Goal: Task Accomplishment & Management: Manage account settings

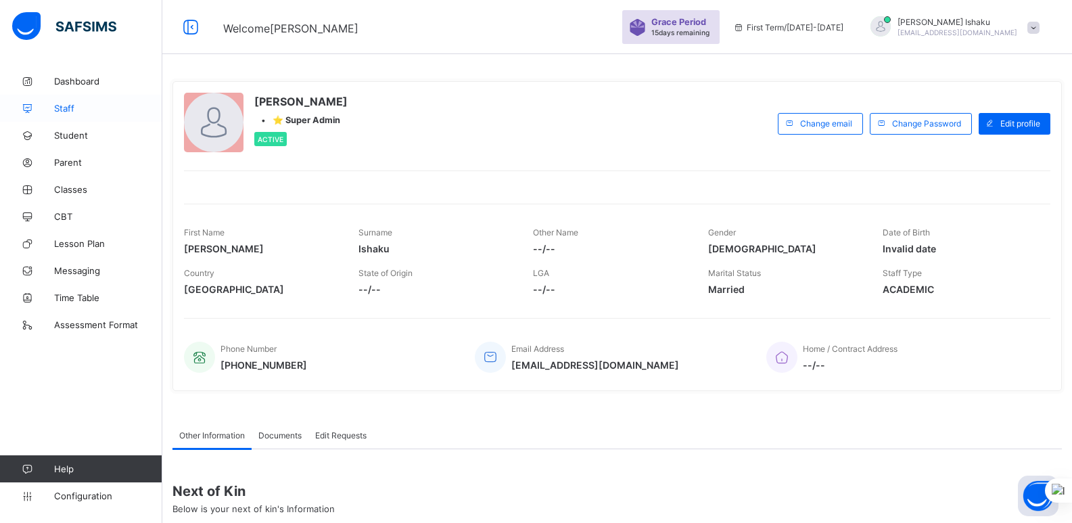
click at [78, 109] on span "Staff" at bounding box center [108, 108] width 108 height 11
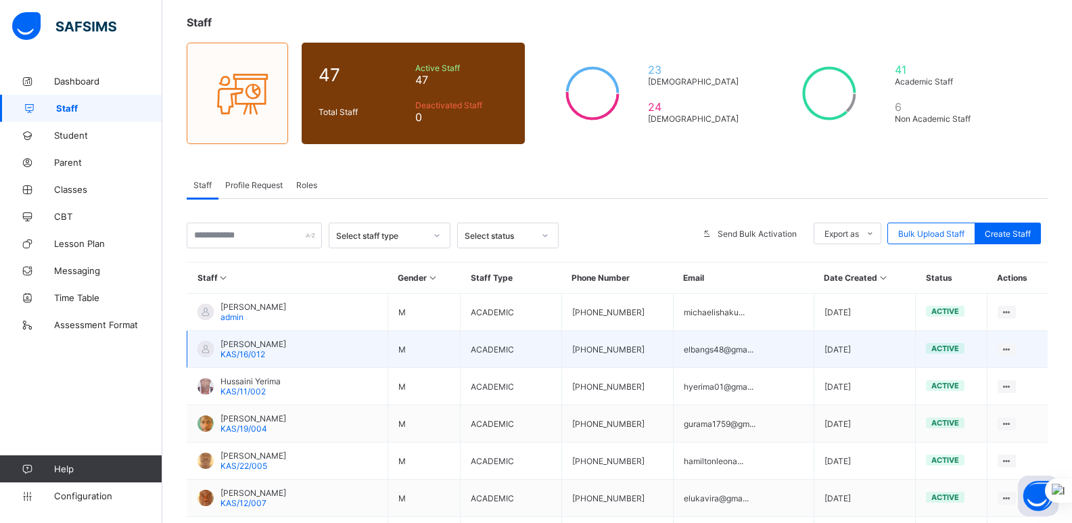
scroll to position [100, 0]
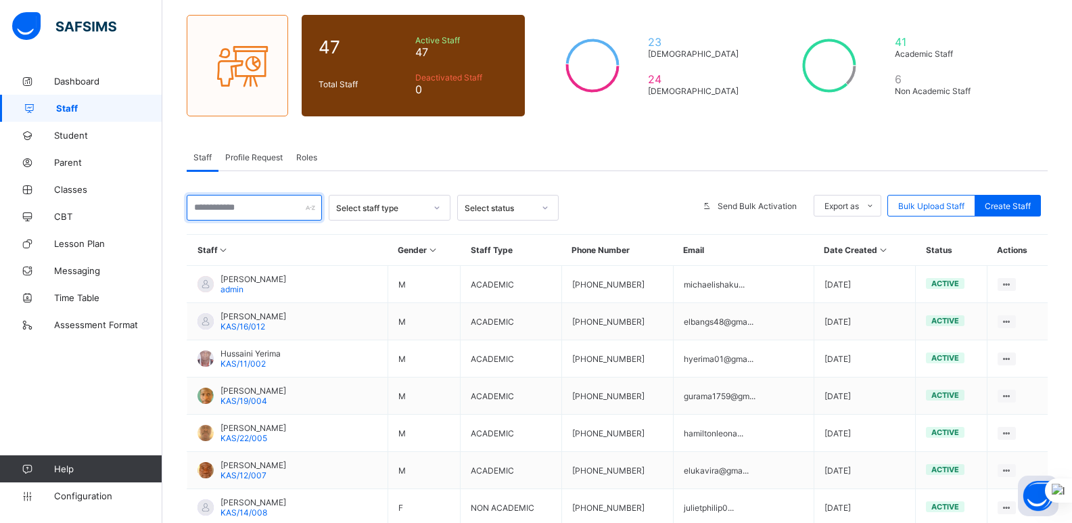
click at [268, 216] on input "text" at bounding box center [254, 208] width 135 height 26
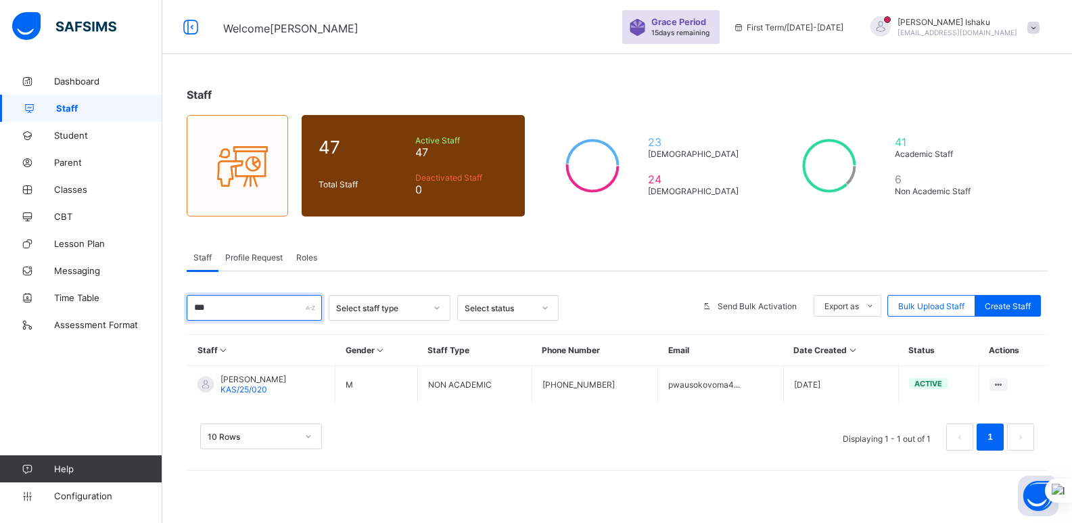
scroll to position [0, 0]
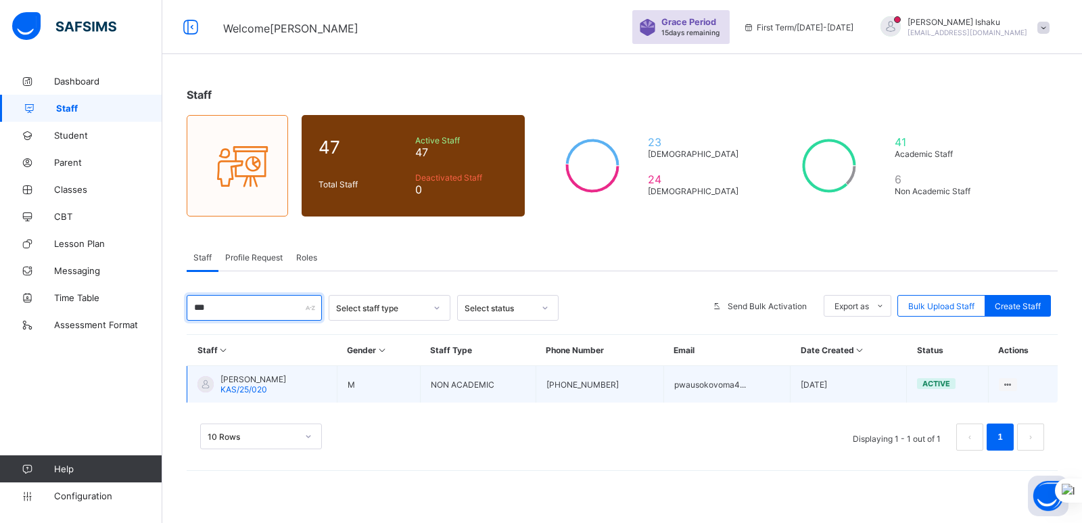
type input "***"
click at [286, 376] on span "Pwausoko Basason Voma" at bounding box center [253, 379] width 66 height 10
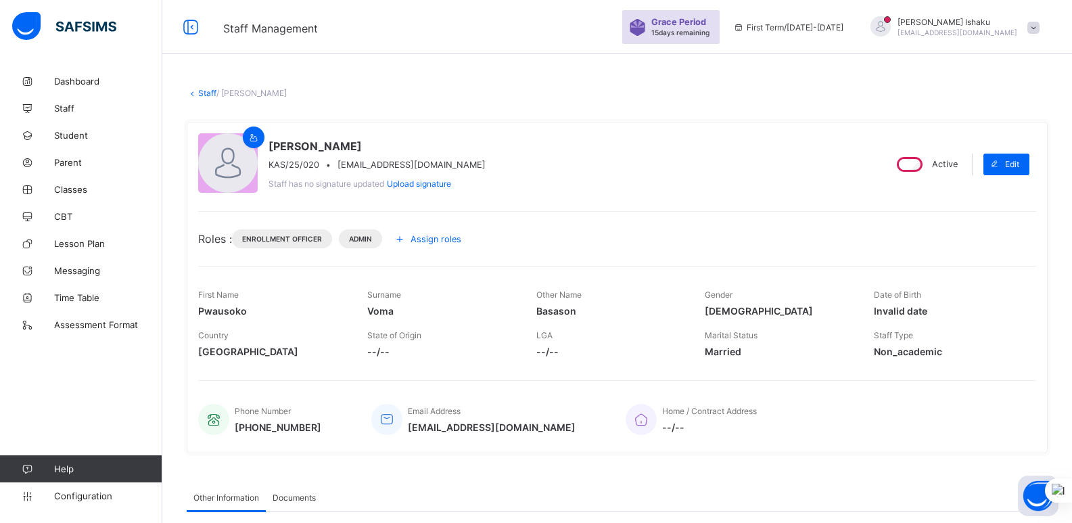
click at [407, 240] on icon at bounding box center [399, 239] width 15 height 14
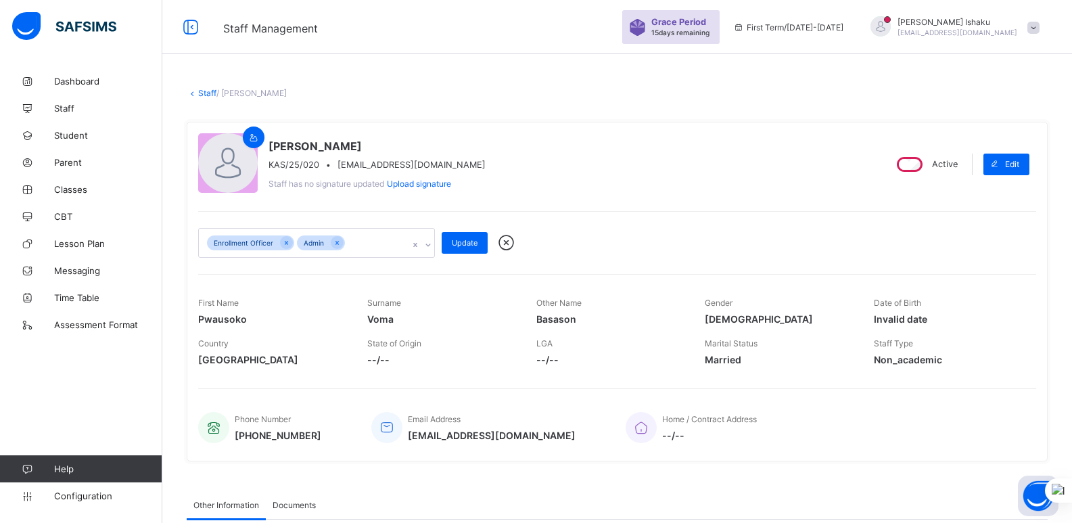
click at [382, 239] on div "Enrollment Officer Admin" at bounding box center [304, 243] width 210 height 28
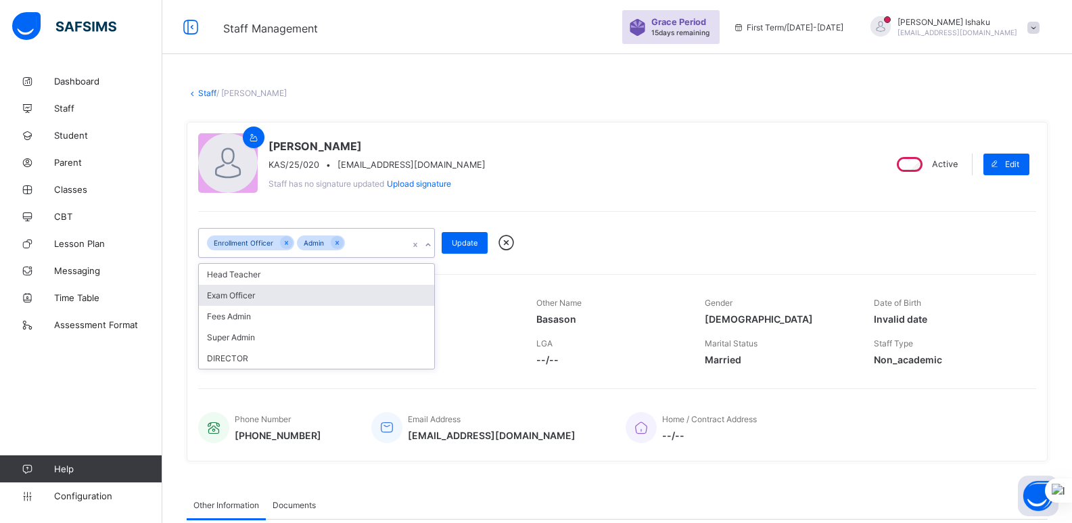
click at [317, 294] on div "Exam Officer" at bounding box center [316, 295] width 235 height 21
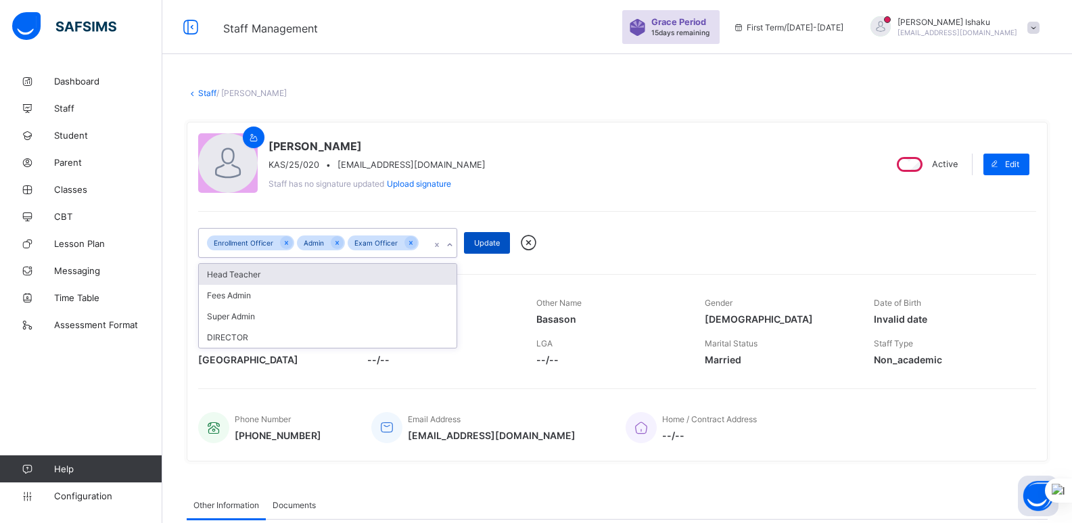
click at [489, 246] on span "Update" at bounding box center [487, 242] width 26 height 9
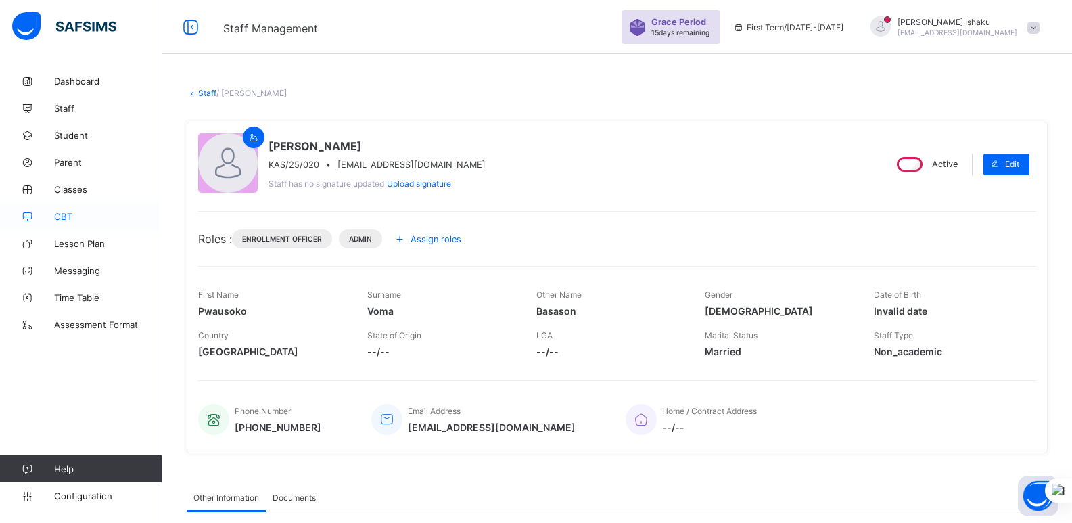
click at [62, 212] on span "CBT" at bounding box center [108, 216] width 108 height 11
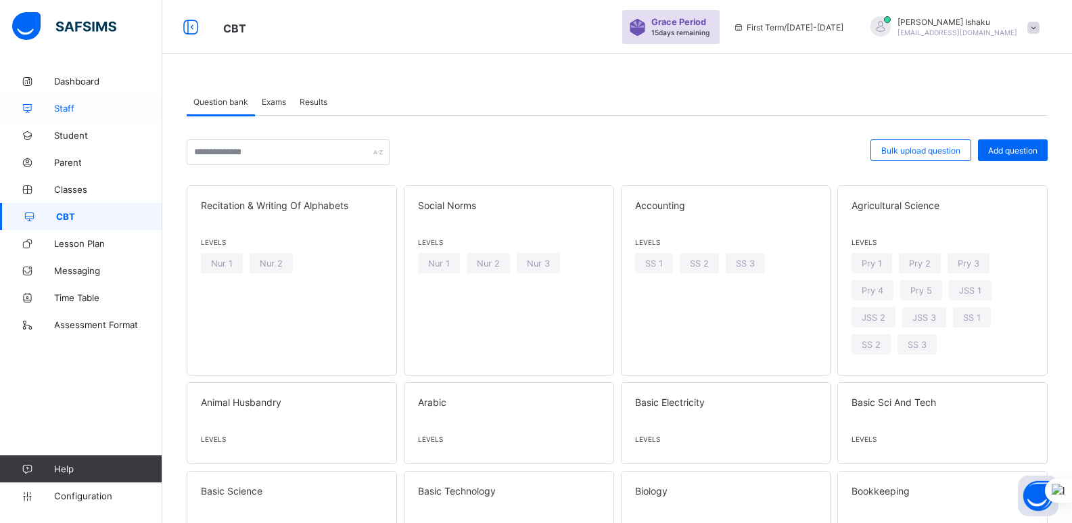
click at [73, 108] on span "Staff" at bounding box center [108, 108] width 108 height 11
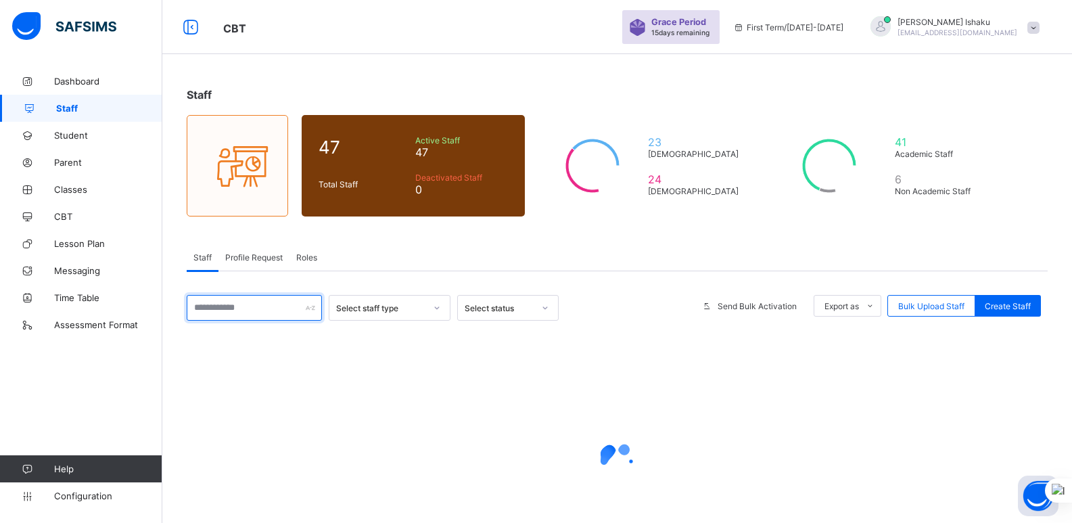
click at [245, 310] on input "text" at bounding box center [254, 308] width 135 height 26
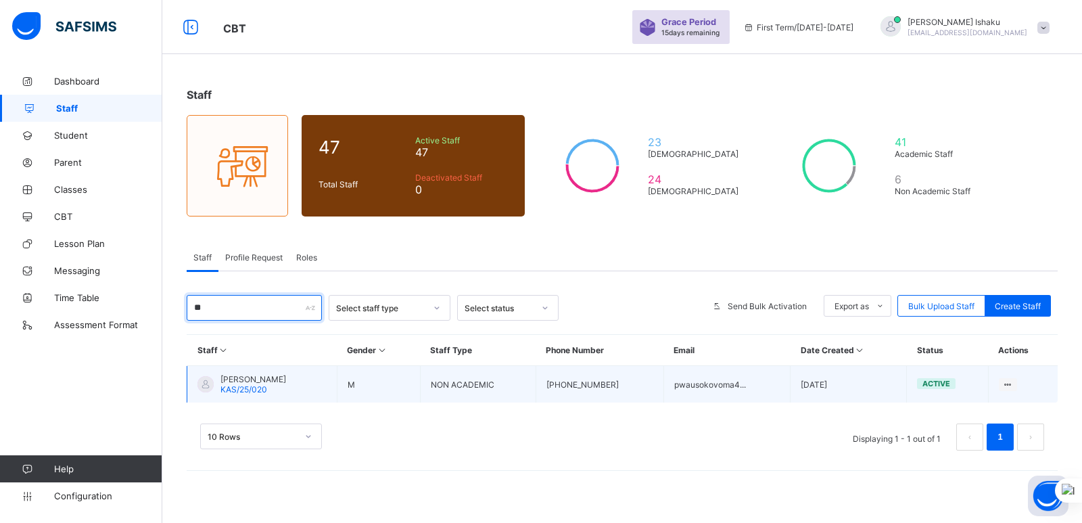
type input "**"
click at [264, 390] on span "KAS/25/020" at bounding box center [243, 389] width 47 height 10
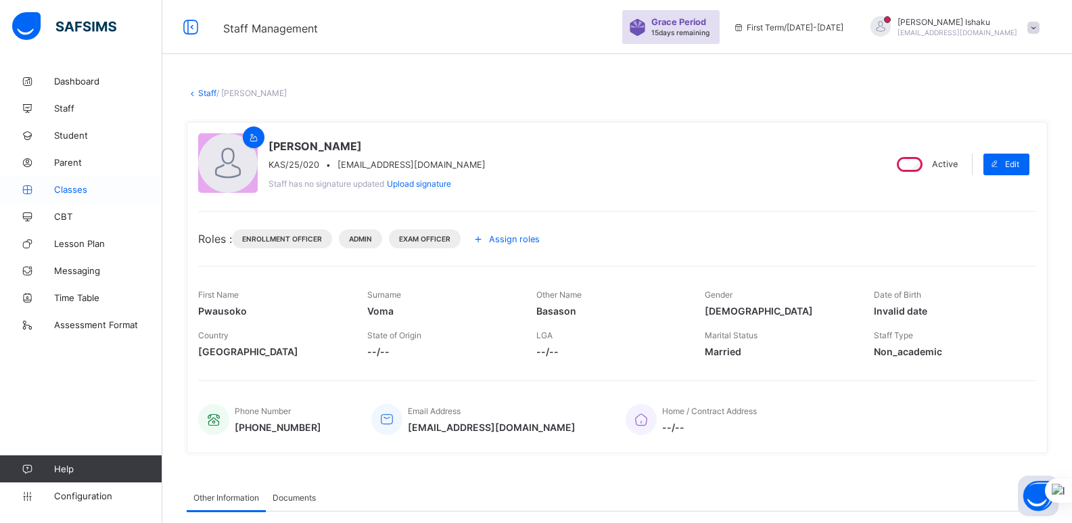
click at [79, 187] on span "Classes" at bounding box center [108, 189] width 108 height 11
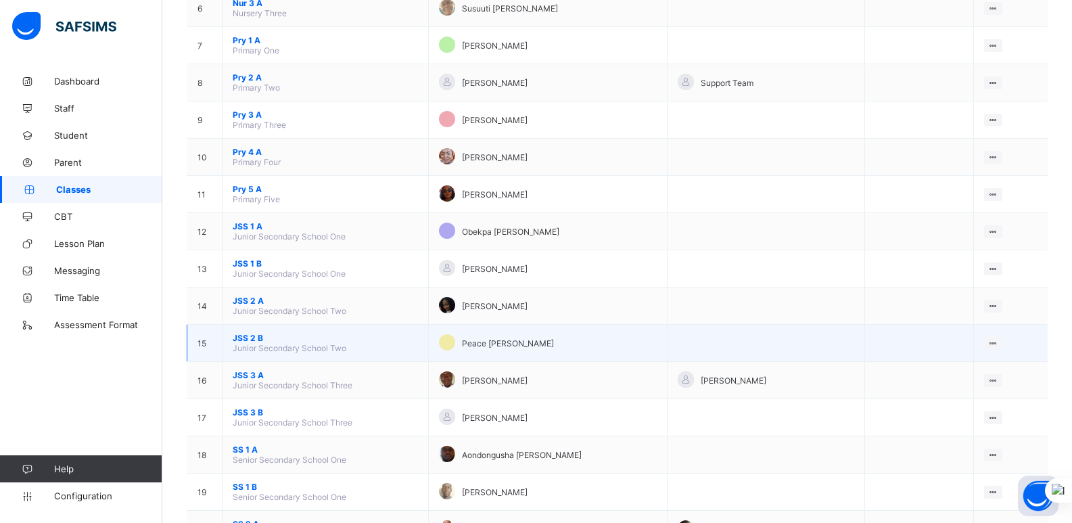
scroll to position [356, 0]
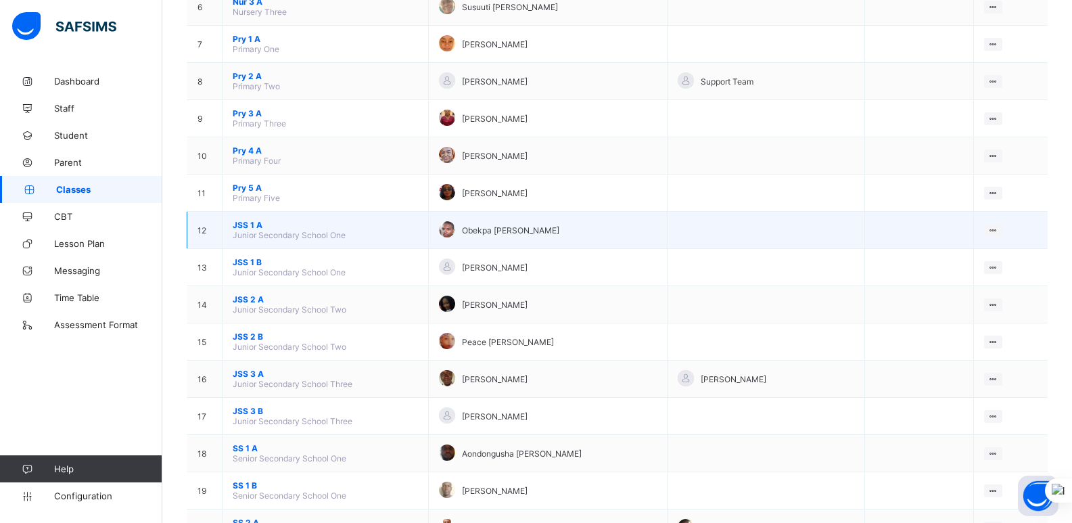
click at [251, 222] on span "JSS 1 A" at bounding box center [325, 225] width 185 height 10
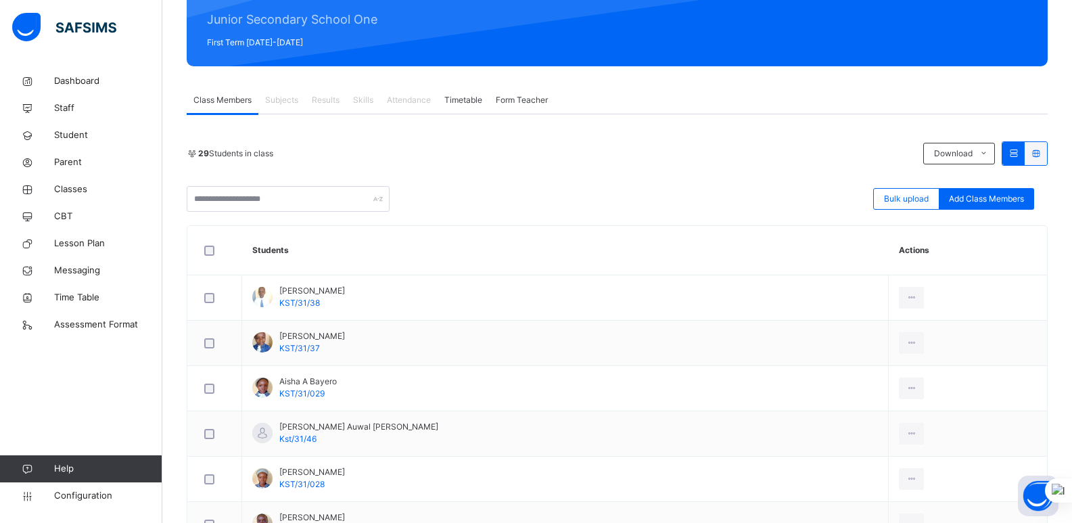
scroll to position [163, 0]
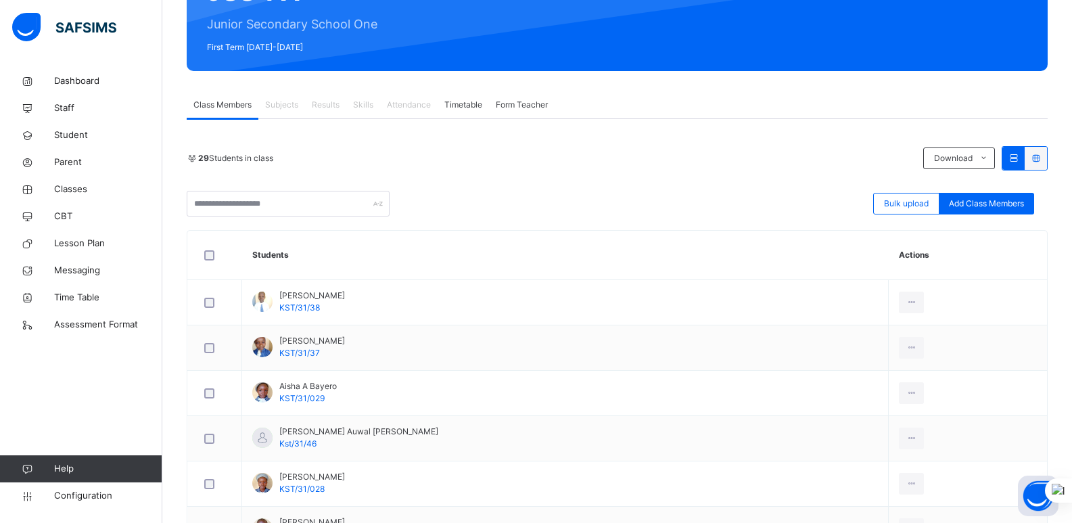
click at [282, 108] on span "Subjects" at bounding box center [281, 105] width 33 height 12
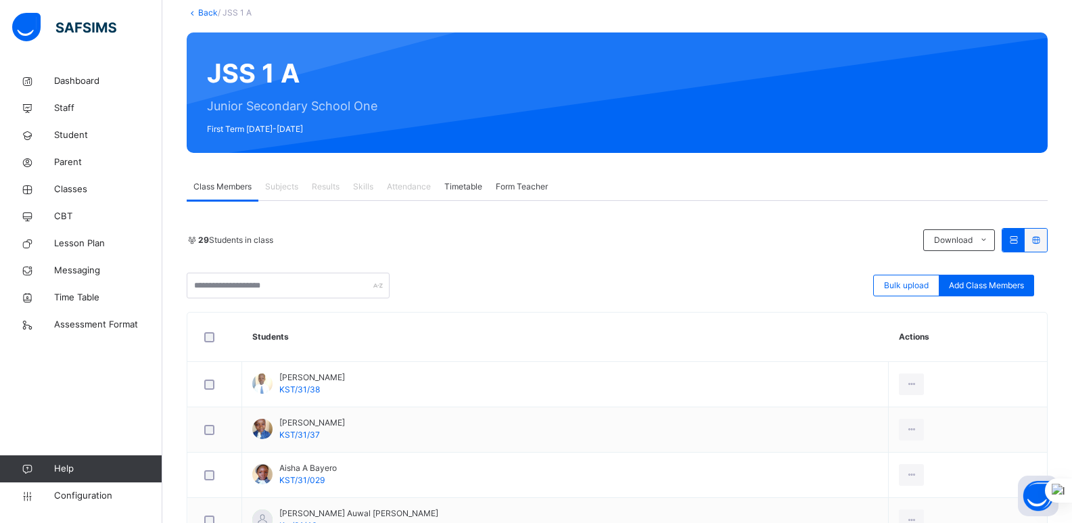
scroll to position [80, 0]
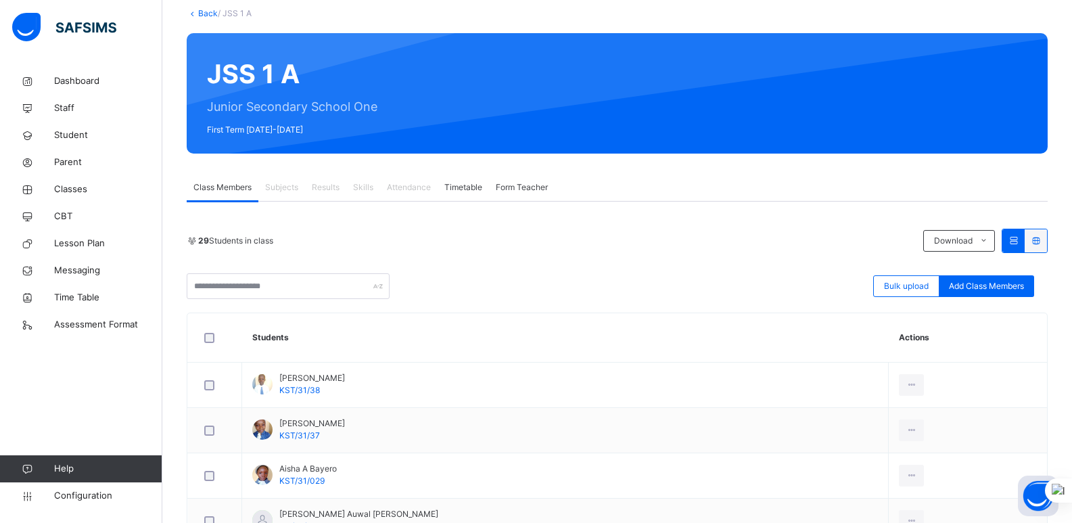
click at [281, 181] on span "Subjects" at bounding box center [281, 187] width 33 height 12
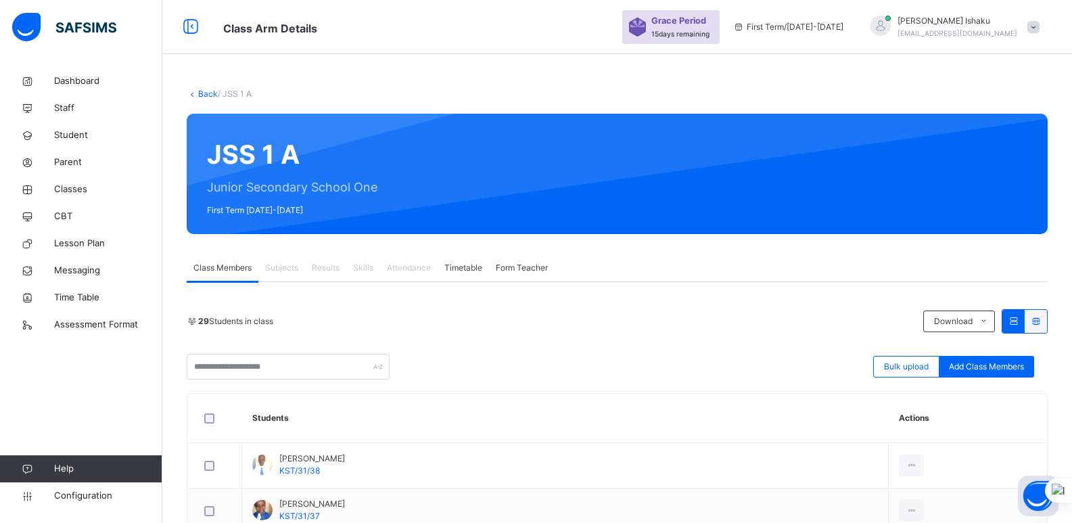
click at [1040, 26] on span at bounding box center [1033, 27] width 12 height 12
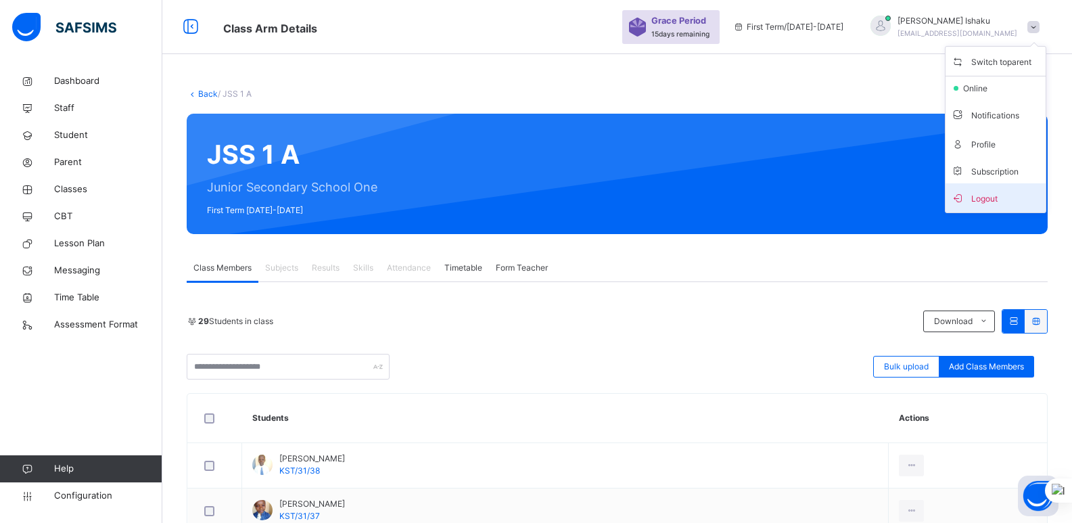
click at [1006, 193] on span "Logout" at bounding box center [995, 198] width 89 height 18
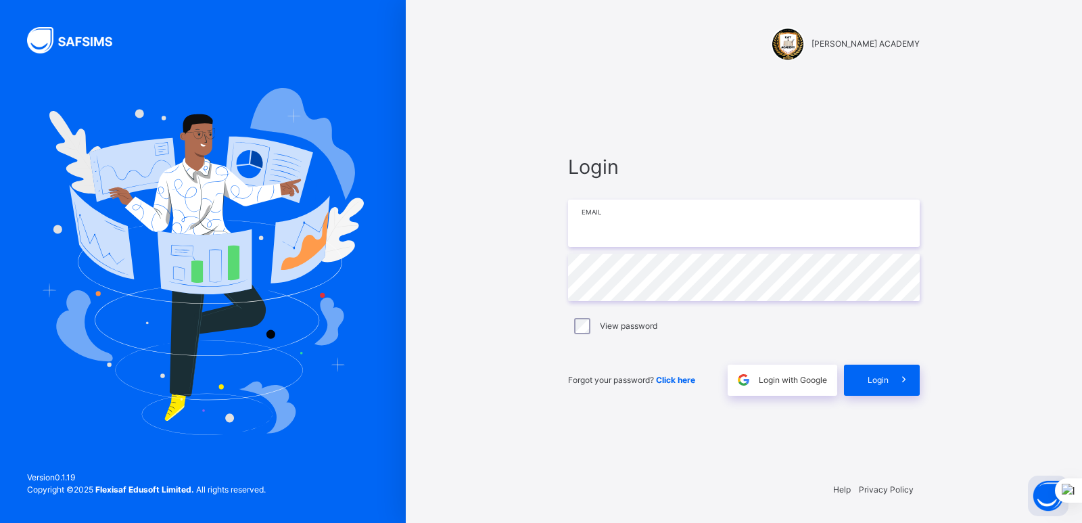
type input "**********"
click at [866, 371] on div "Login" at bounding box center [882, 380] width 76 height 31
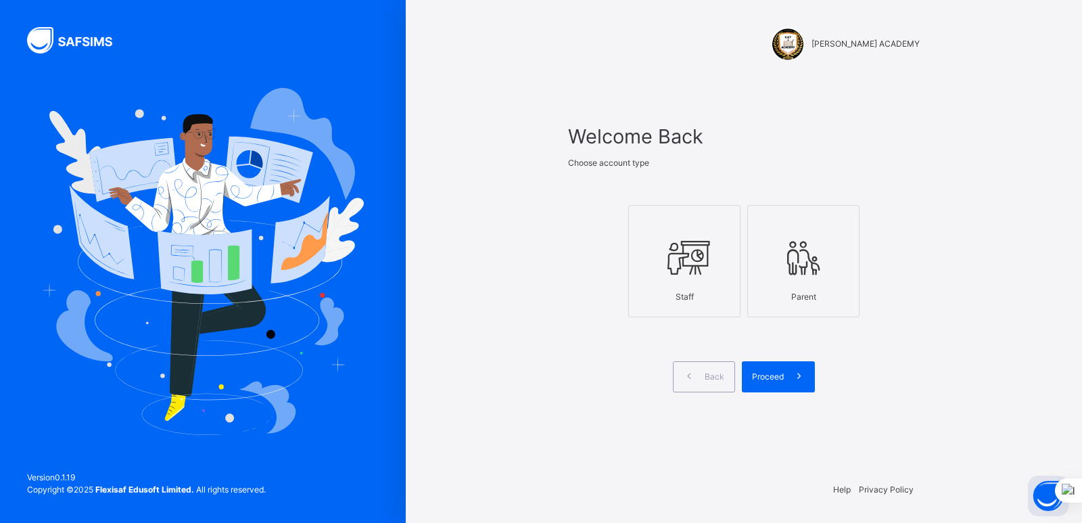
click at [705, 268] on icon at bounding box center [684, 258] width 47 height 51
click at [753, 364] on div "Proceed" at bounding box center [778, 376] width 73 height 31
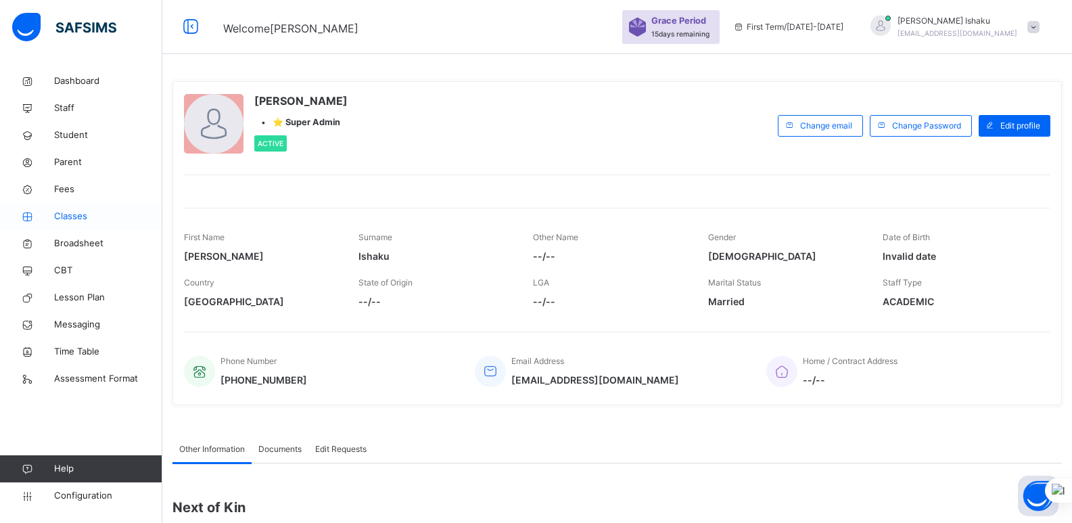
click at [85, 216] on span "Classes" at bounding box center [108, 217] width 108 height 14
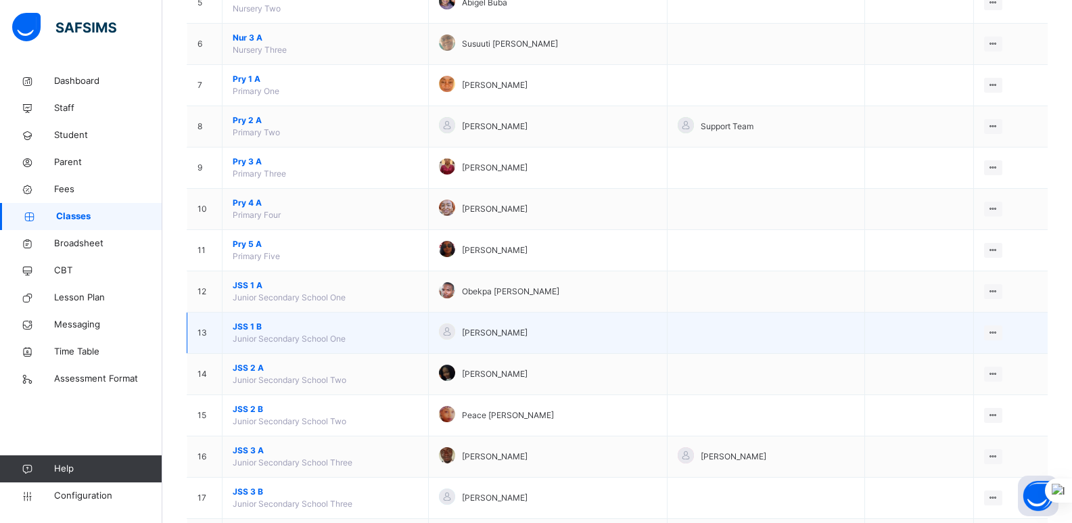
scroll to position [371, 0]
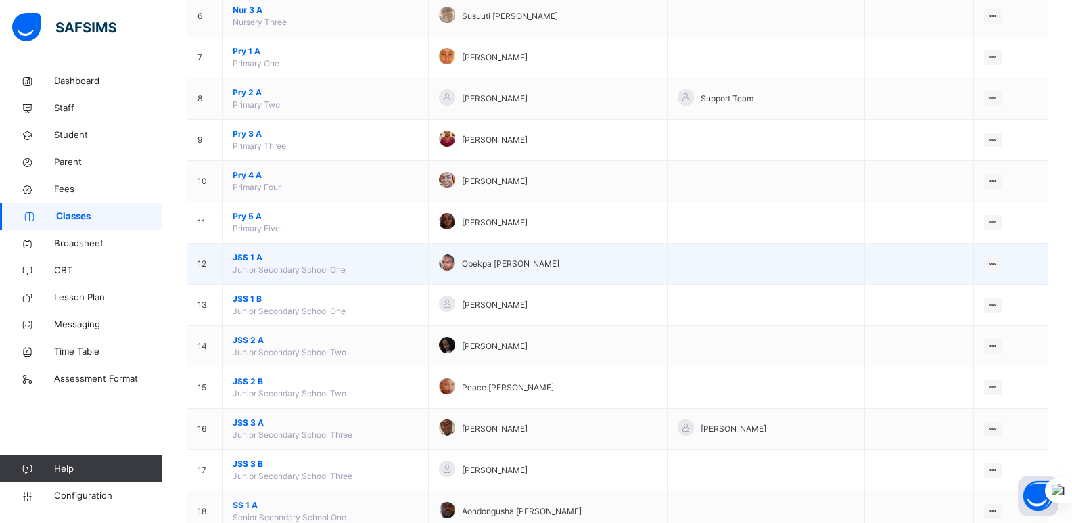
click at [253, 258] on span "JSS 1 A" at bounding box center [325, 258] width 185 height 12
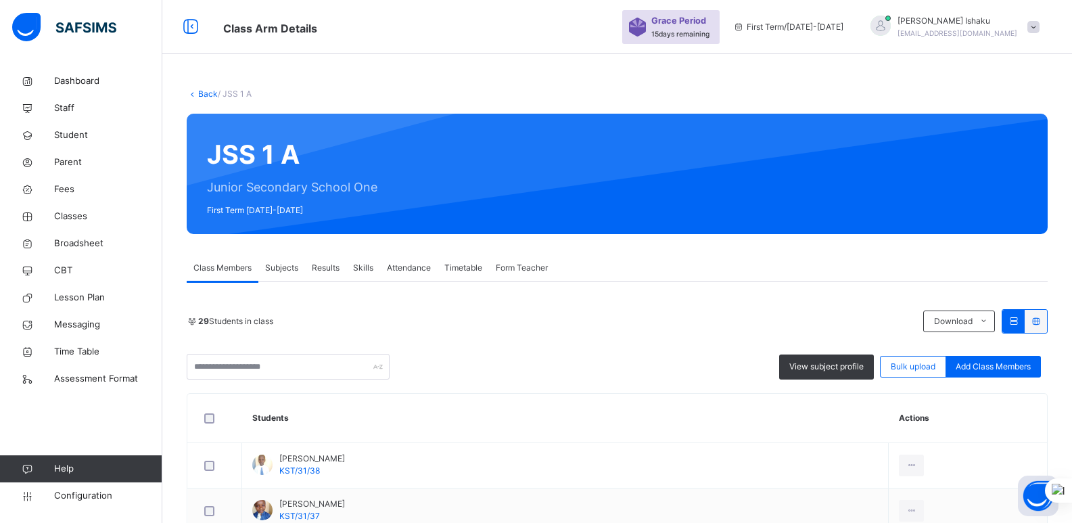
click at [287, 267] on span "Subjects" at bounding box center [281, 268] width 33 height 12
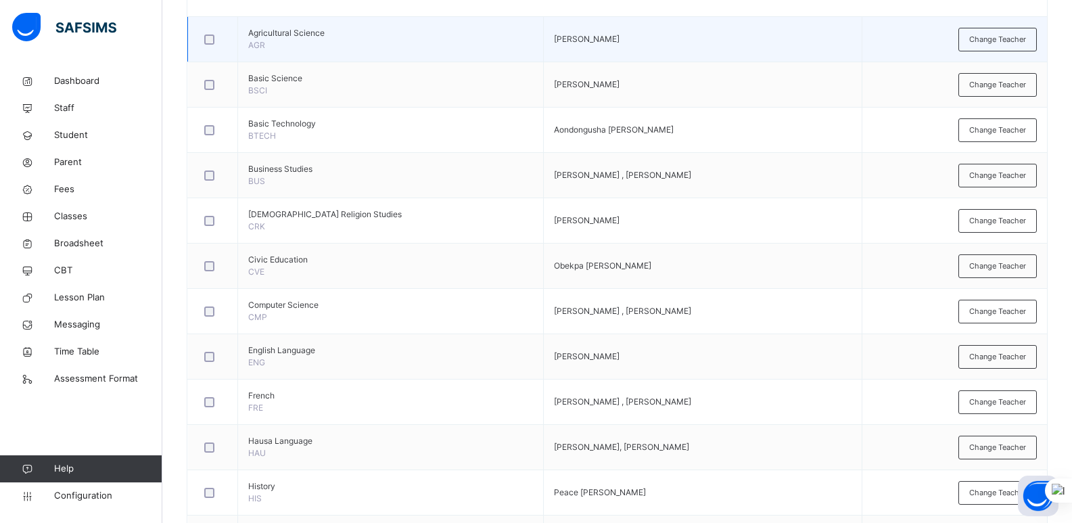
scroll to position [370, 0]
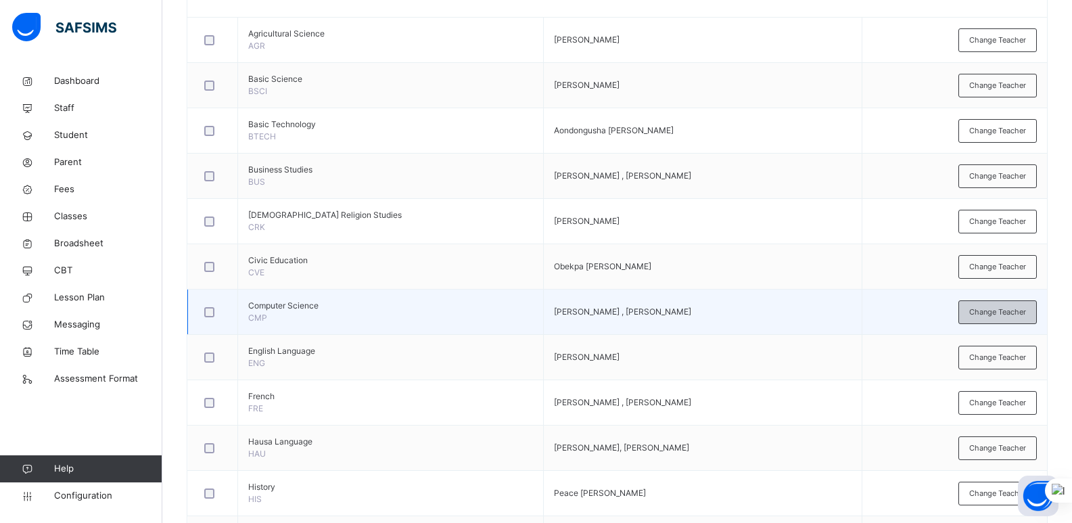
click at [995, 303] on div "Change Teacher" at bounding box center [997, 312] width 78 height 24
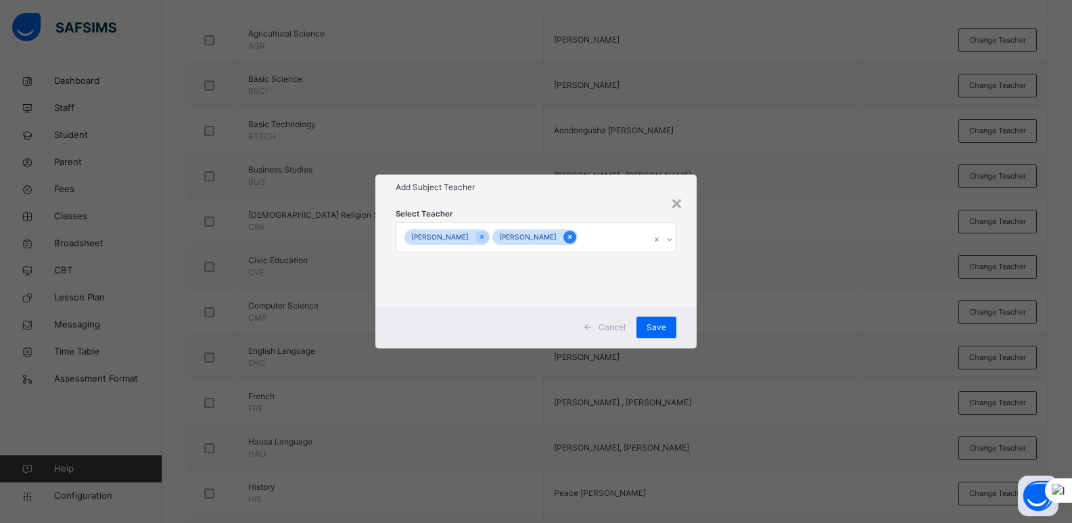
click at [566, 235] on icon at bounding box center [569, 236] width 7 height 9
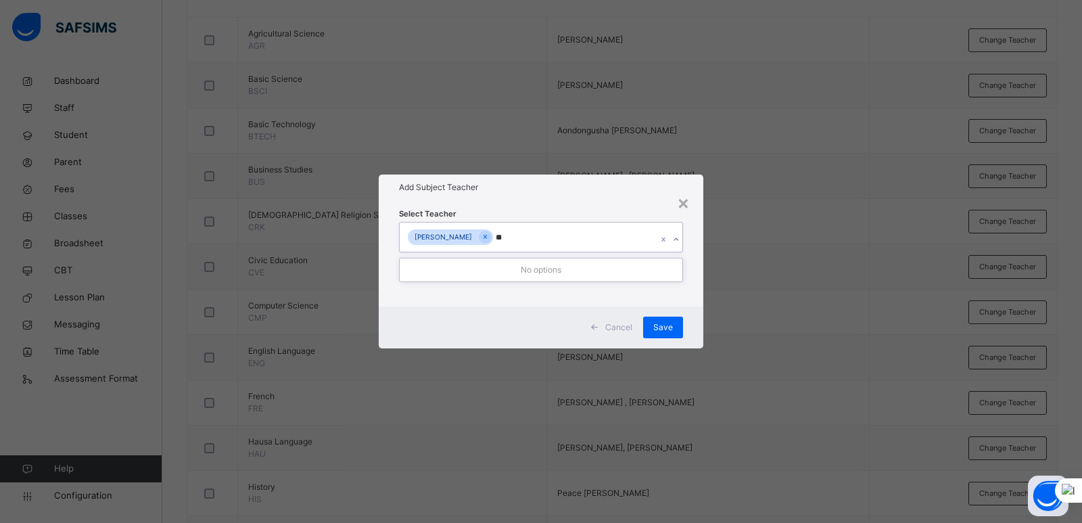
type input "*"
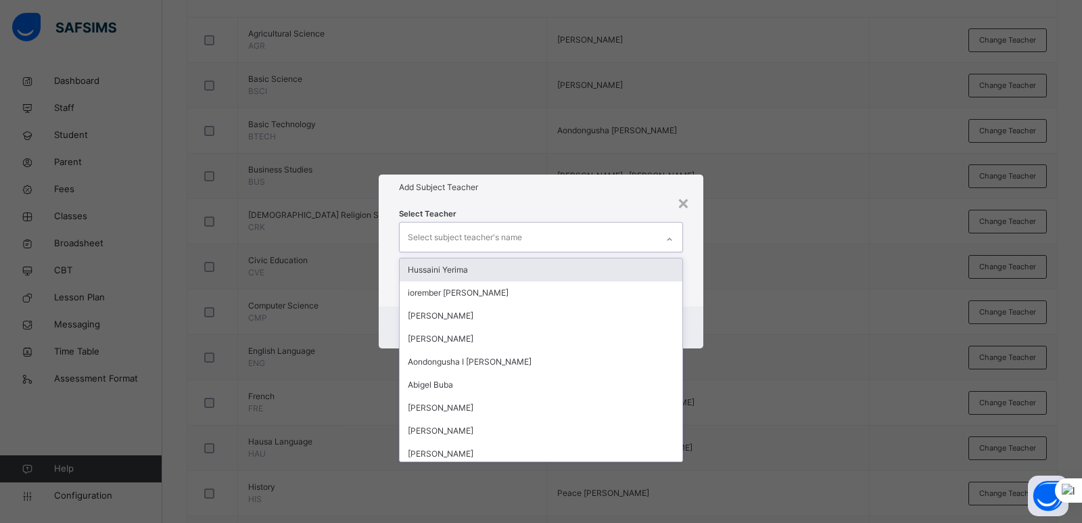
click at [689, 282] on div "Select Teacher option Hussaini Yerima focused, 1 of 46. 46 results available. S…" at bounding box center [541, 253] width 325 height 106
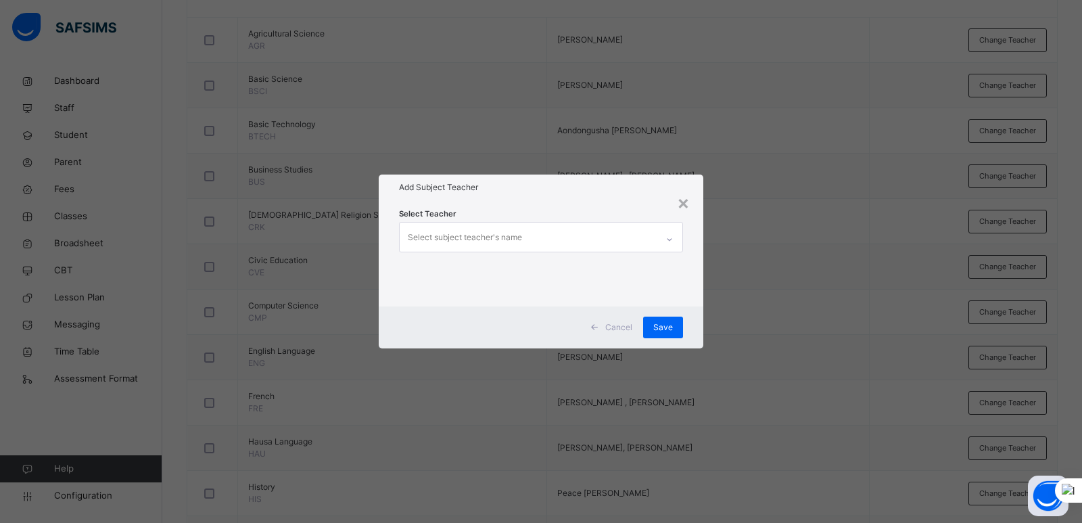
click at [603, 327] on span at bounding box center [595, 328] width 22 height 22
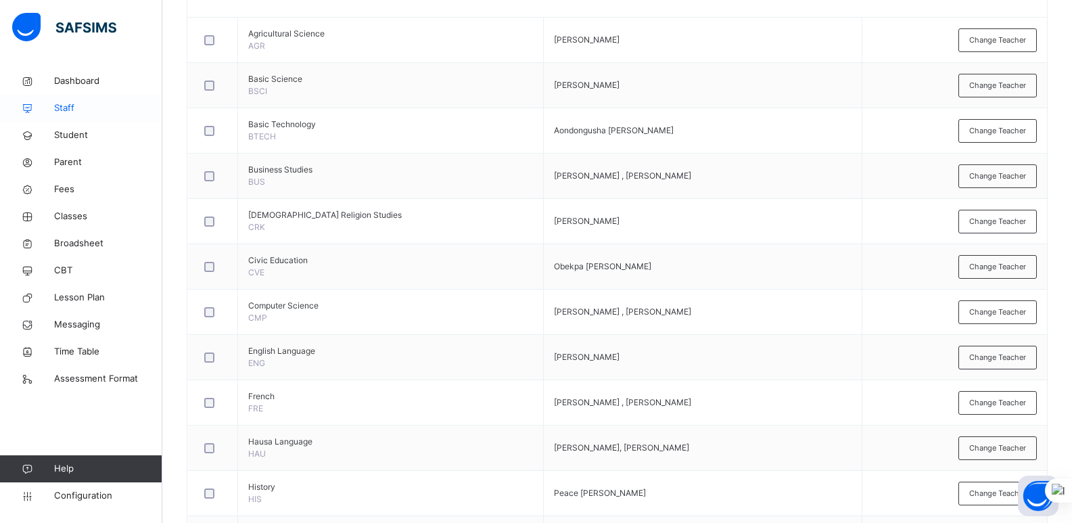
click at [72, 108] on span "Staff" at bounding box center [108, 108] width 108 height 14
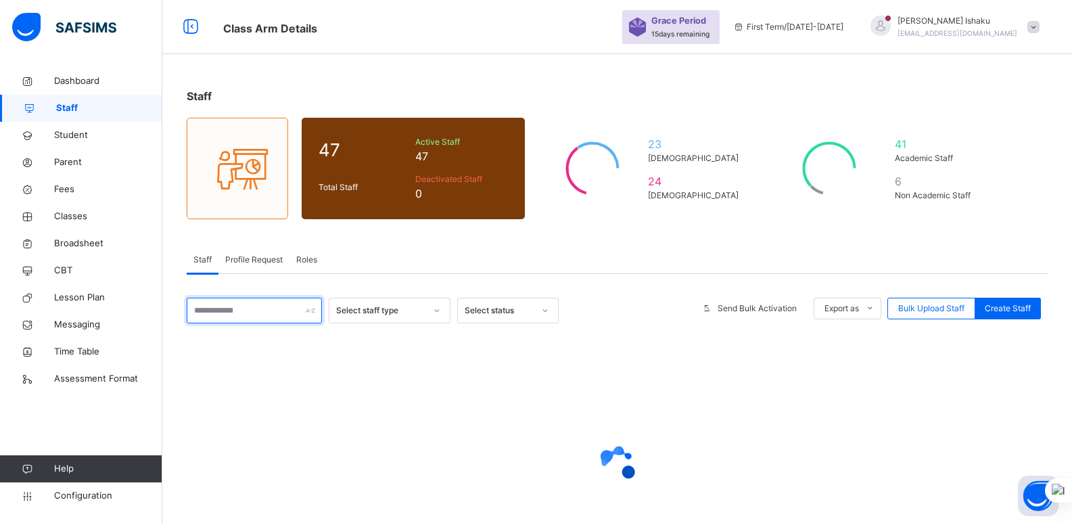
click at [242, 311] on input "text" at bounding box center [254, 311] width 135 height 26
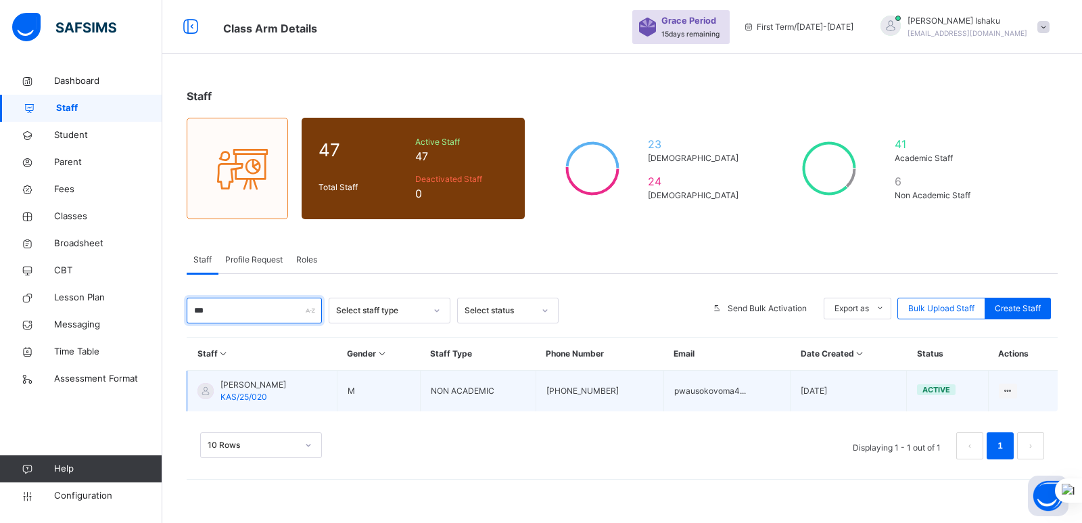
type input "***"
click at [262, 384] on span "Pwausoko Basason Voma" at bounding box center [253, 385] width 66 height 12
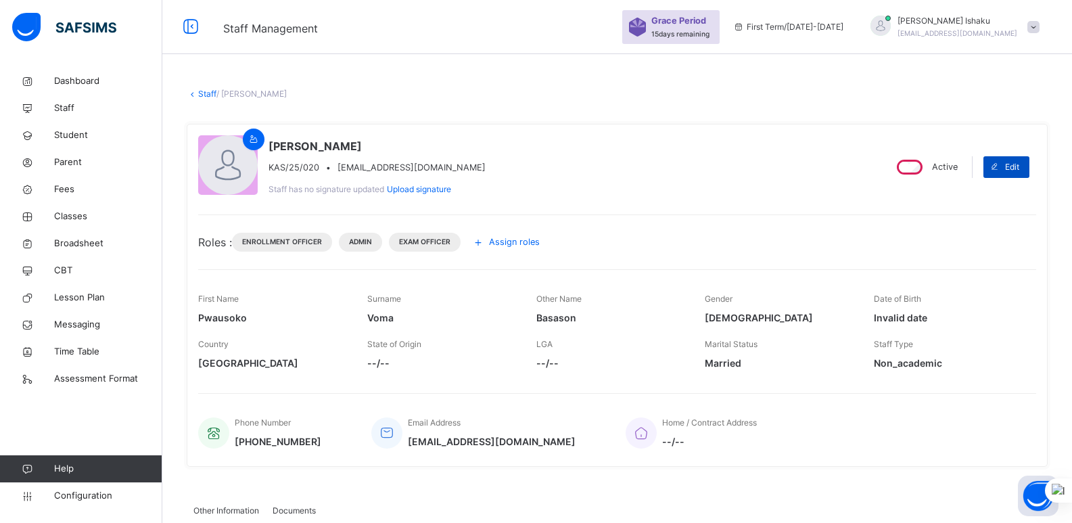
click at [1017, 164] on span "Edit" at bounding box center [1012, 167] width 14 height 12
select select "**"
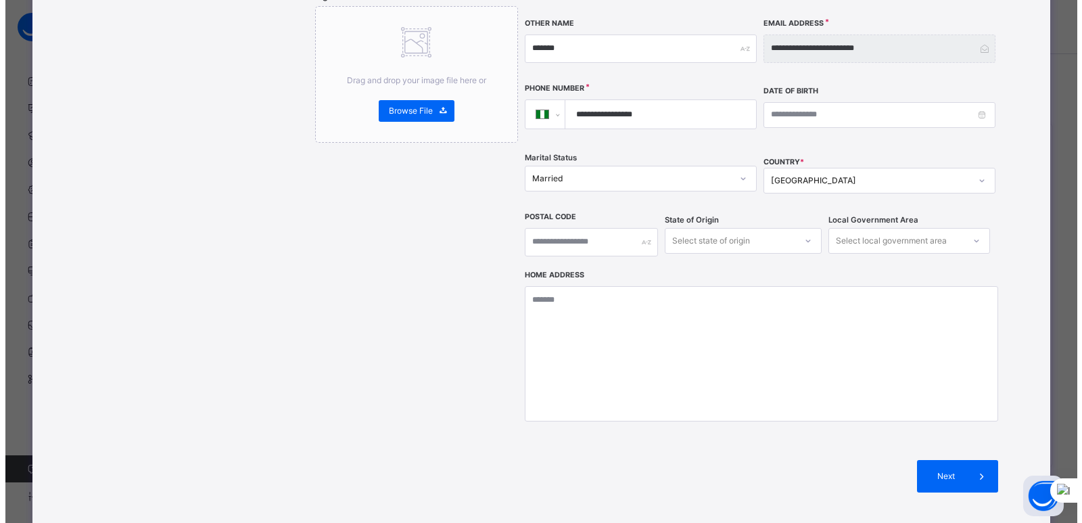
scroll to position [377, 0]
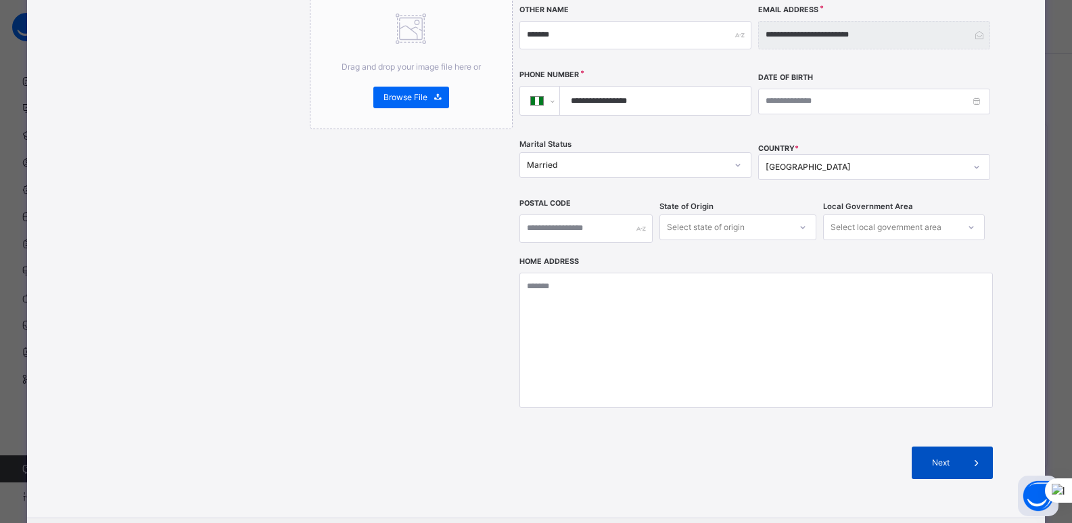
click at [931, 457] on span "Next" at bounding box center [941, 463] width 39 height 12
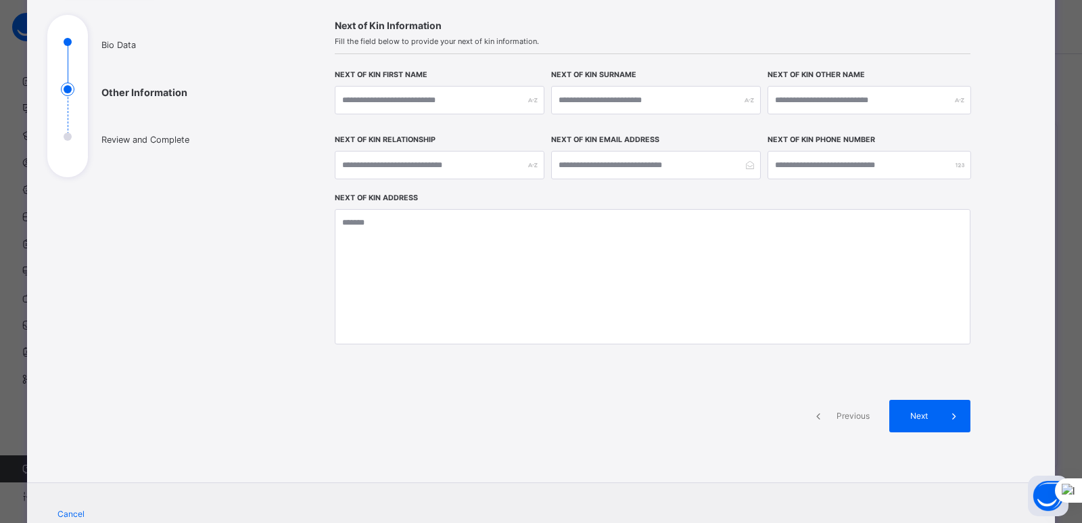
scroll to position [198, 0]
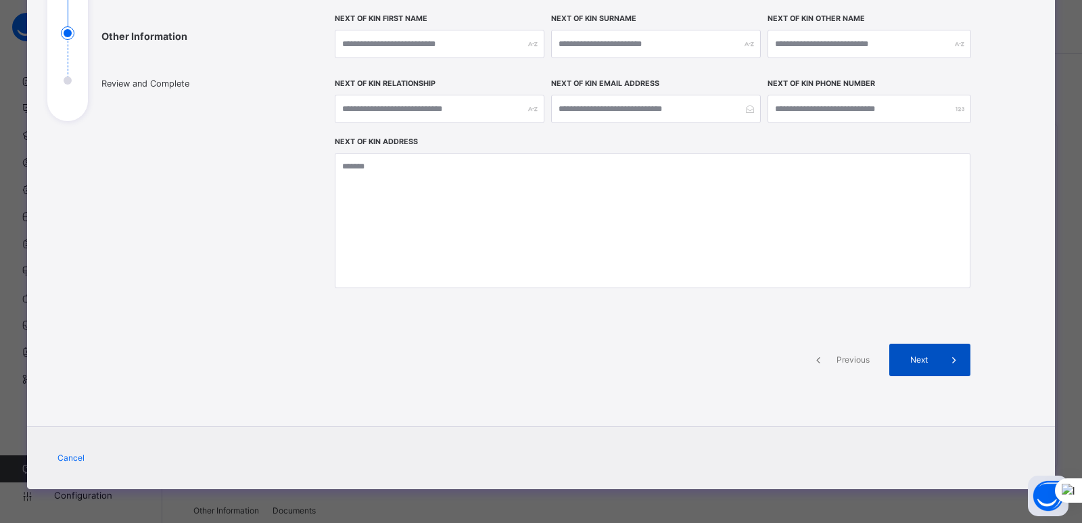
click at [915, 349] on div "Next" at bounding box center [929, 360] width 81 height 32
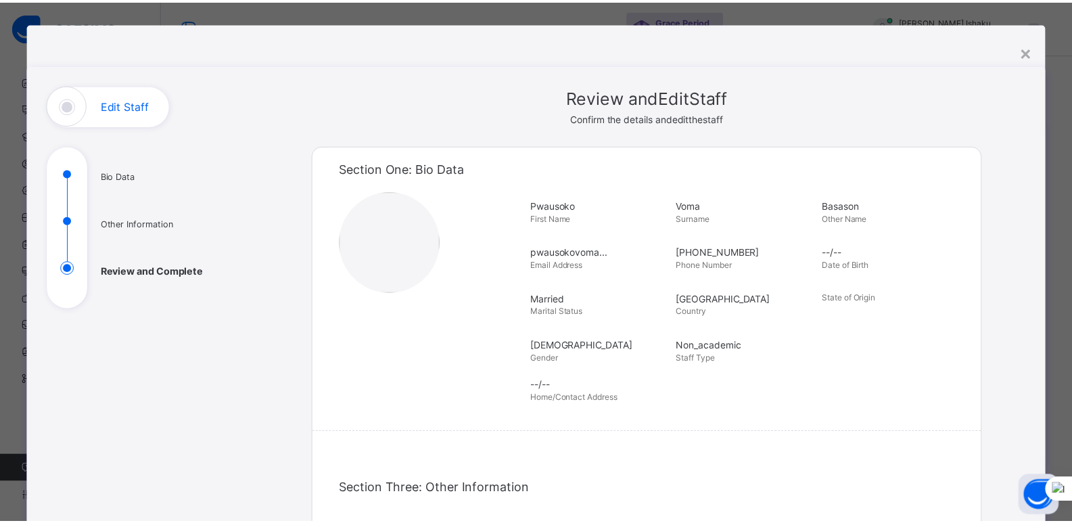
scroll to position [0, 0]
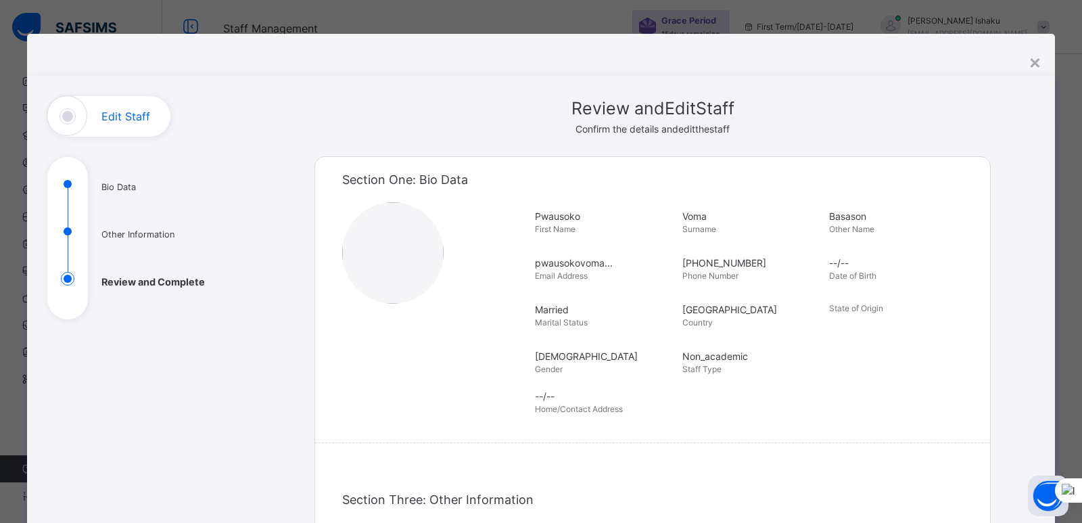
click at [1024, 65] on div "**********" at bounding box center [541, 479] width 1028 height 891
click at [1031, 64] on div "×" at bounding box center [1035, 61] width 13 height 28
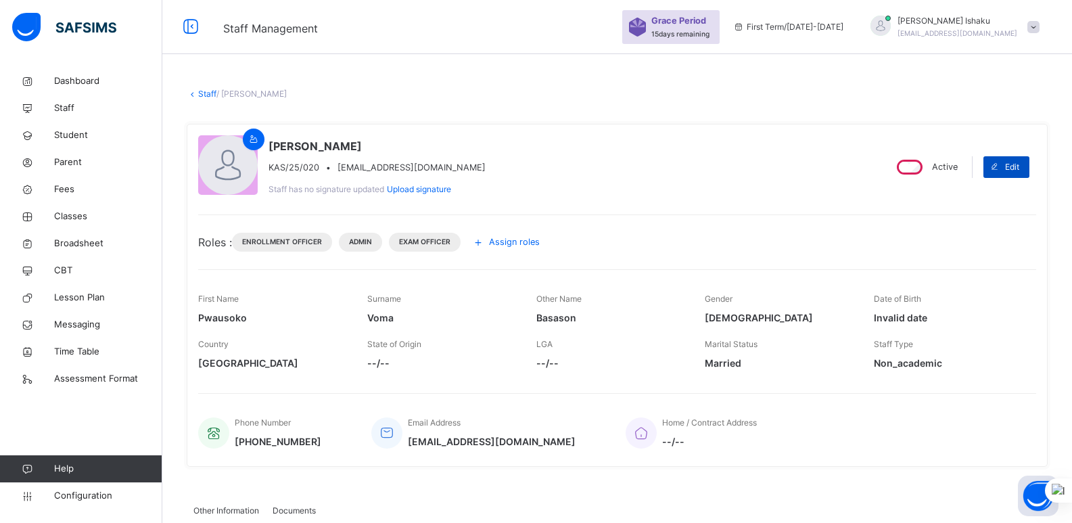
click at [1005, 166] on span at bounding box center [994, 167] width 22 height 22
select select "**"
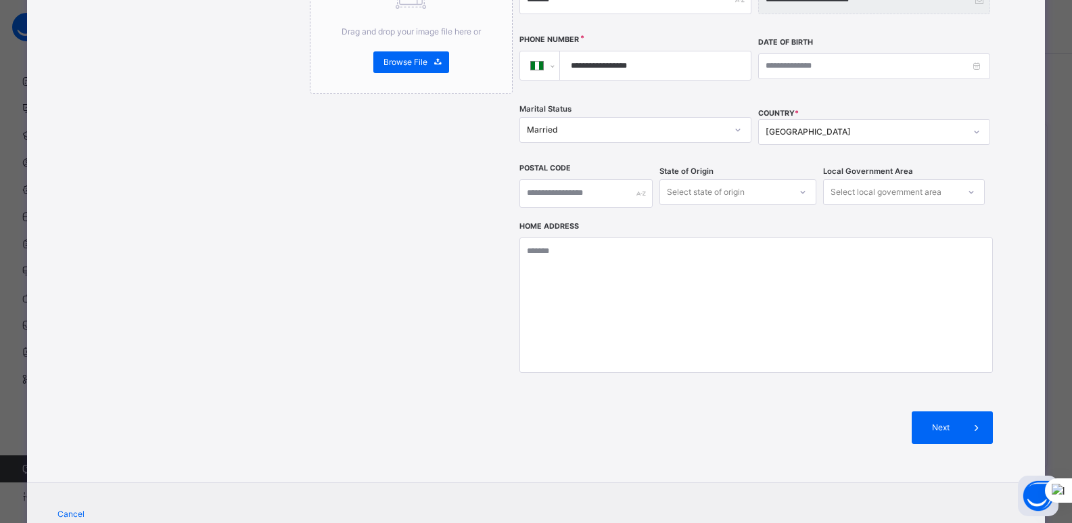
scroll to position [440, 0]
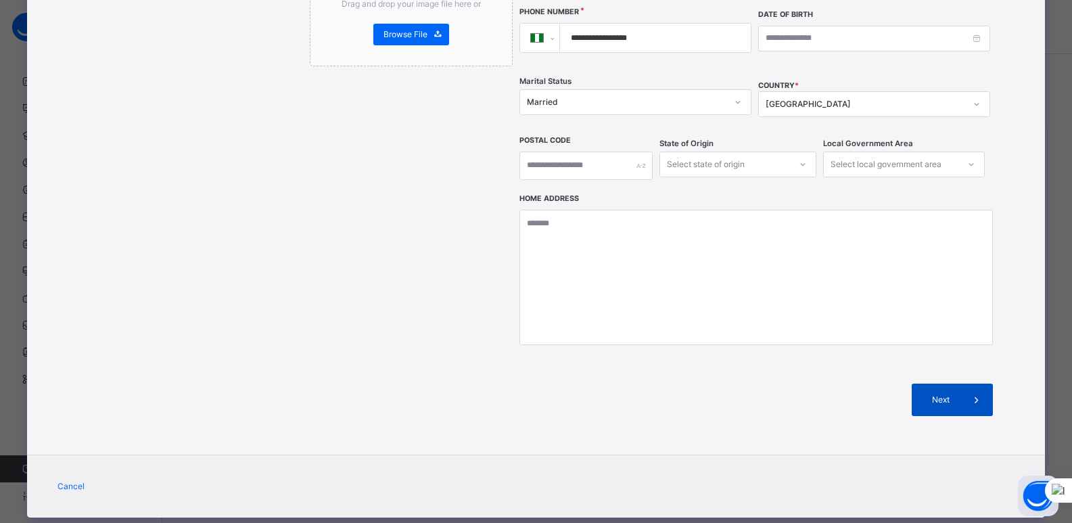
click at [960, 383] on span at bounding box center [976, 399] width 32 height 32
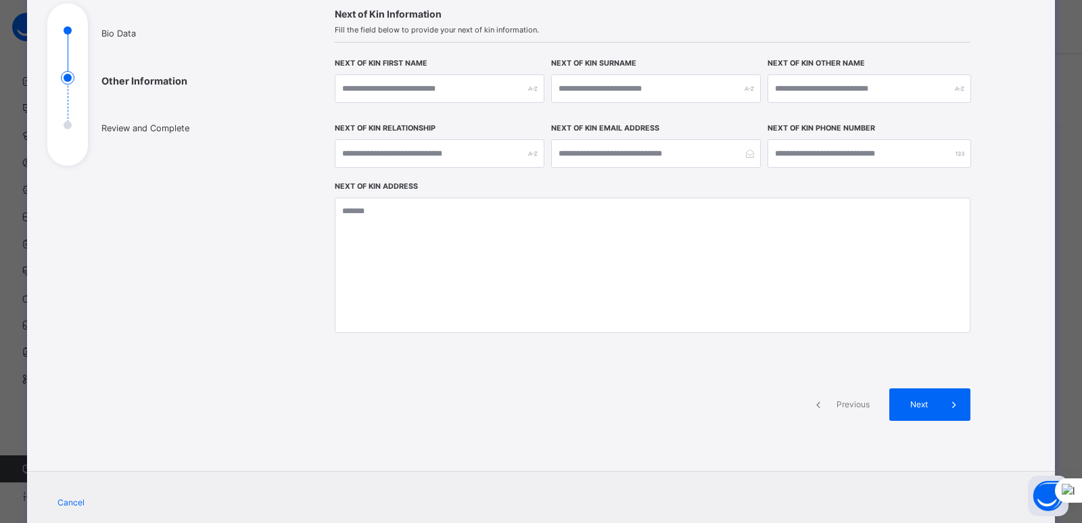
scroll to position [198, 0]
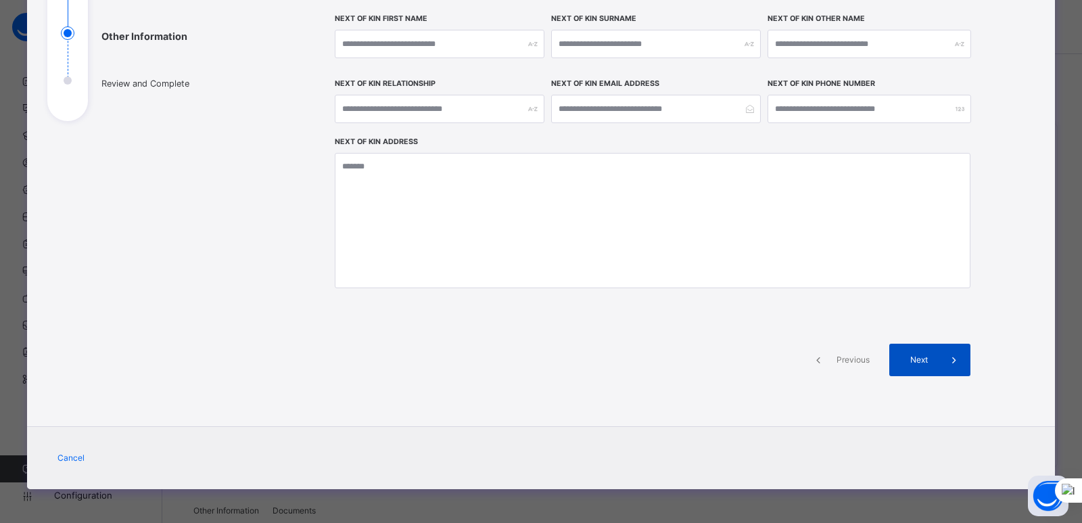
click at [919, 356] on span "Next" at bounding box center [919, 360] width 39 height 12
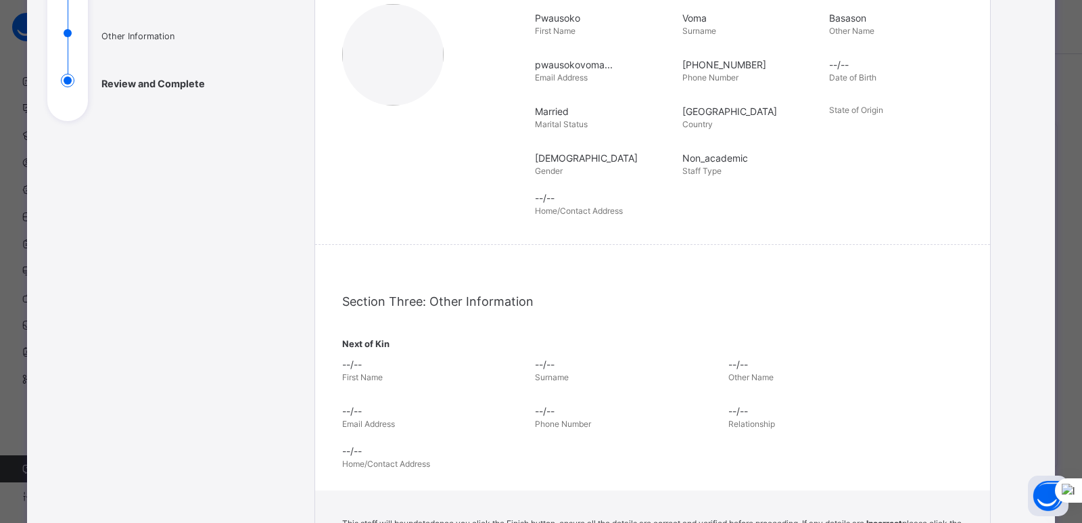
click at [256, 141] on div "**********" at bounding box center [541, 272] width 1028 height 789
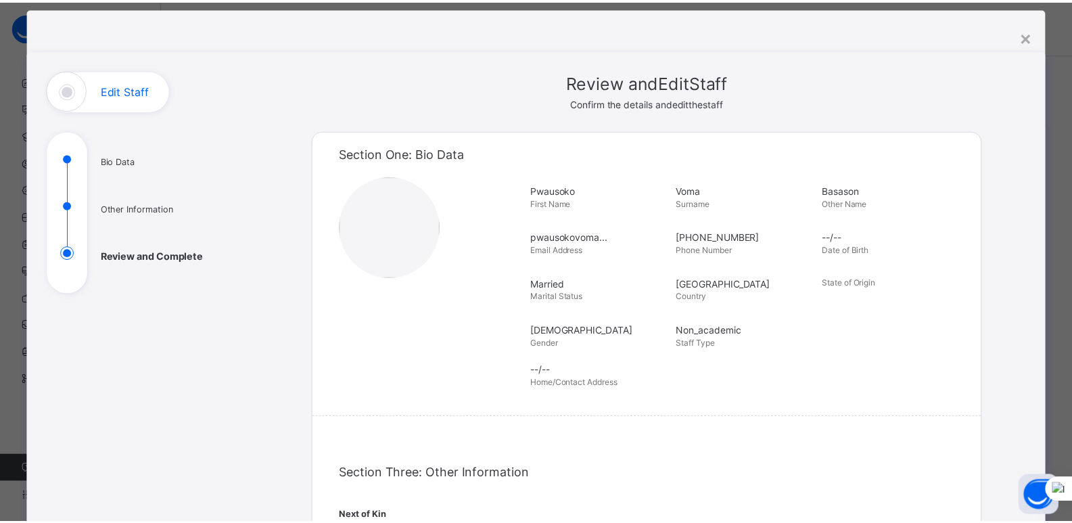
scroll to position [0, 0]
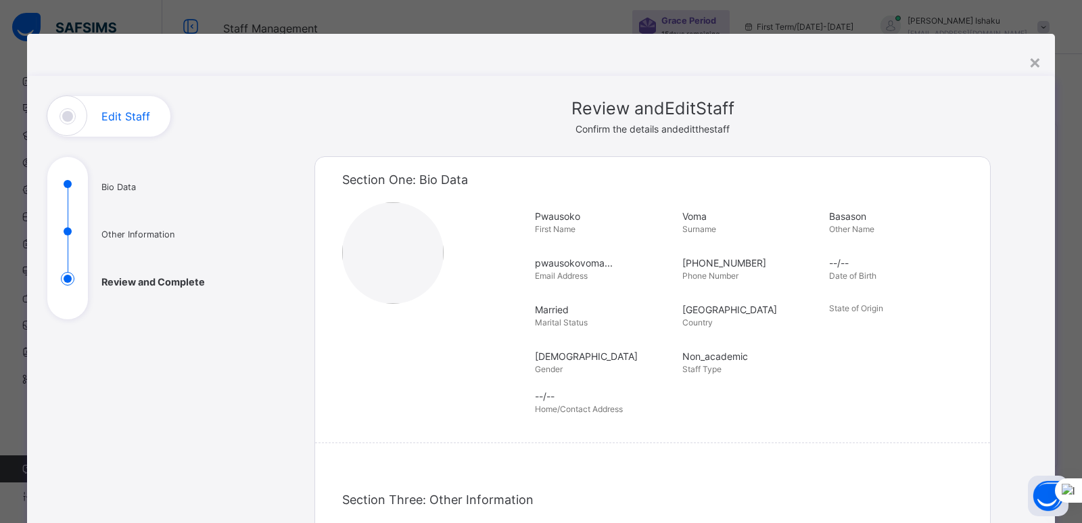
click at [62, 118] on div "Edit Staff" at bounding box center [108, 116] width 123 height 41
click at [1037, 66] on div "×" at bounding box center [1035, 61] width 13 height 28
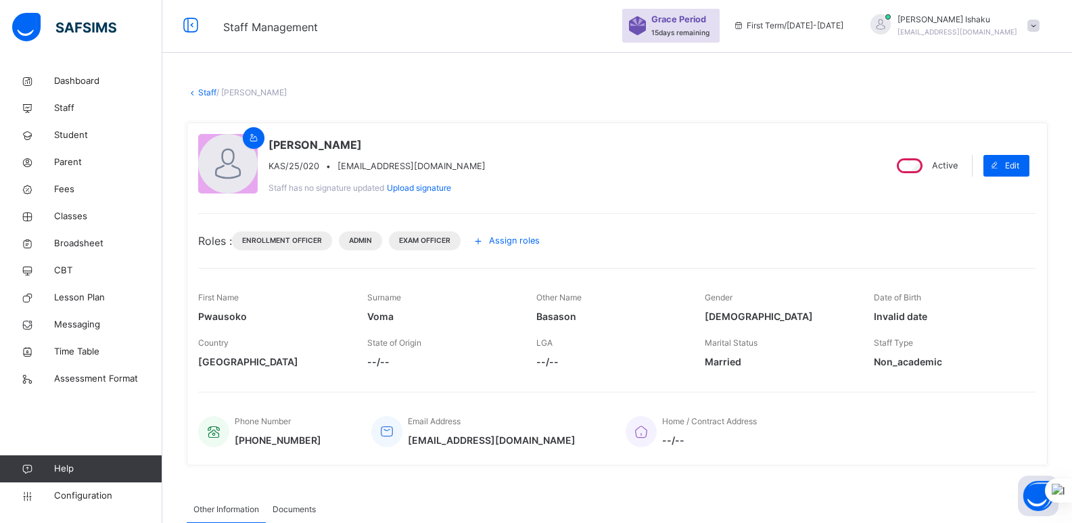
scroll to position [2, 0]
click at [507, 239] on span "Assign roles" at bounding box center [514, 239] width 51 height 13
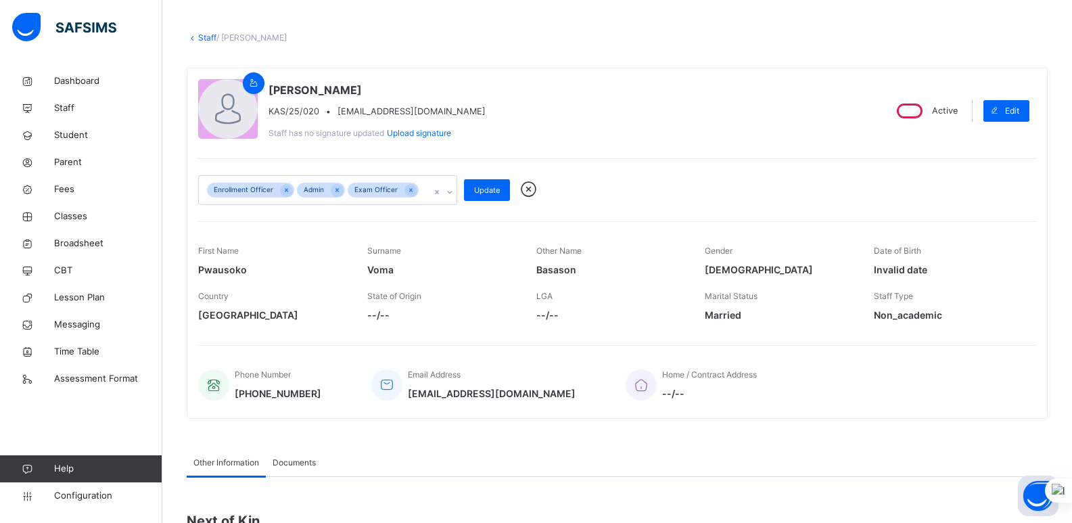
scroll to position [24, 0]
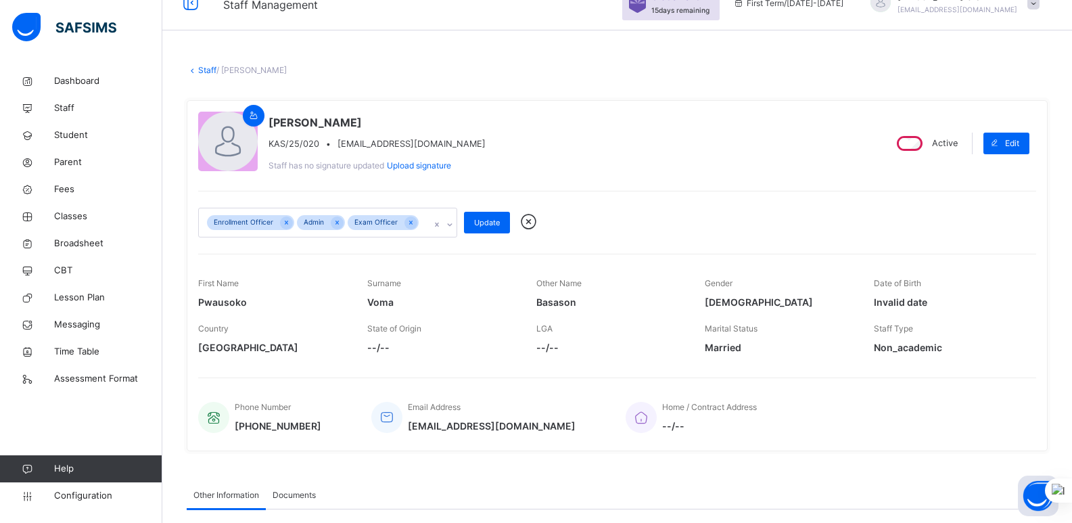
click at [446, 226] on icon at bounding box center [450, 225] width 8 height 14
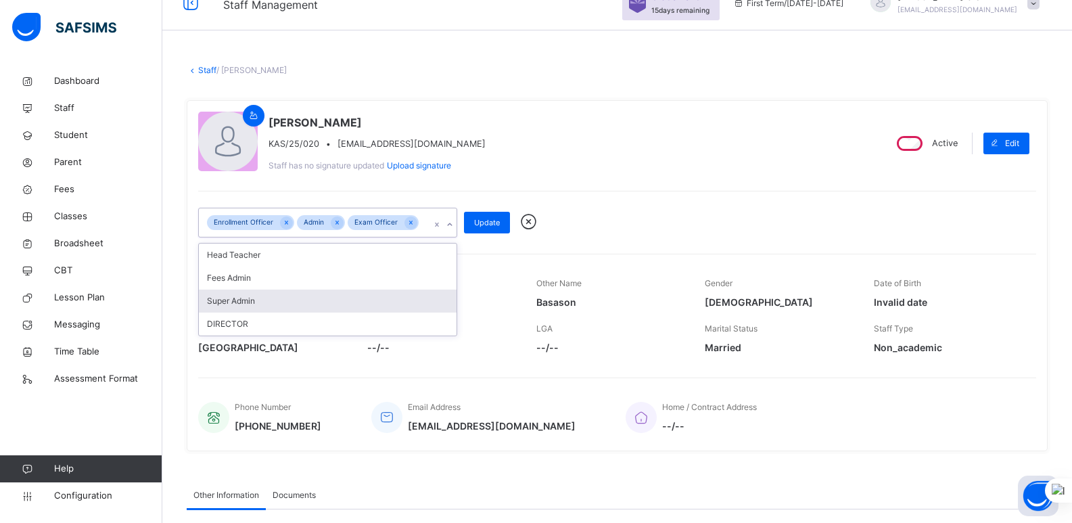
click at [392, 302] on div "Super Admin" at bounding box center [328, 300] width 258 height 23
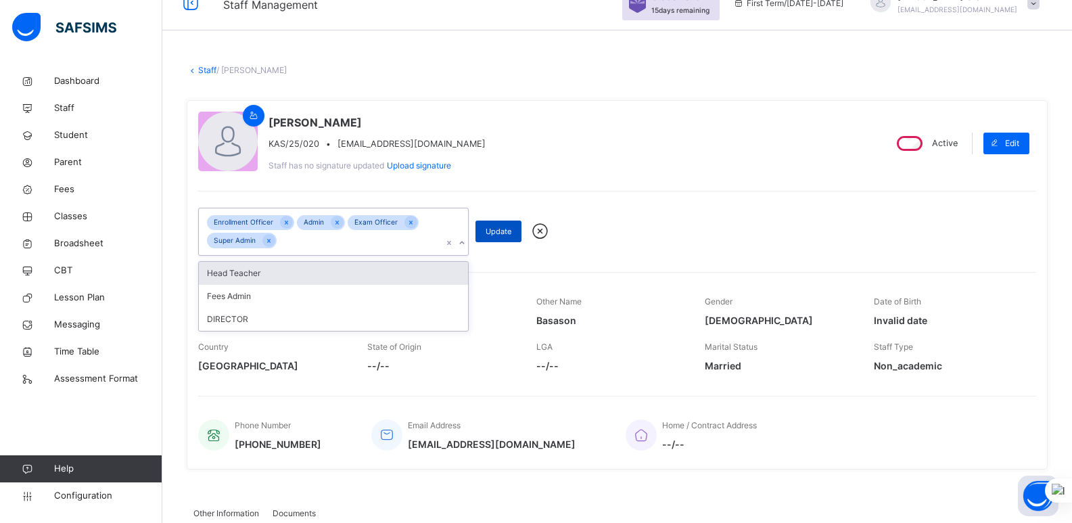
click at [500, 235] on span "Update" at bounding box center [499, 231] width 26 height 11
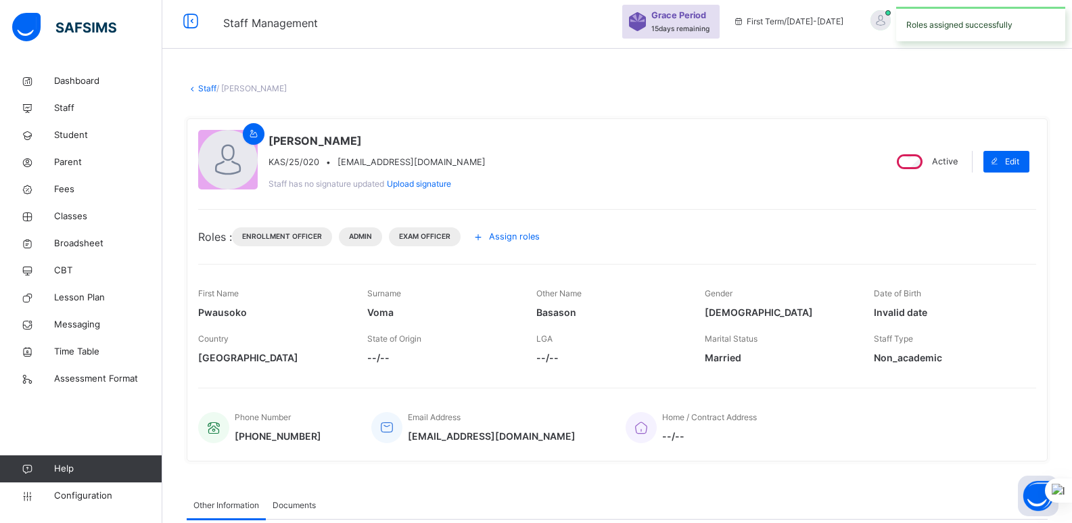
scroll to position [0, 0]
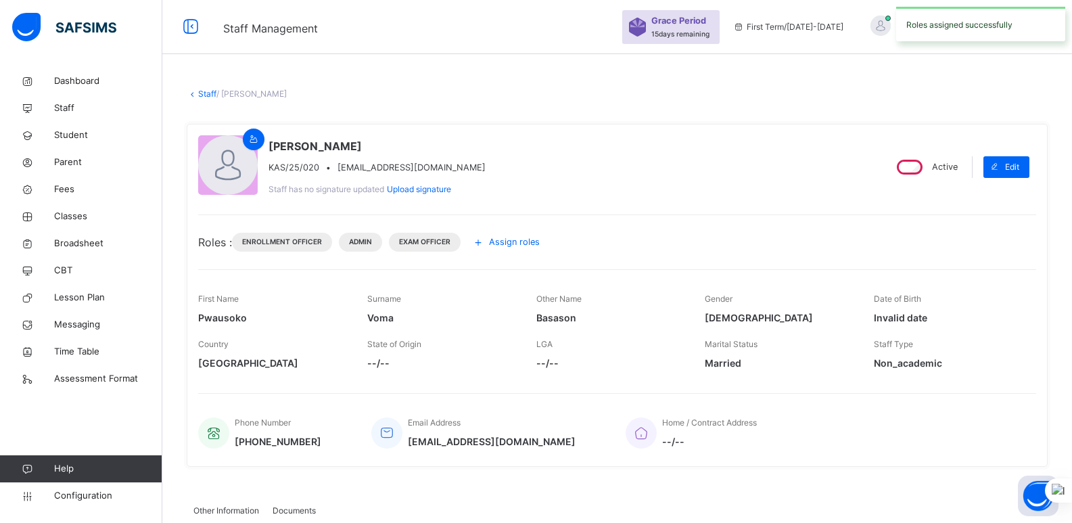
click at [1031, 81] on div "Staff / Pwausoko Basason Voma × Delete Staff This action would delete Pwausoko …" at bounding box center [617, 424] width 910 height 712
click at [1040, 30] on span at bounding box center [1033, 27] width 12 height 12
click at [447, 234] on div "Exam Officer" at bounding box center [425, 242] width 72 height 19
click at [438, 241] on span "Exam Officer" at bounding box center [424, 242] width 51 height 10
click at [480, 243] on icon at bounding box center [478, 242] width 15 height 16
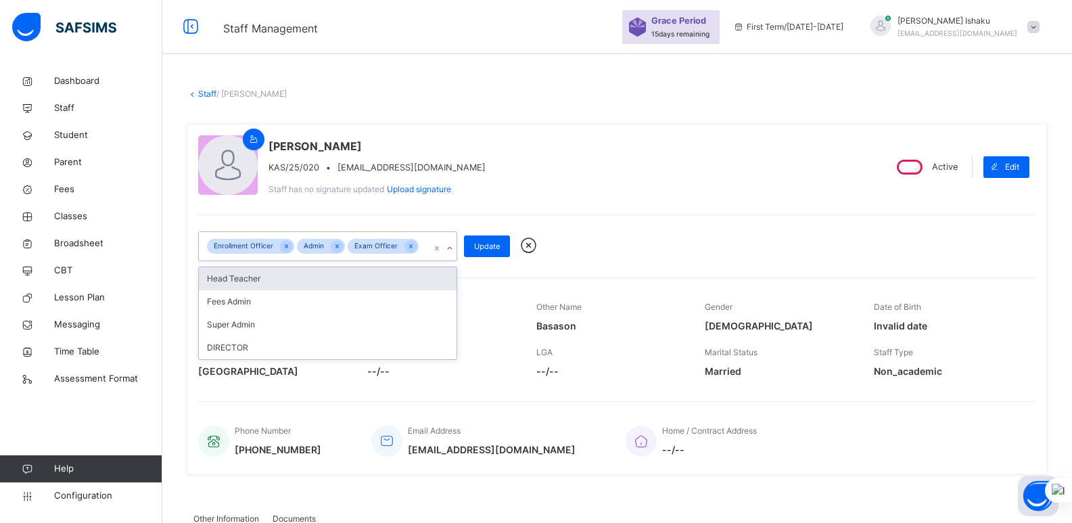
click at [446, 247] on icon at bounding box center [450, 248] width 8 height 14
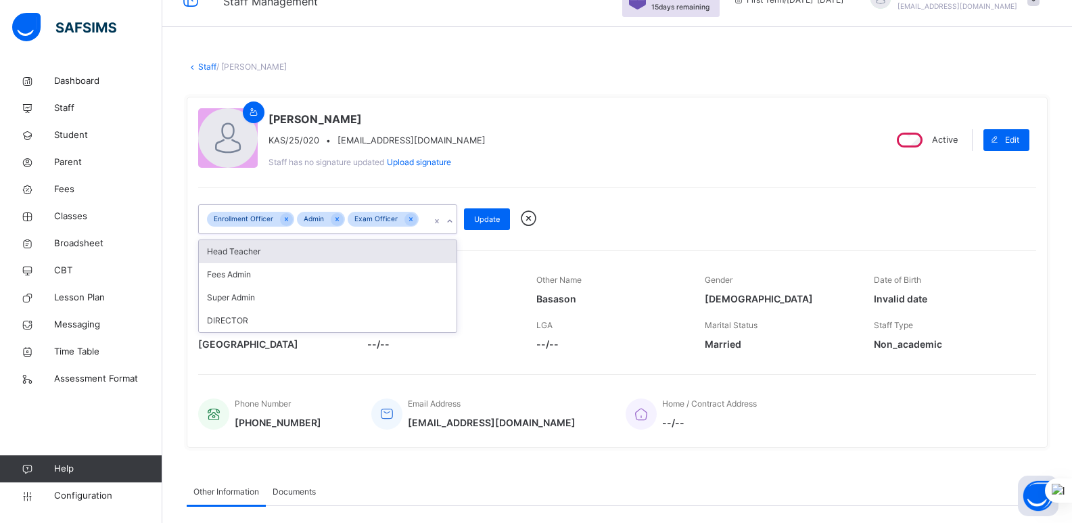
scroll to position [28, 0]
click at [283, 216] on icon at bounding box center [286, 217] width 7 height 9
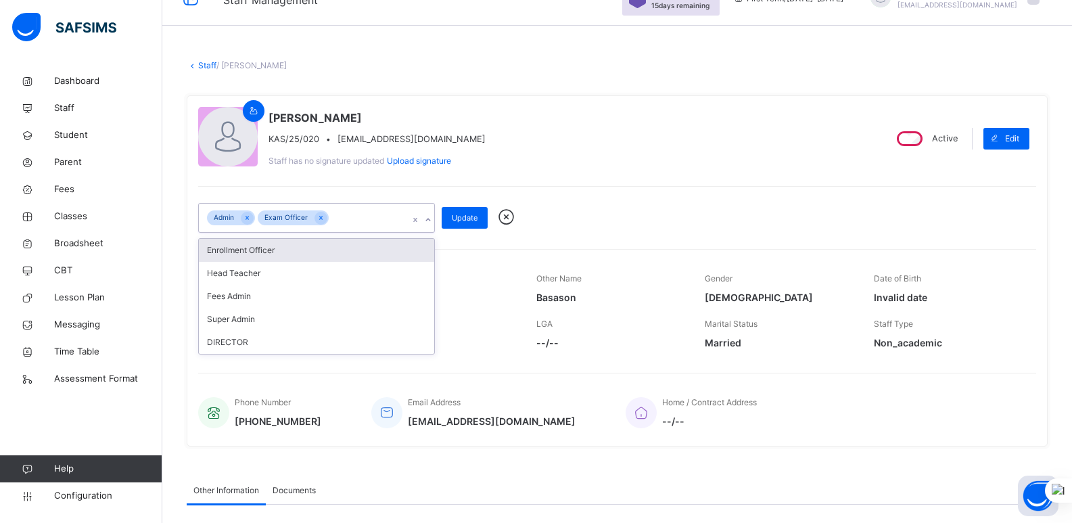
click at [512, 168] on div "Pwausoko Basason Voma KAS/25/020 • pwausokovoma433@gmail.com Staff has no signa…" at bounding box center [535, 138] width 675 height 63
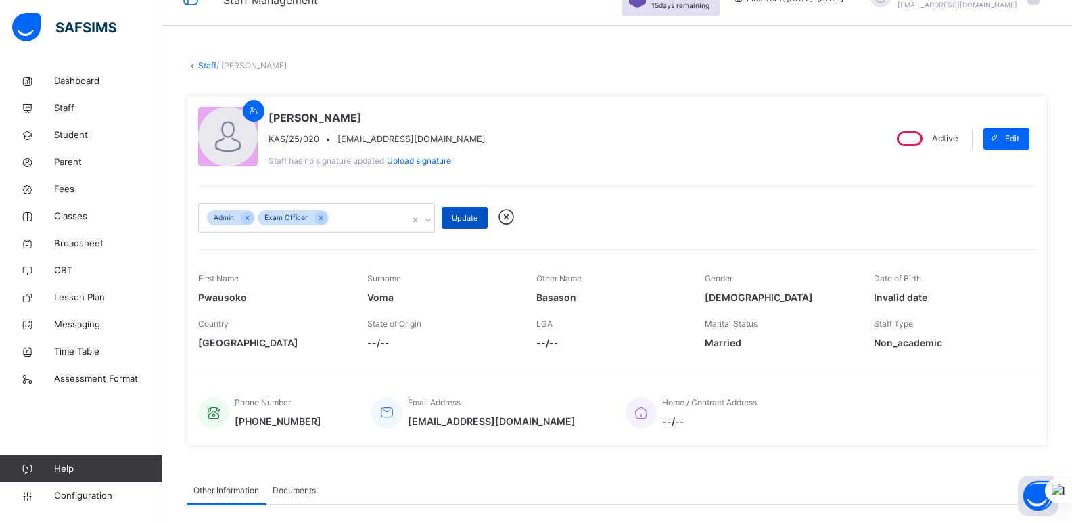
click at [465, 213] on span "Update" at bounding box center [465, 217] width 26 height 11
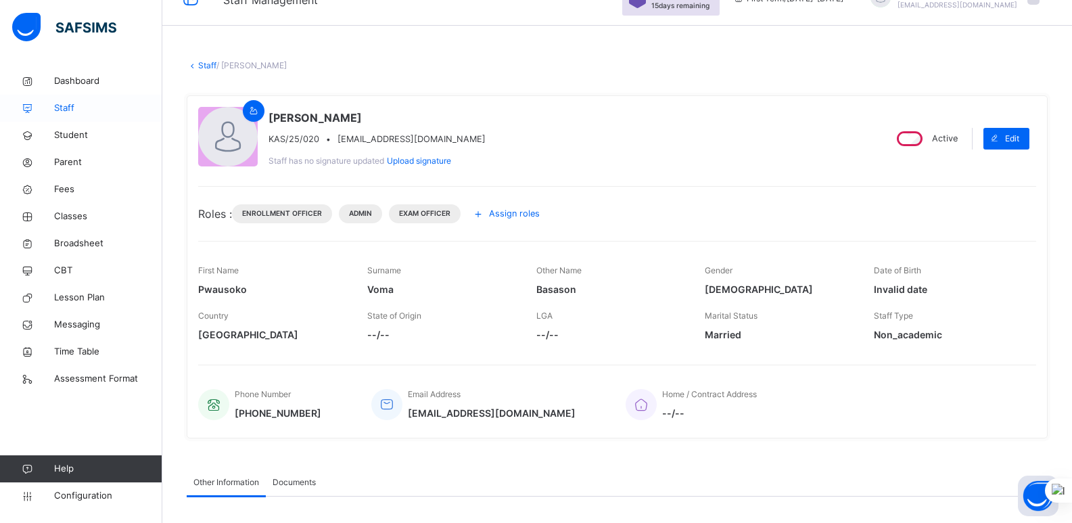
click at [71, 110] on span "Staff" at bounding box center [108, 108] width 108 height 14
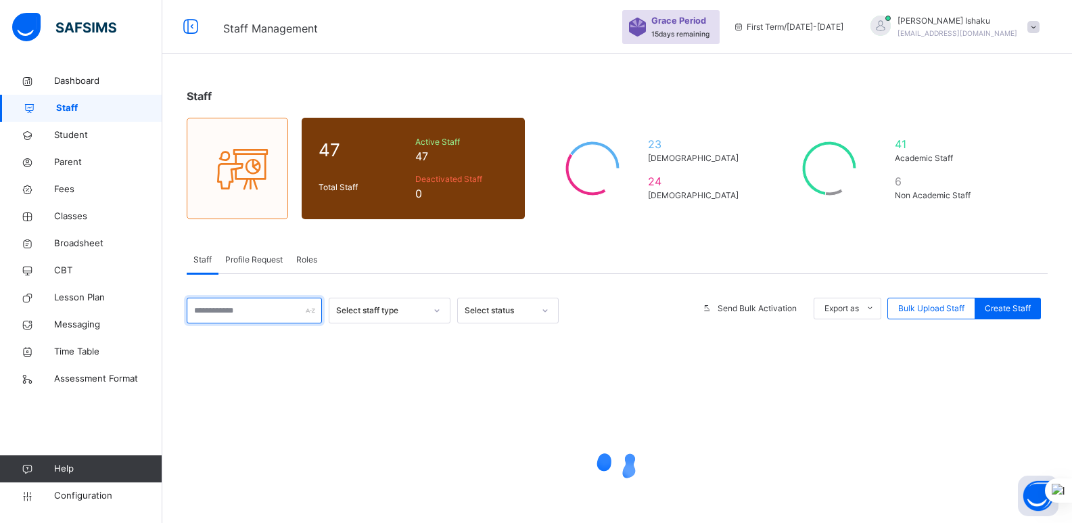
click at [249, 303] on input "text" at bounding box center [254, 311] width 135 height 26
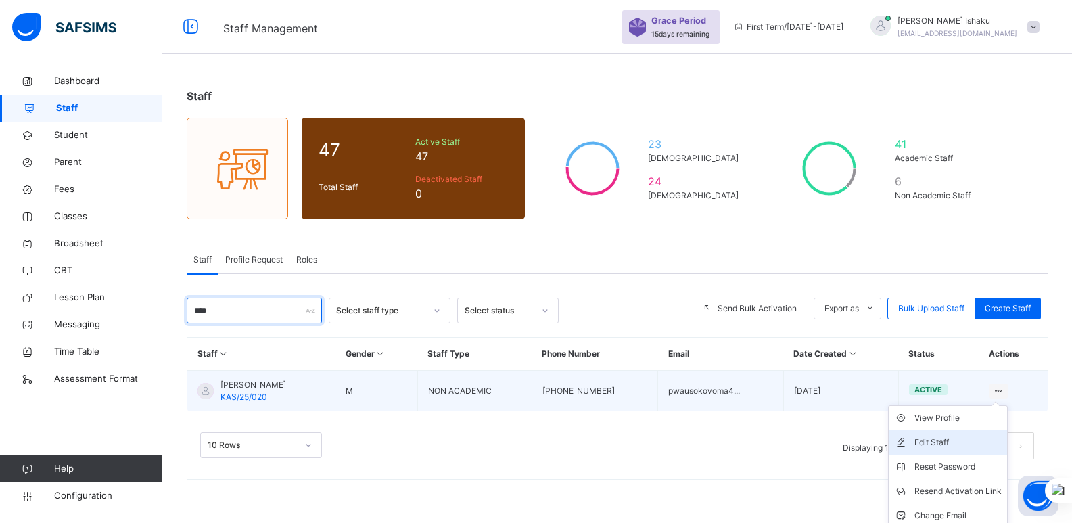
type input "****"
click at [979, 441] on div "Edit Staff" at bounding box center [957, 443] width 87 height 14
select select "**"
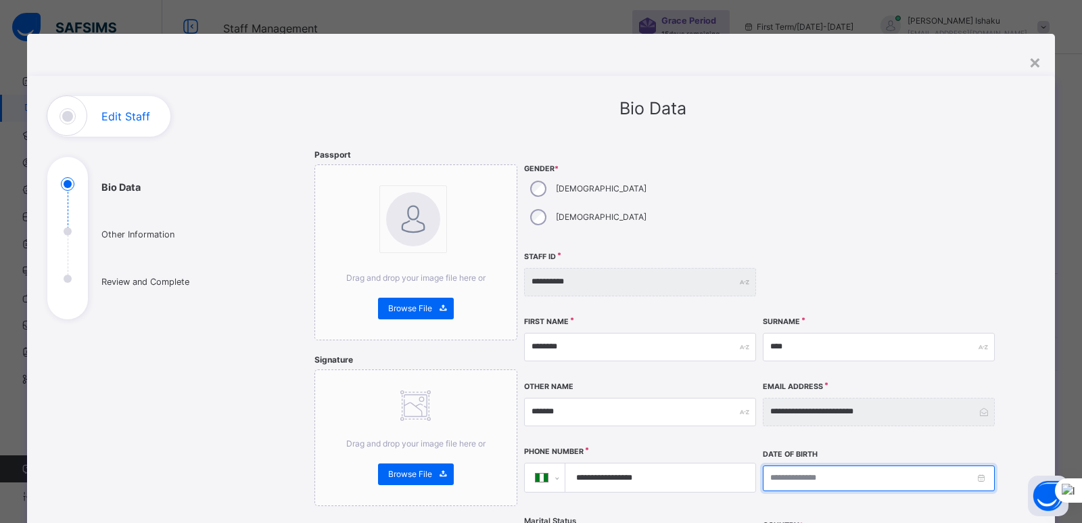
click at [979, 465] on input at bounding box center [879, 478] width 232 height 26
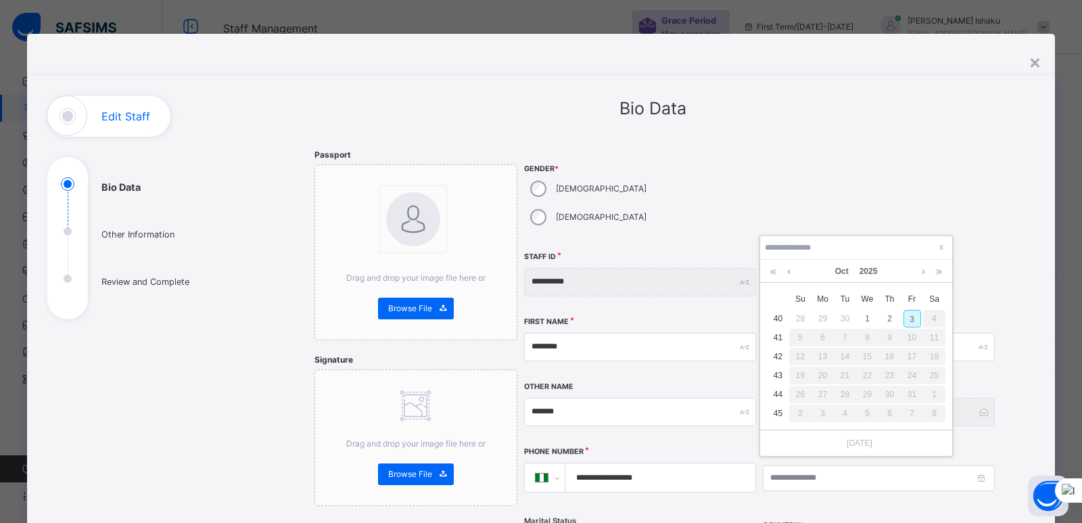
click at [978, 218] on div "**********" at bounding box center [760, 392] width 473 height 486
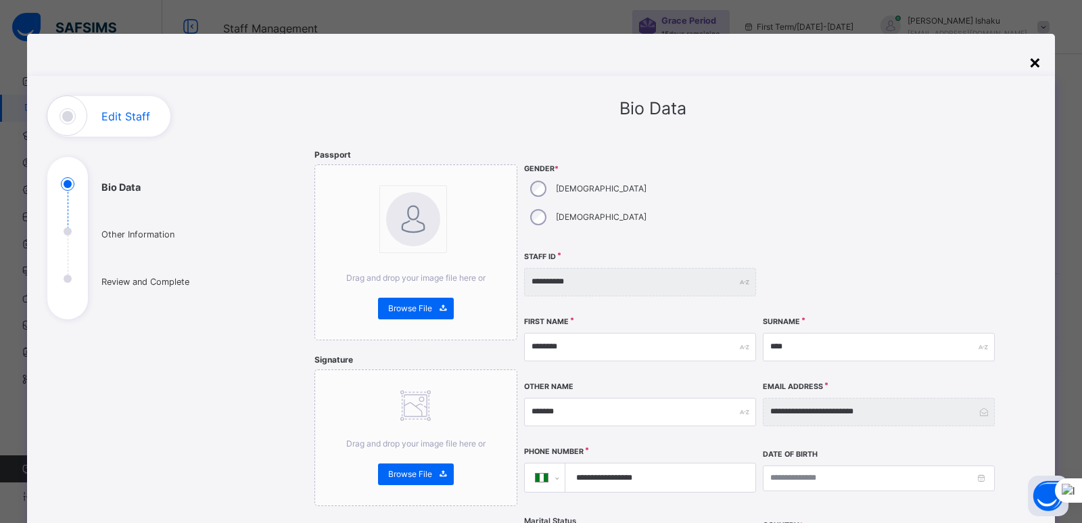
click at [1031, 62] on div "×" at bounding box center [1035, 61] width 13 height 28
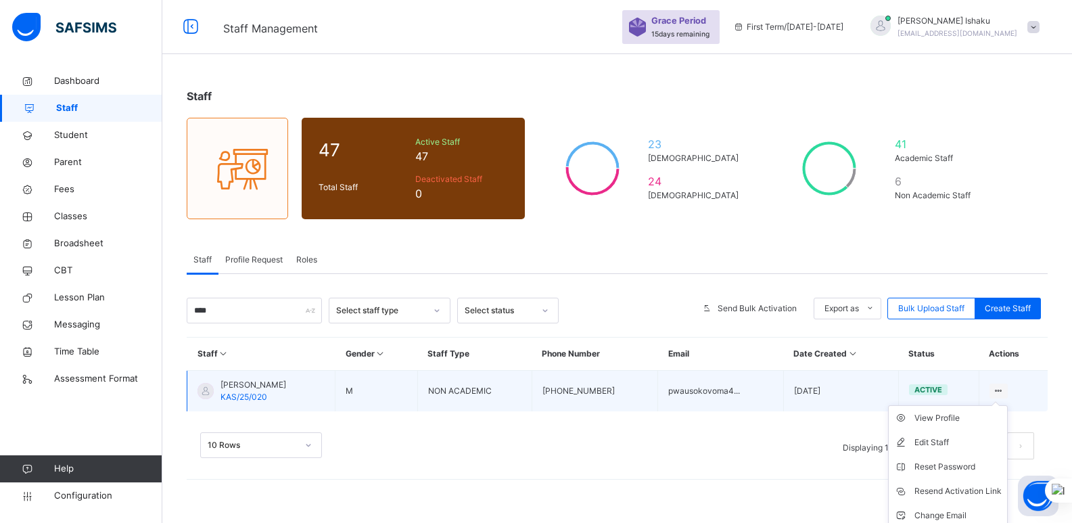
click at [1008, 405] on ul "View Profile Edit Staff Reset Password Resend Activation Link Change Email Dele…" at bounding box center [948, 478] width 120 height 147
click at [1004, 388] on icon at bounding box center [998, 391] width 11 height 10
click at [973, 419] on div "View Profile" at bounding box center [957, 418] width 87 height 14
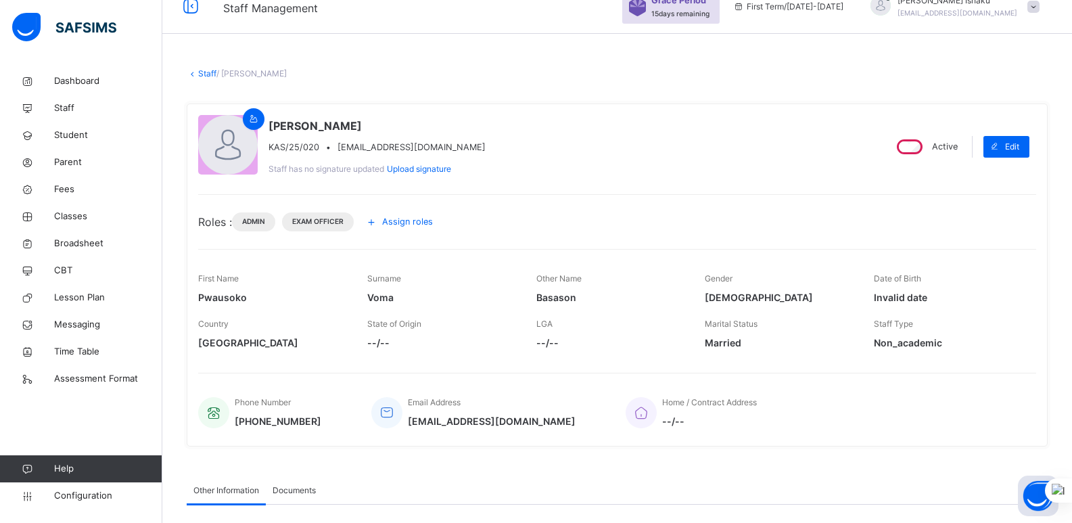
scroll to position [20, 0]
click at [1019, 151] on span "Edit" at bounding box center [1012, 147] width 14 height 12
select select "**"
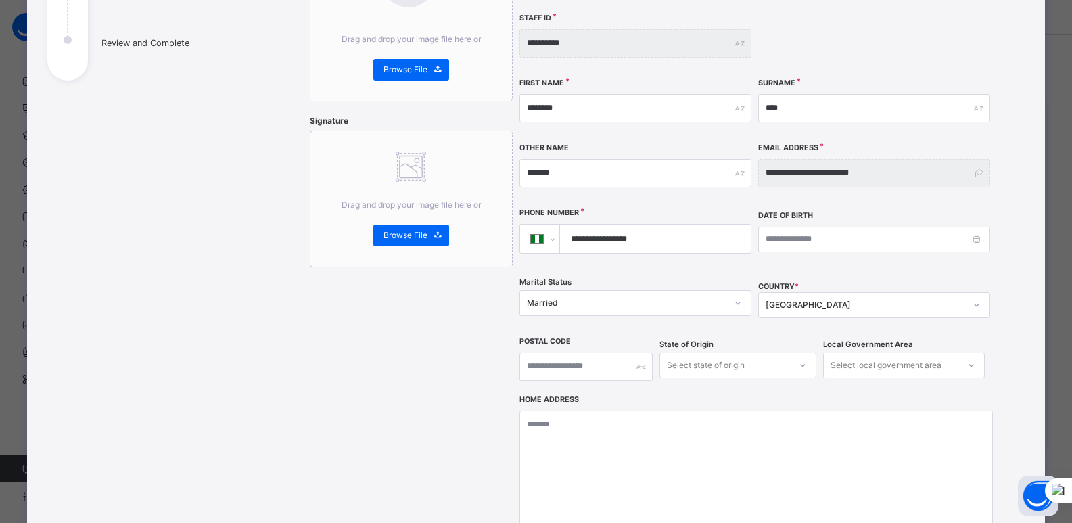
scroll to position [264, 0]
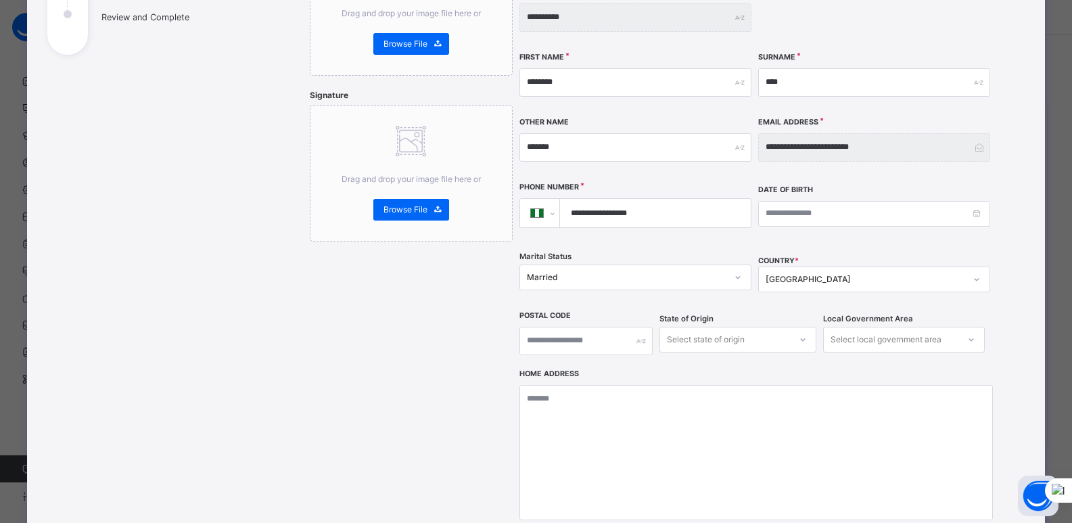
select select "**"
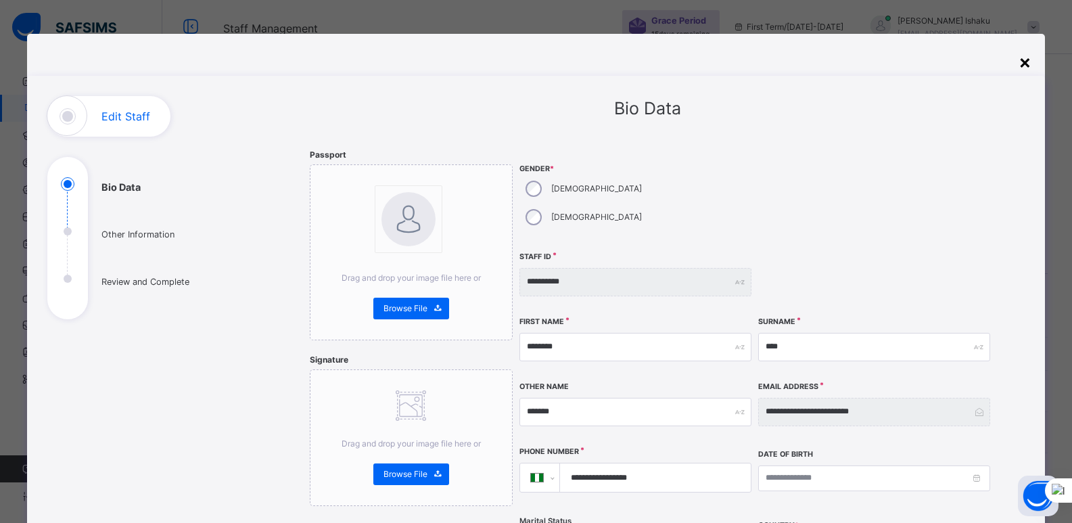
click at [1027, 64] on div "×" at bounding box center [1025, 61] width 13 height 28
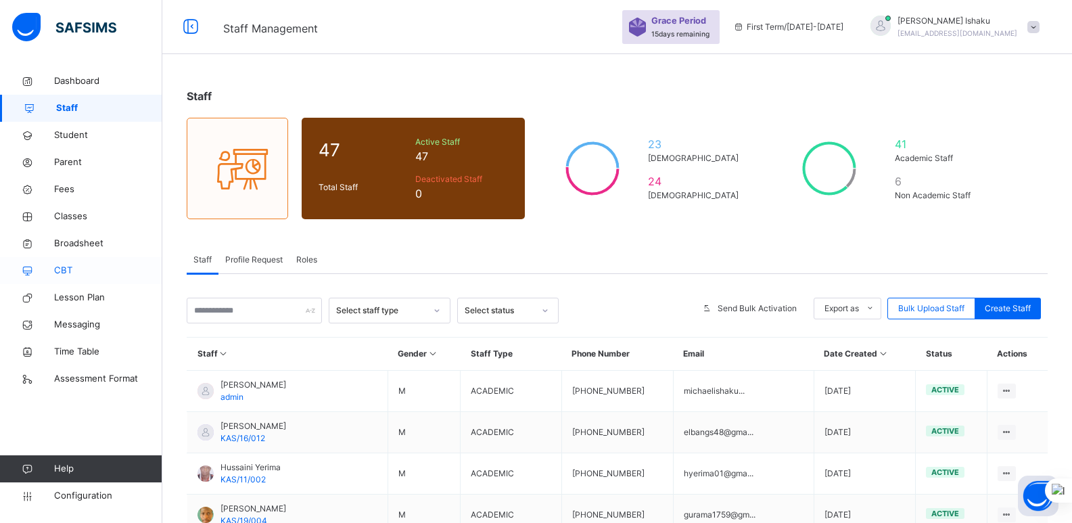
click at [53, 264] on link "CBT" at bounding box center [81, 270] width 162 height 27
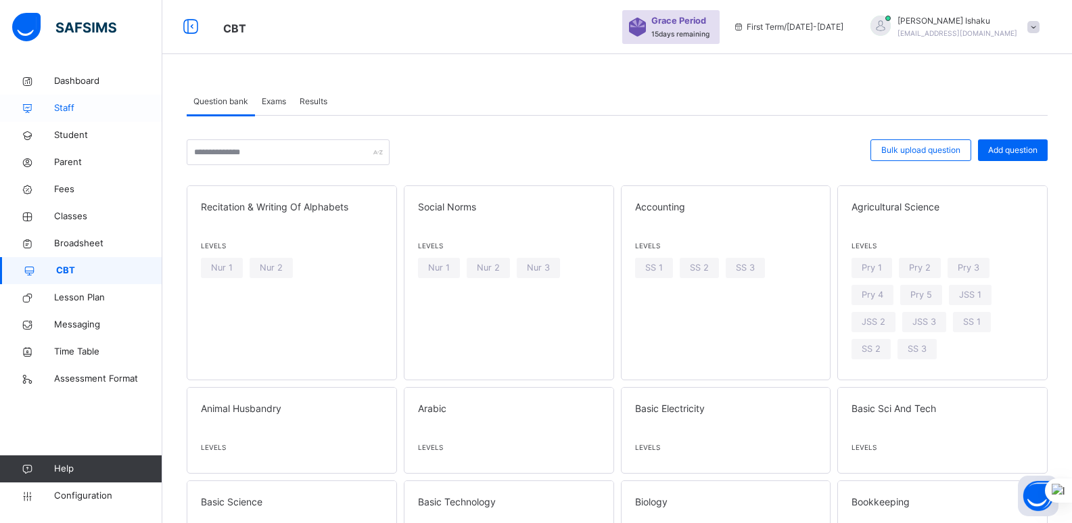
click at [101, 110] on span "Staff" at bounding box center [108, 108] width 108 height 14
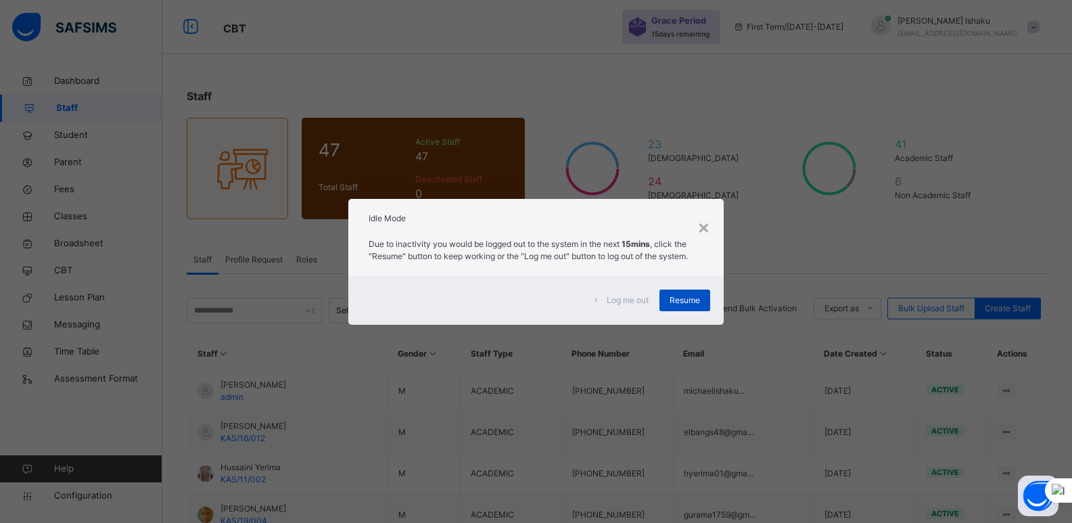
click at [683, 306] on span "Resume" at bounding box center [685, 300] width 30 height 12
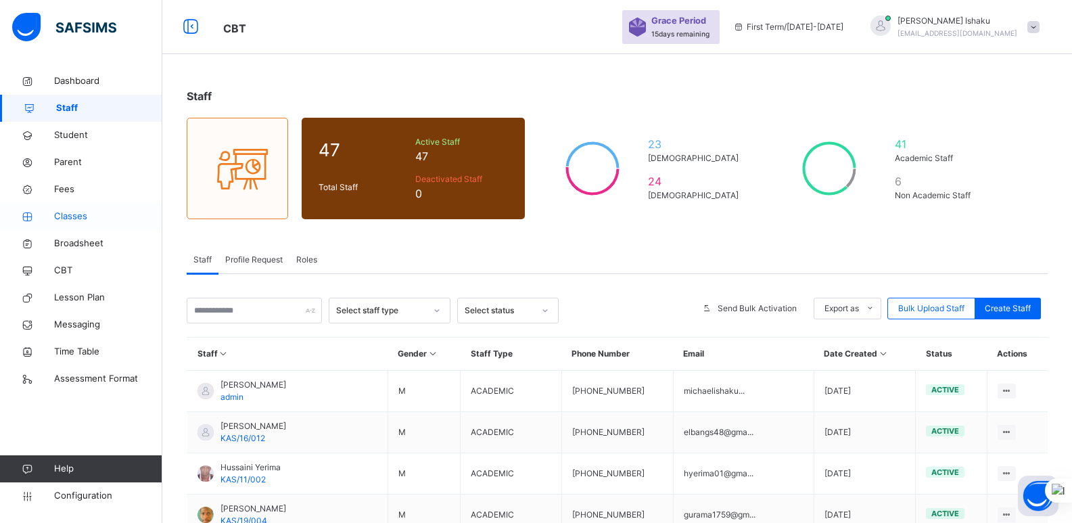
click at [76, 218] on span "Classes" at bounding box center [108, 217] width 108 height 14
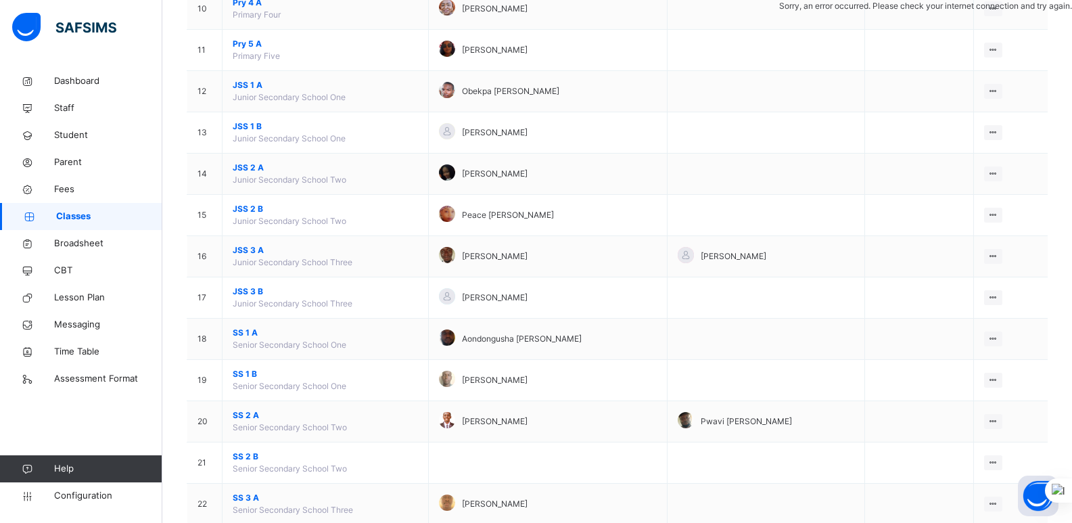
scroll to position [558, 0]
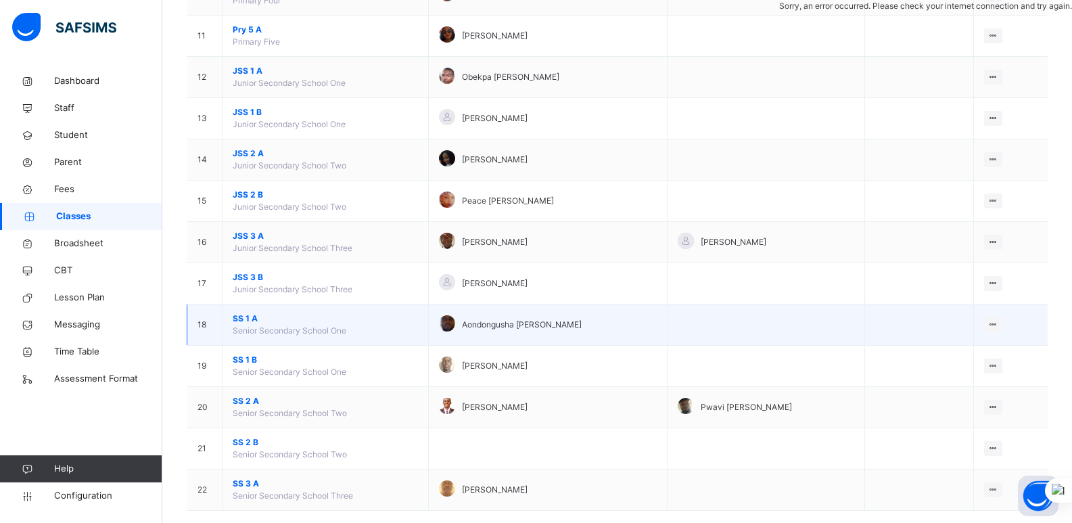
click at [250, 314] on span "SS 1 A" at bounding box center [325, 318] width 185 height 12
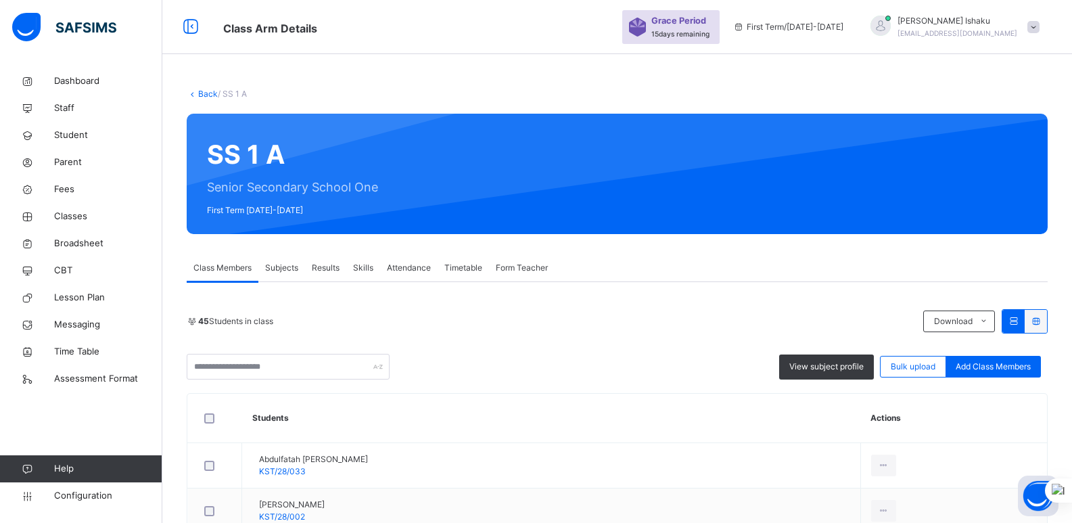
click at [286, 266] on span "Subjects" at bounding box center [281, 268] width 33 height 12
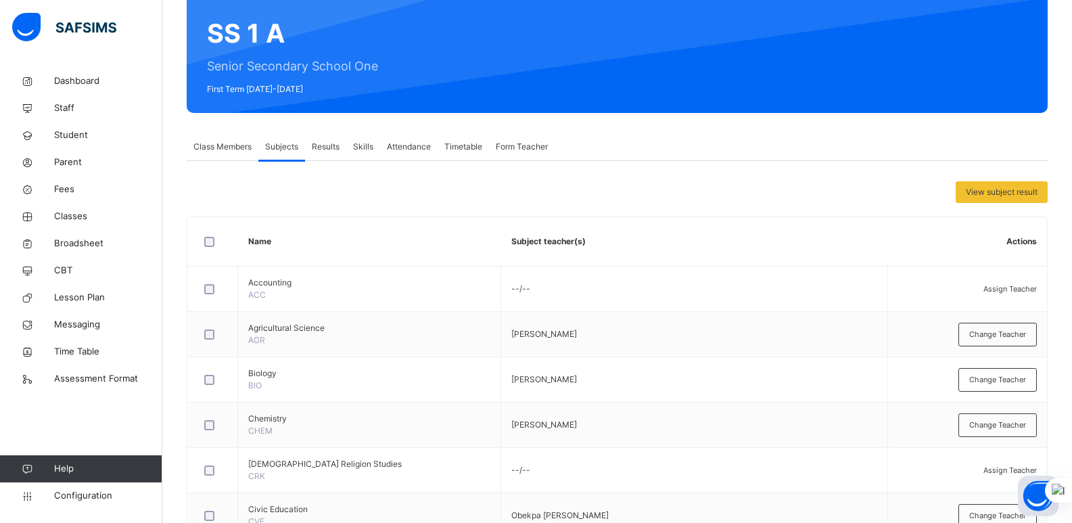
scroll to position [164, 0]
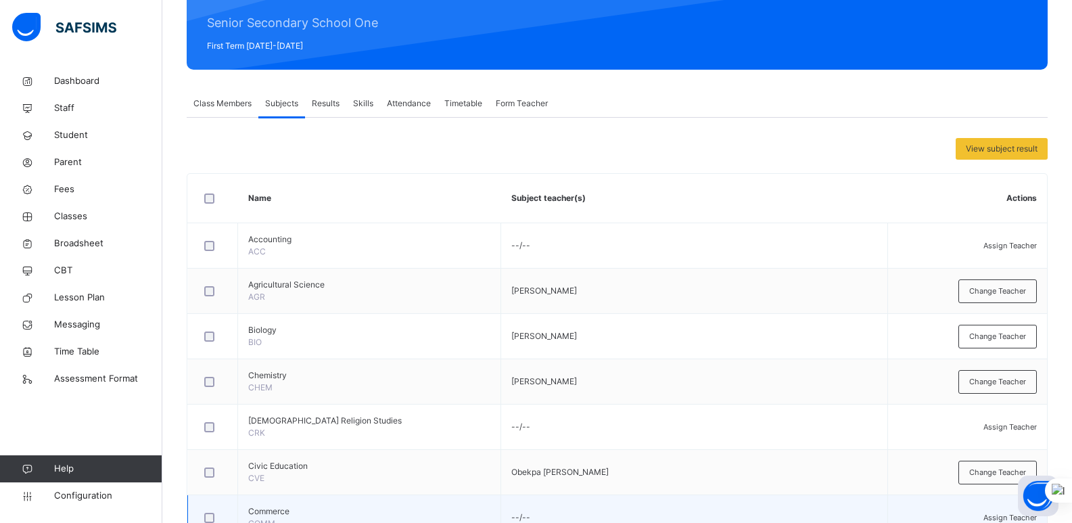
click at [979, 511] on div "Assign Teacher" at bounding box center [967, 517] width 139 height 12
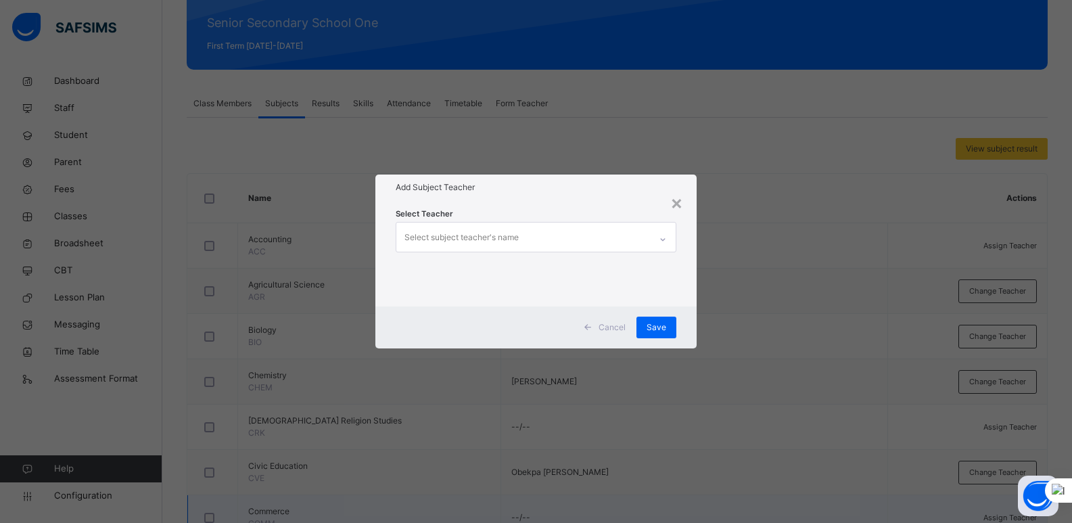
scroll to position [895, 0]
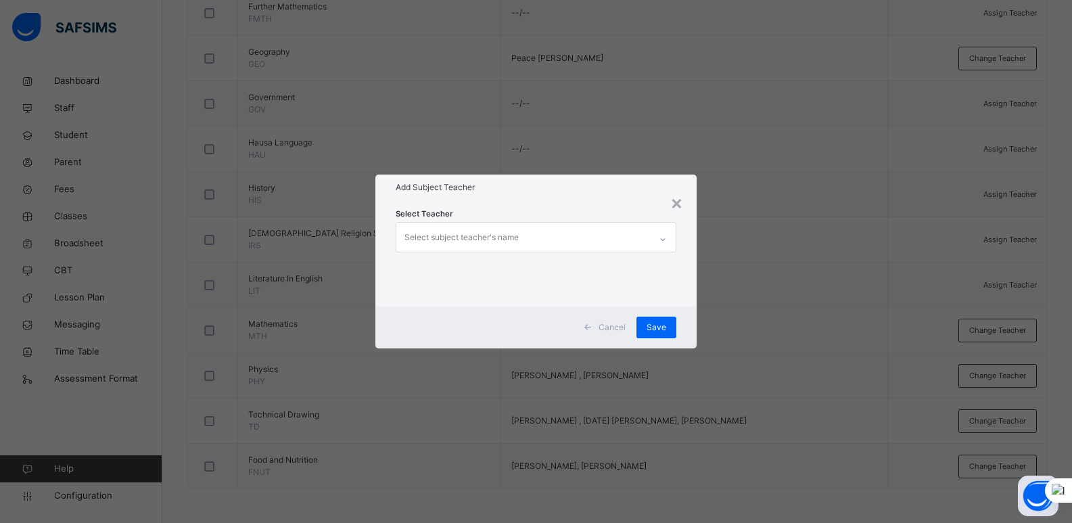
click at [638, 239] on div "Select subject teacher's name" at bounding box center [523, 237] width 254 height 28
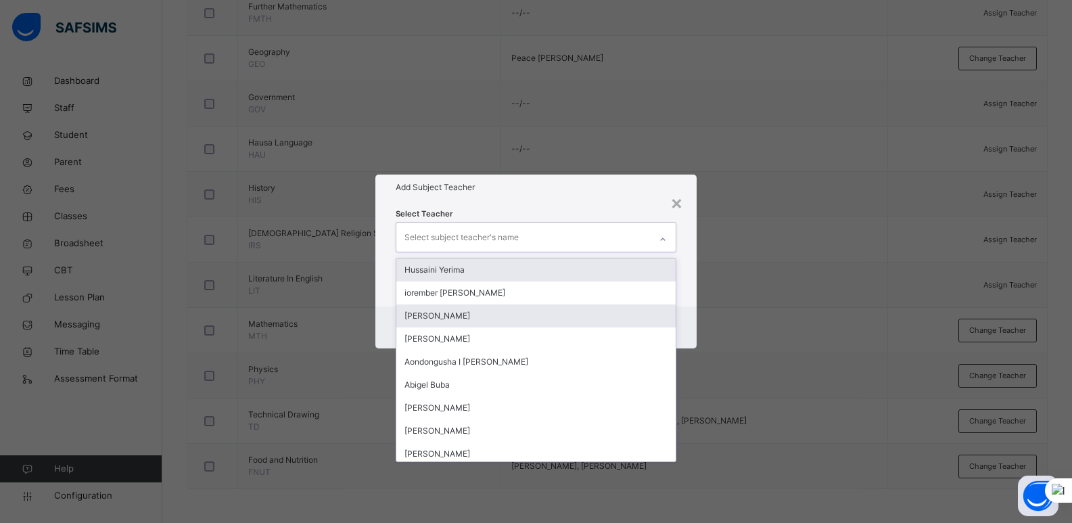
click at [559, 288] on div "iorember [PERSON_NAME]" at bounding box center [536, 292] width 280 height 23
click at [472, 304] on div "[PERSON_NAME]" at bounding box center [536, 315] width 280 height 23
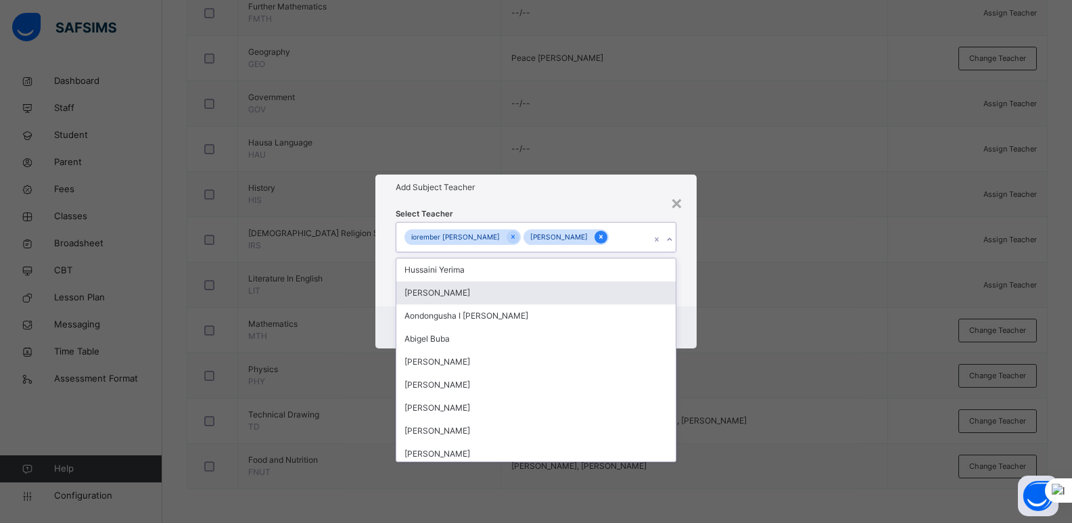
click at [597, 237] on icon at bounding box center [600, 236] width 7 height 9
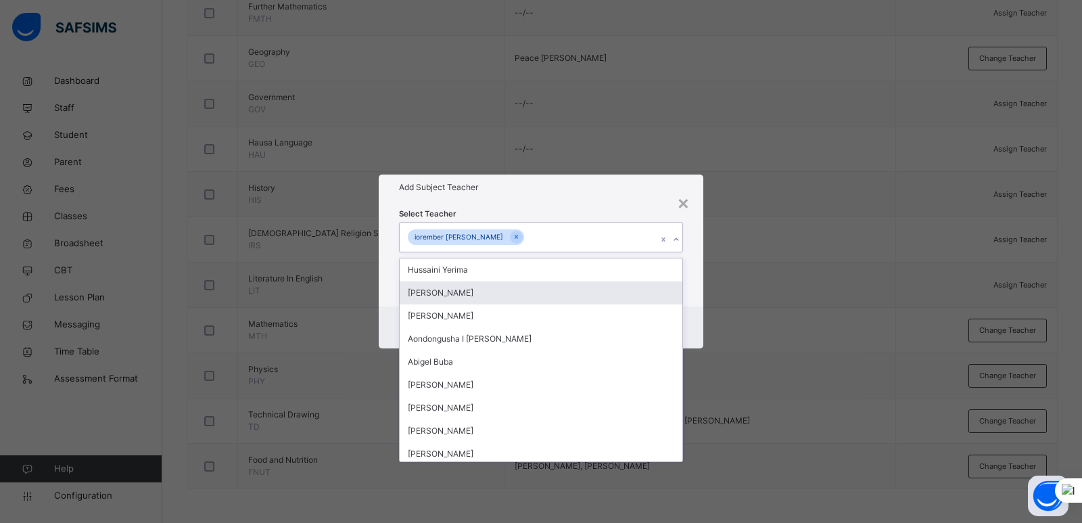
click at [697, 294] on div "Select Teacher option Drambi Vandi, deselected. option Drambi Vandi focused, 3 …" at bounding box center [541, 253] width 325 height 106
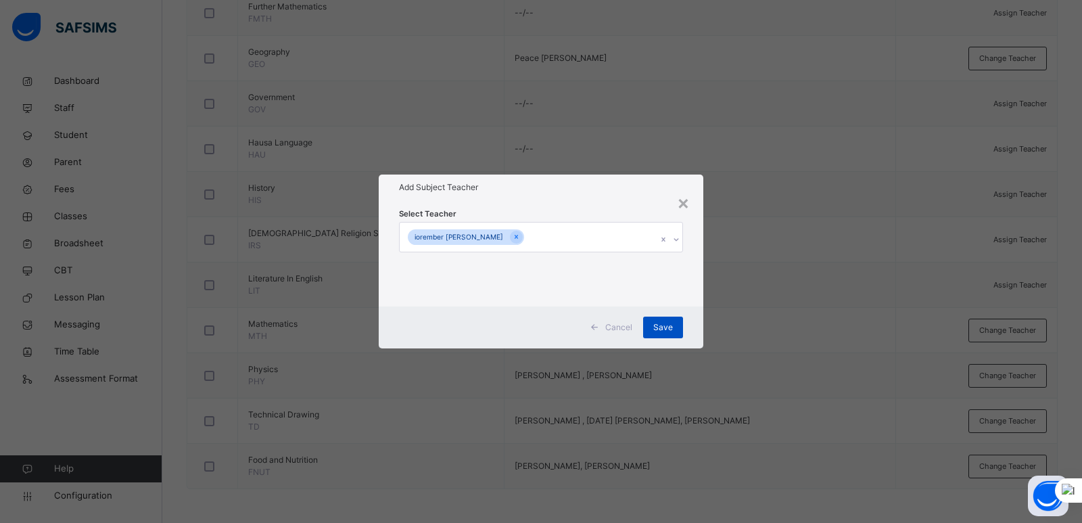
click at [667, 323] on span "Save" at bounding box center [663, 327] width 20 height 12
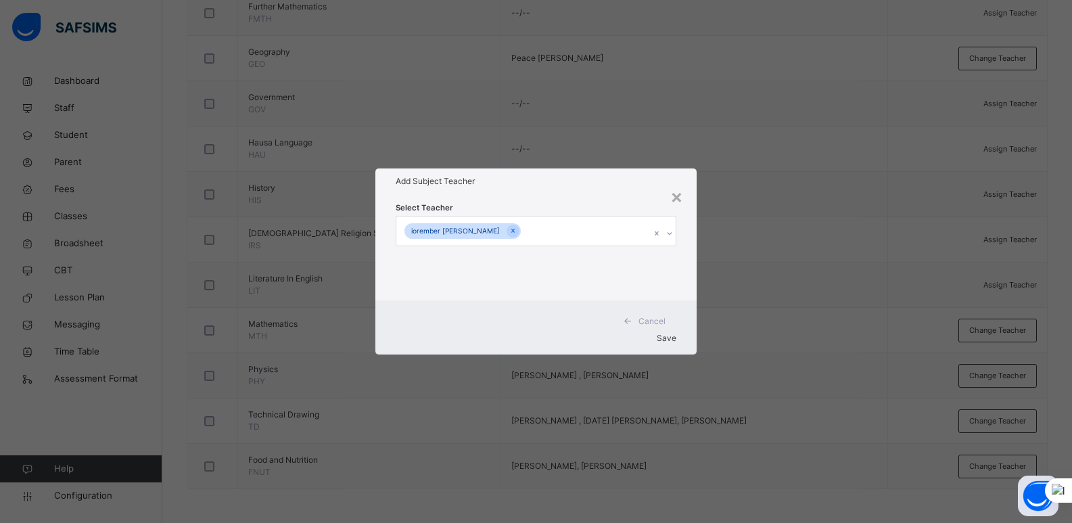
click at [667, 333] on span "Save" at bounding box center [667, 338] width 20 height 10
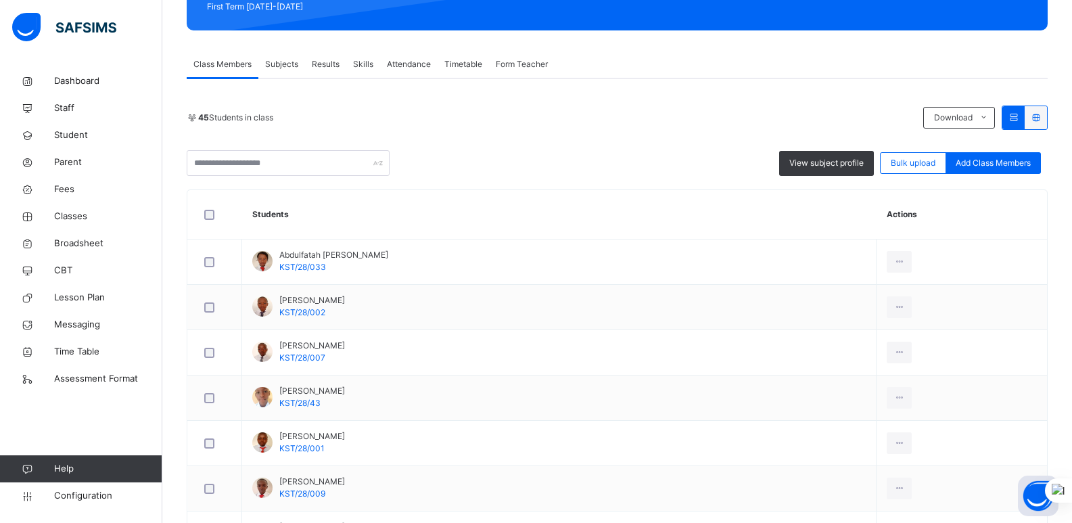
scroll to position [203, 0]
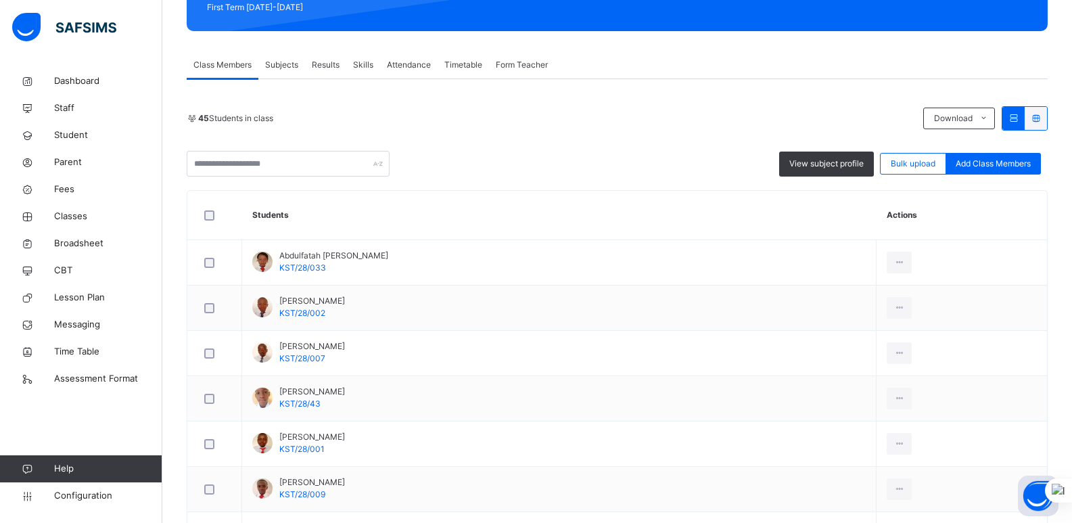
click at [283, 64] on span "Subjects" at bounding box center [281, 65] width 33 height 12
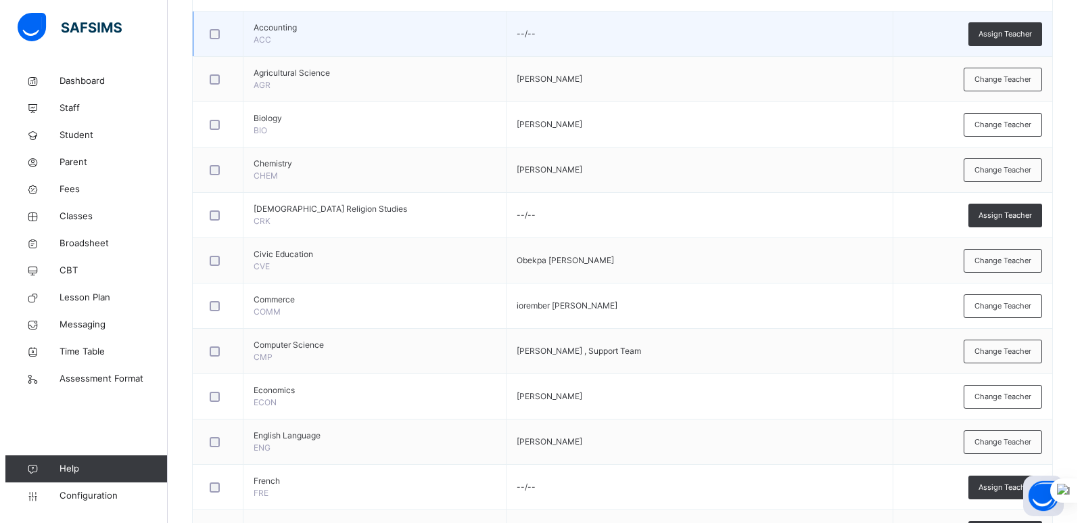
scroll to position [375, 0]
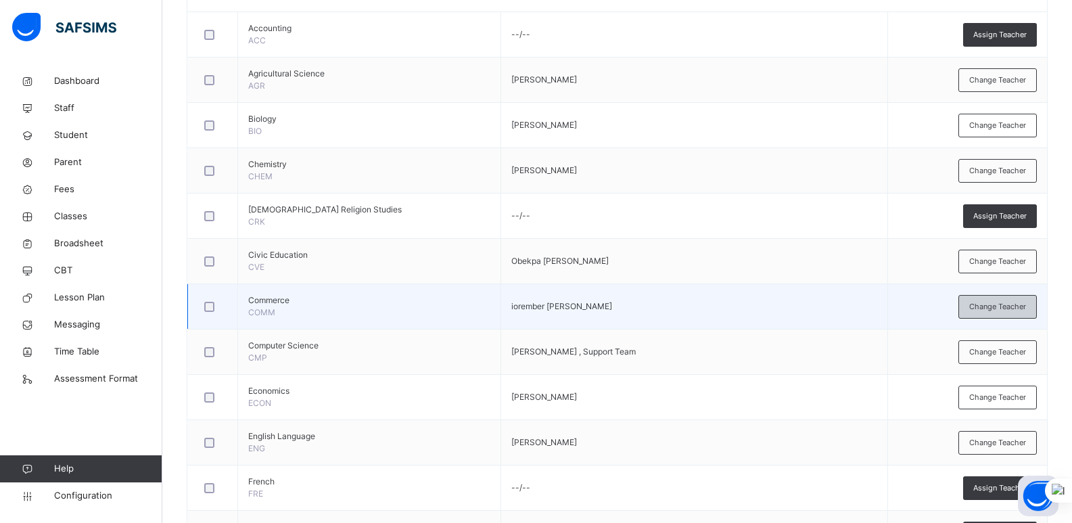
click at [982, 312] on div "Change Teacher" at bounding box center [997, 307] width 78 height 24
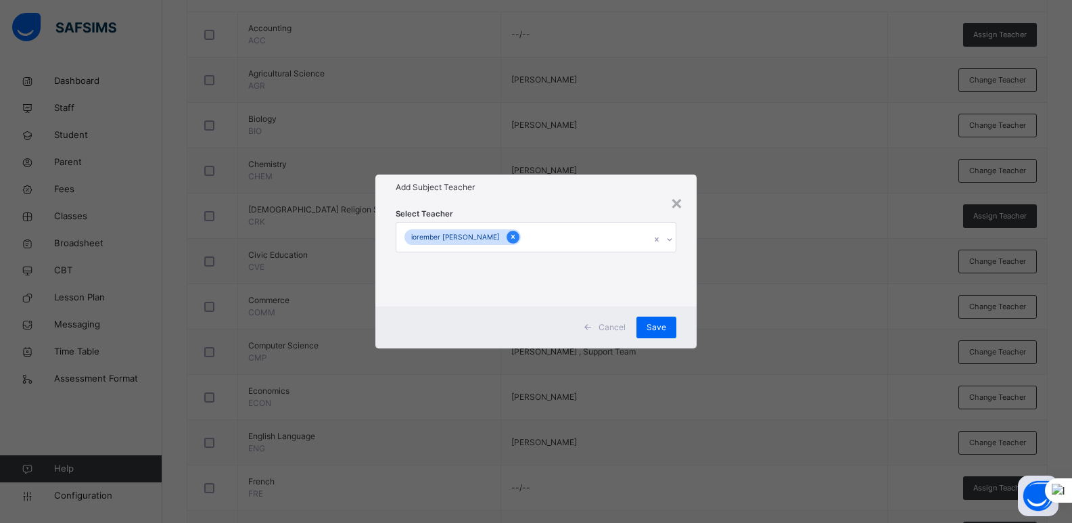
click at [509, 236] on icon at bounding box center [512, 236] width 7 height 9
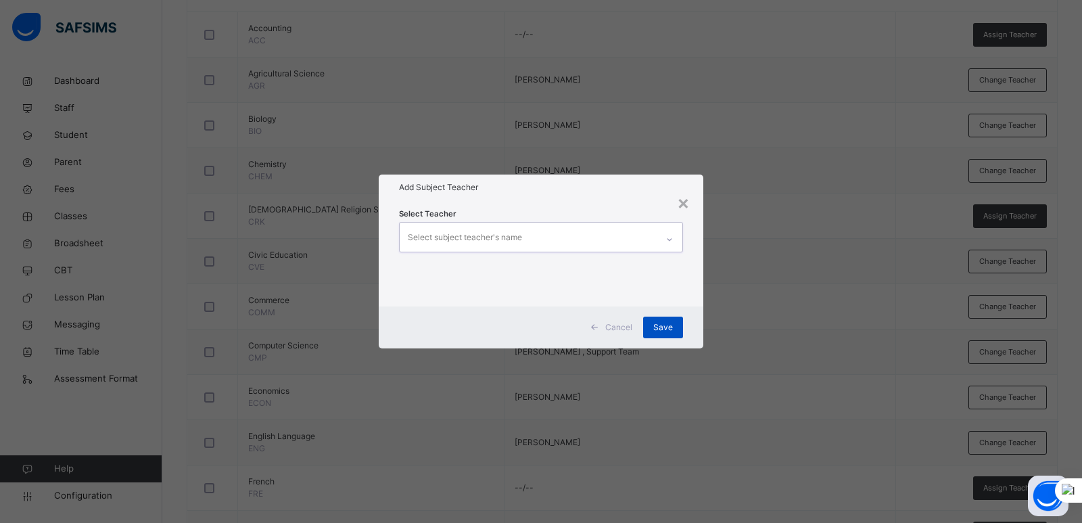
click at [659, 324] on span "Save" at bounding box center [663, 327] width 20 height 12
click at [663, 323] on span "Save" at bounding box center [663, 327] width 20 height 12
click at [668, 236] on icon at bounding box center [670, 240] width 8 height 14
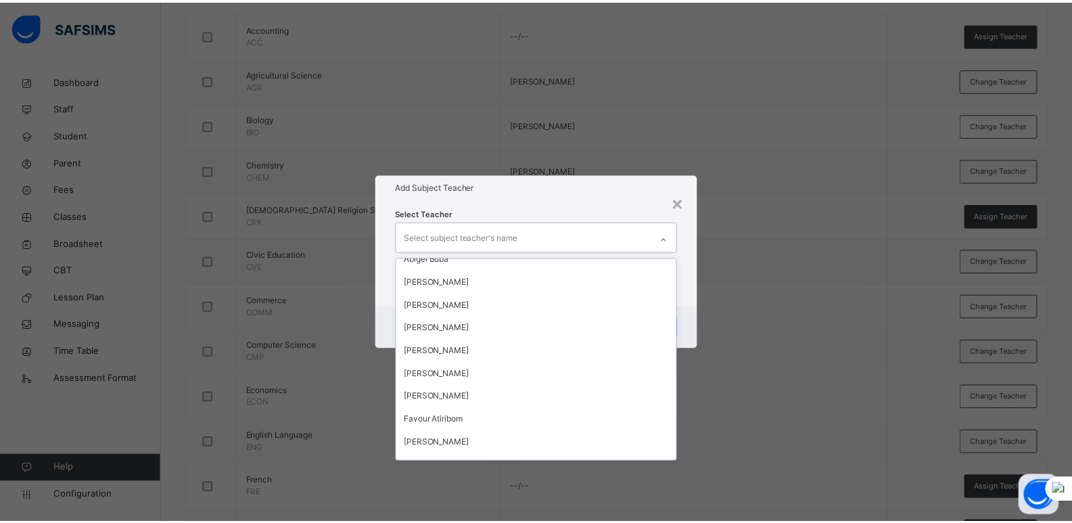
scroll to position [124, 0]
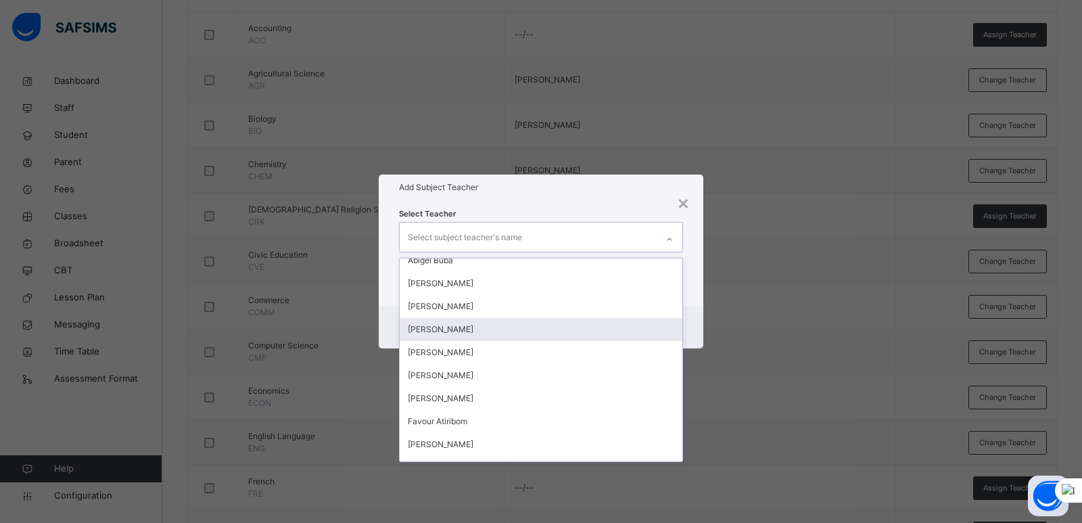
click at [503, 328] on div "[PERSON_NAME]" at bounding box center [541, 329] width 283 height 23
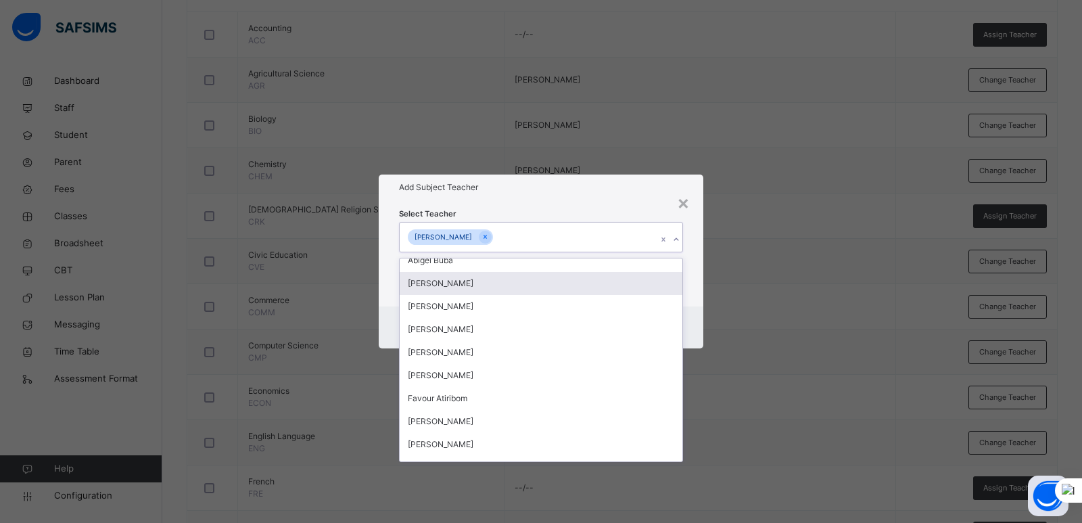
click at [697, 300] on div "Select Teacher option [PERSON_NAME], selected. option [PERSON_NAME] focused, 7 …" at bounding box center [541, 253] width 325 height 106
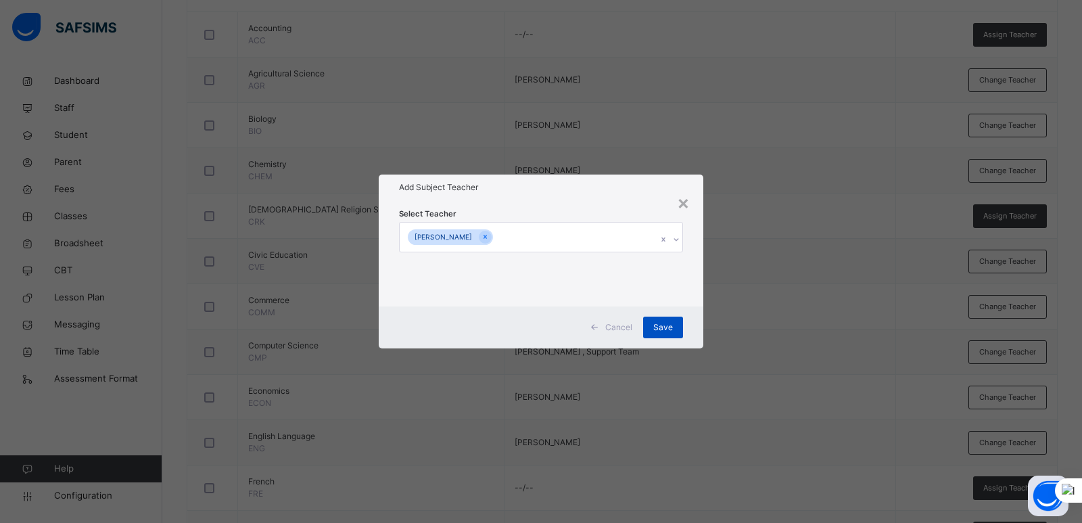
click at [664, 321] on span "Save" at bounding box center [663, 327] width 20 height 12
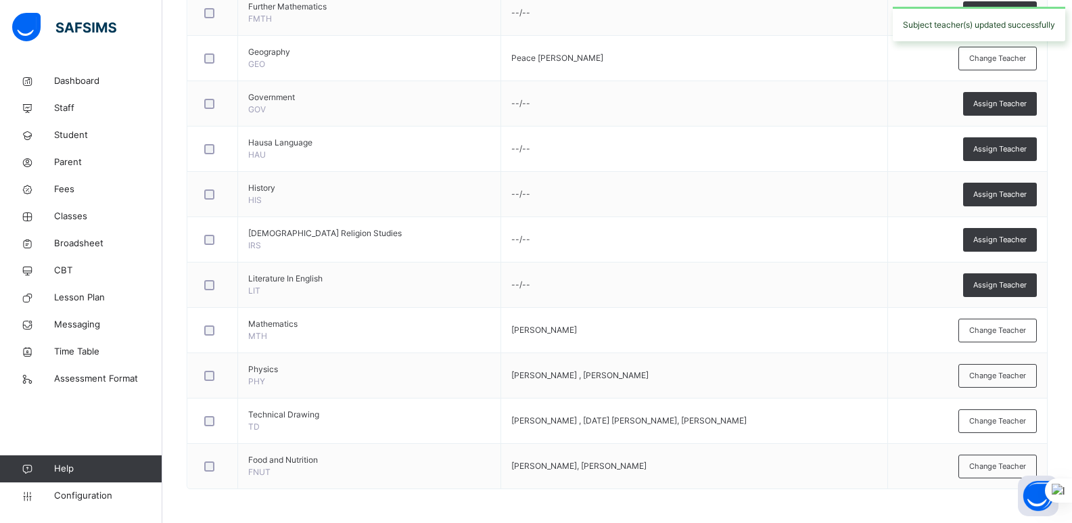
scroll to position [895, 0]
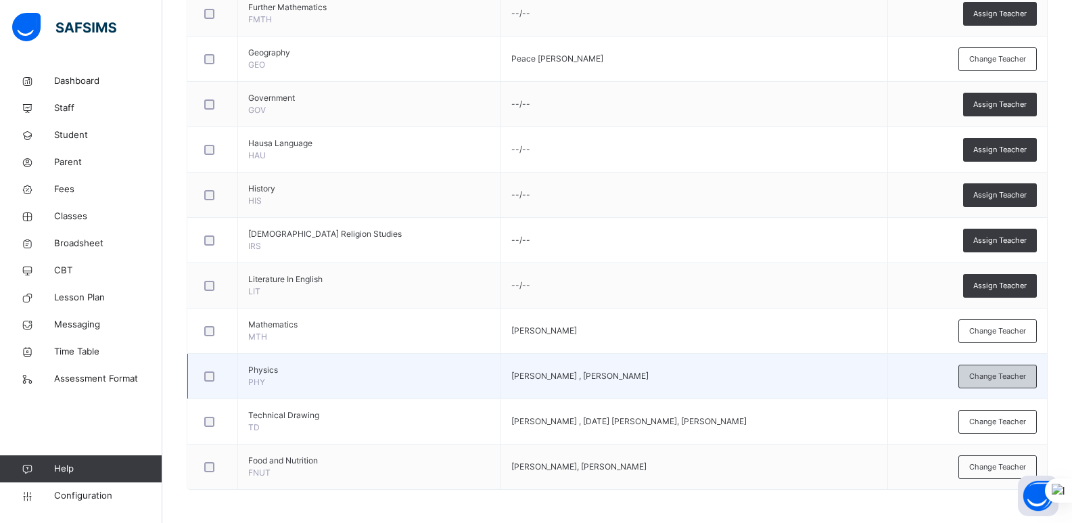
click at [999, 377] on span "Change Teacher" at bounding box center [997, 376] width 57 height 11
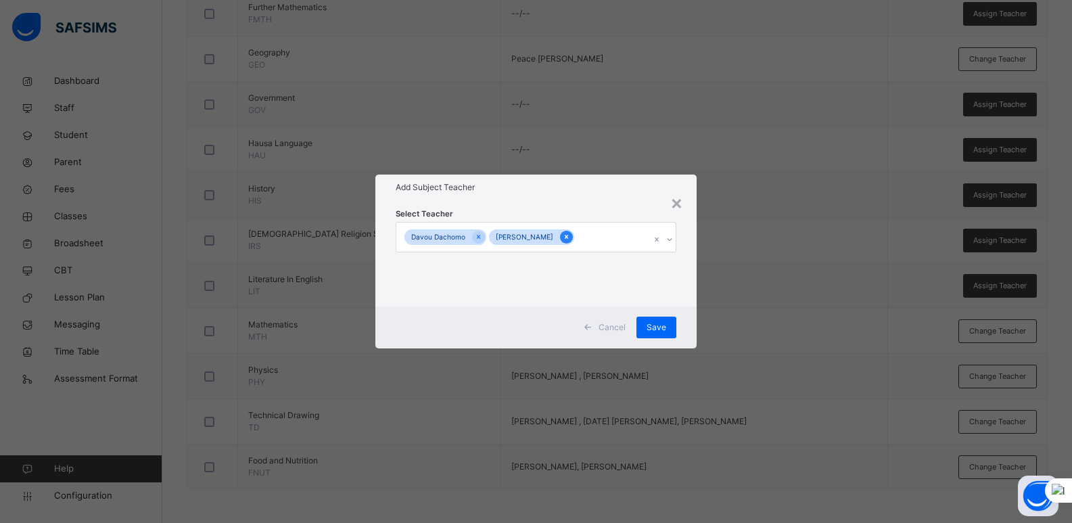
click at [568, 236] on icon at bounding box center [566, 237] width 3 height 4
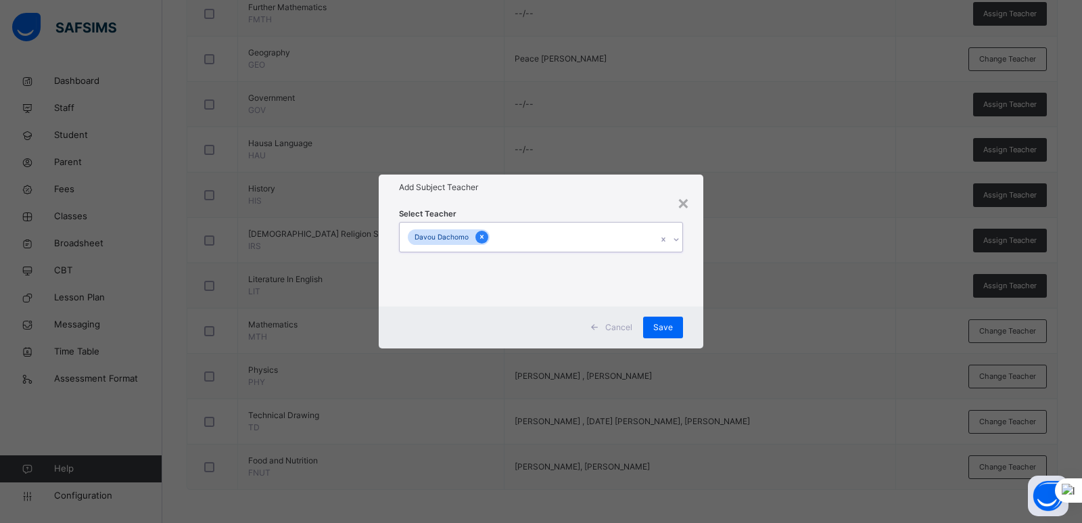
click at [482, 235] on icon at bounding box center [481, 236] width 7 height 9
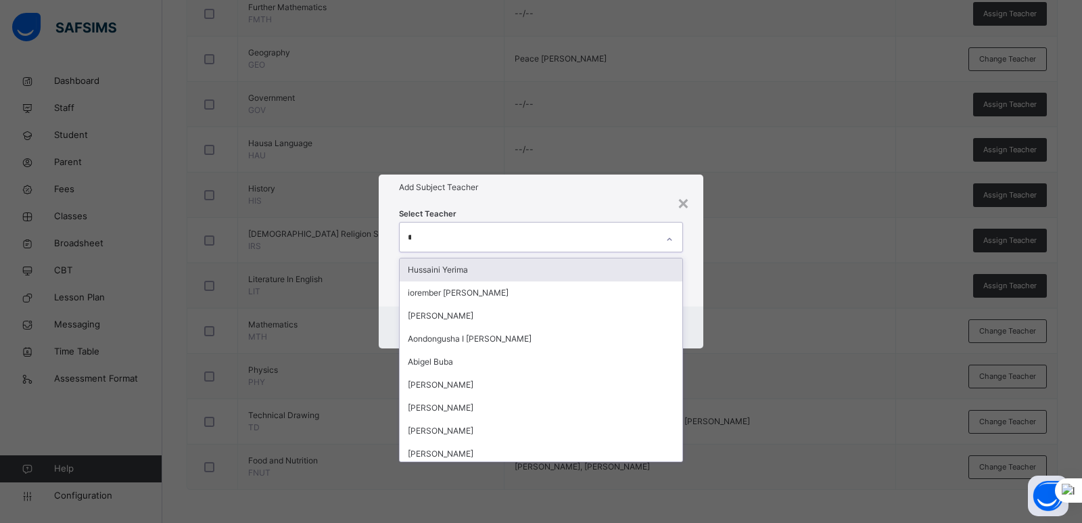
type input "**"
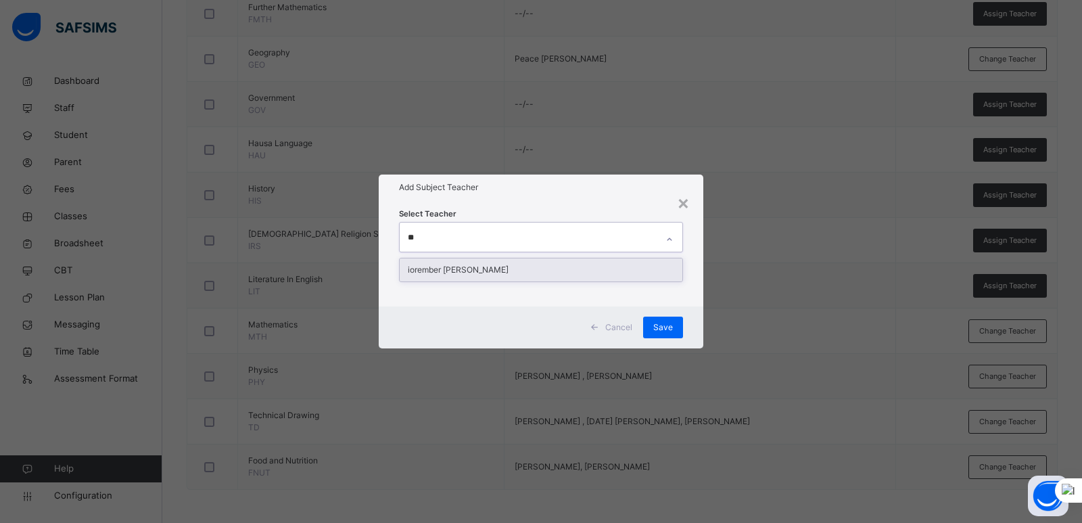
click at [489, 264] on div "iorember [PERSON_NAME]" at bounding box center [541, 269] width 283 height 23
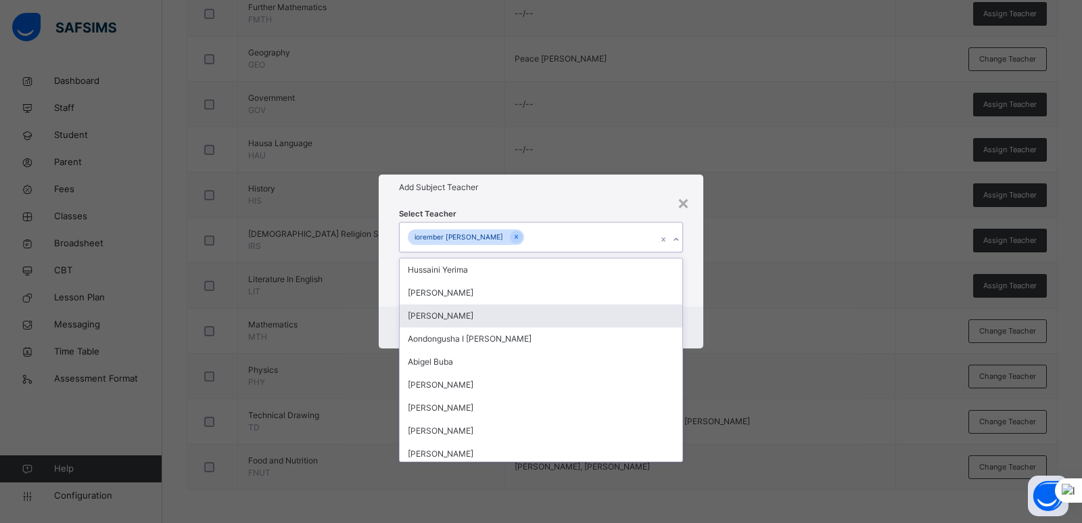
click at [691, 311] on div "Cancel Save" at bounding box center [541, 327] width 325 height 42
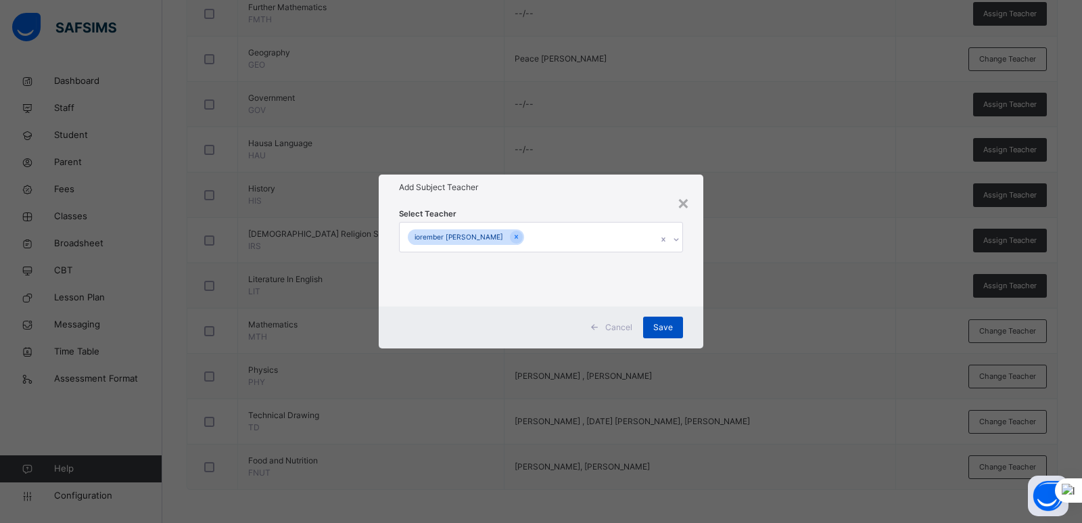
click at [670, 322] on span "Save" at bounding box center [663, 327] width 20 height 12
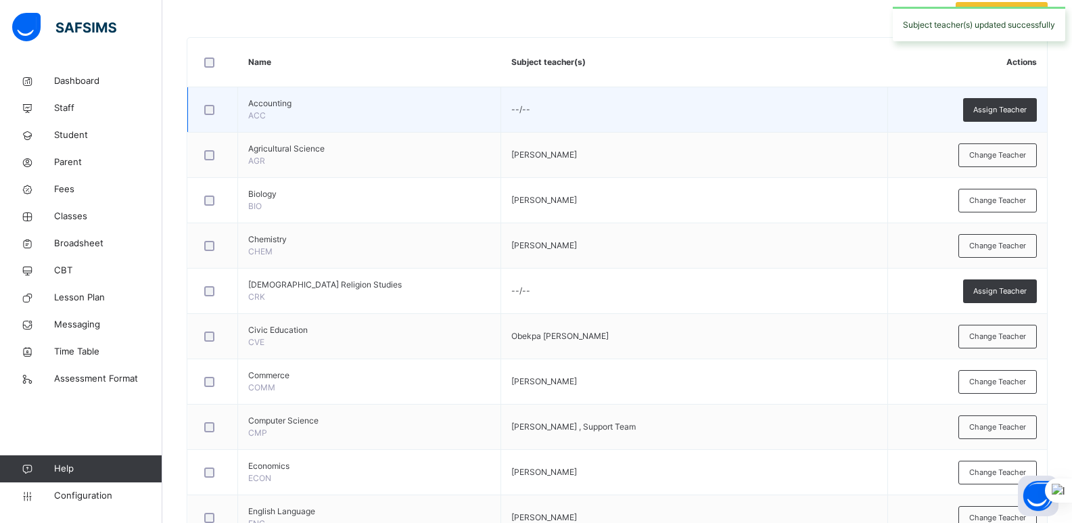
scroll to position [224, 0]
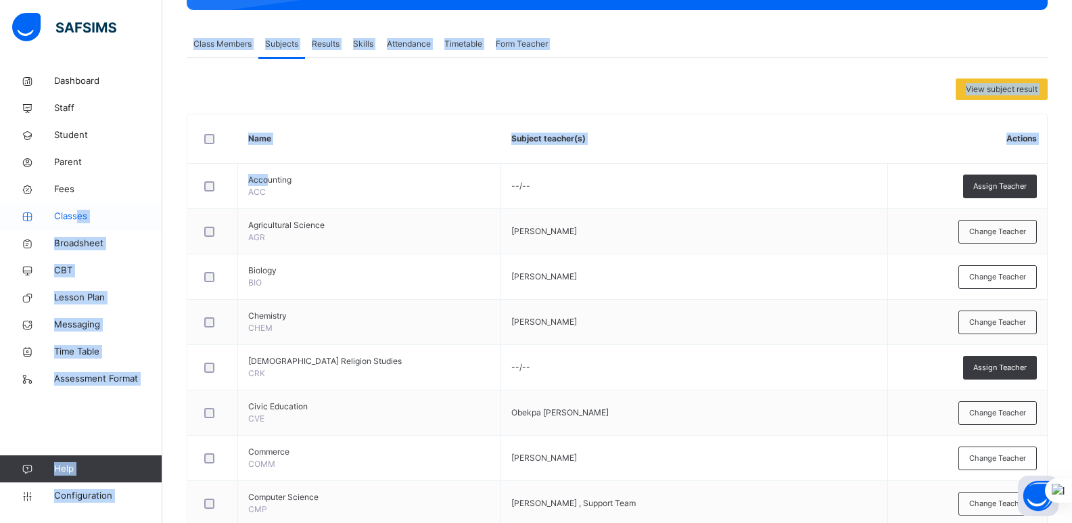
drag, startPoint x: 269, startPoint y: 164, endPoint x: 76, endPoint y: 212, distance: 198.5
click at [76, 212] on div "Class Arm Details Grace Period 15 days remaining First Term / [DATE]-[DATE] [PE…" at bounding box center [536, 485] width 1072 height 1418
click at [76, 212] on span "Classes" at bounding box center [108, 217] width 108 height 14
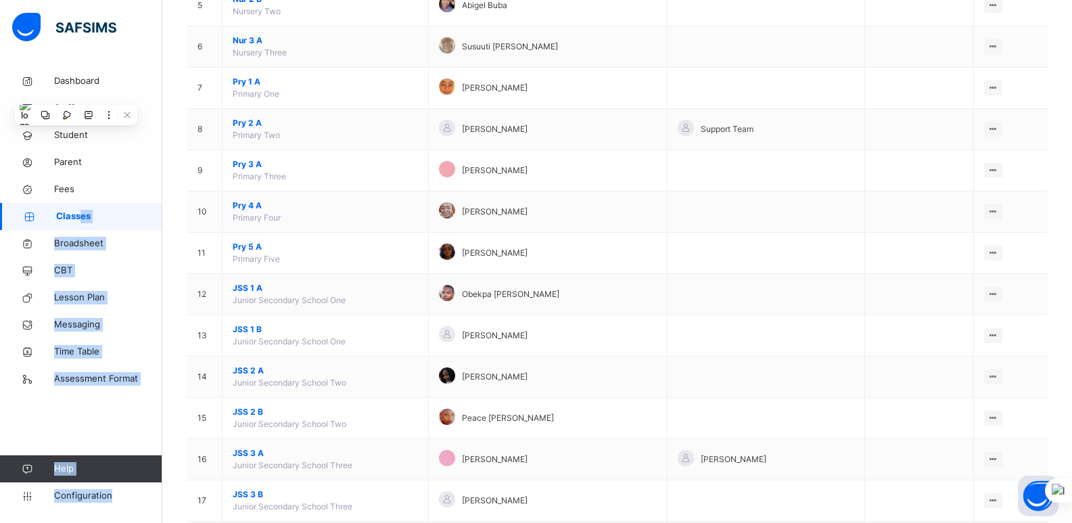
scroll to position [580, 0]
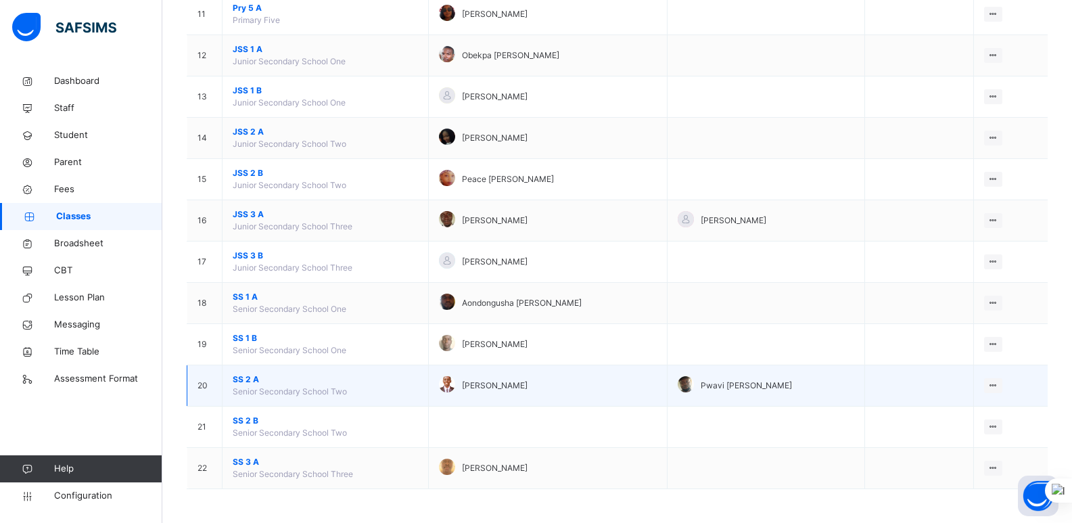
click at [252, 377] on span "SS 2 A" at bounding box center [325, 379] width 185 height 12
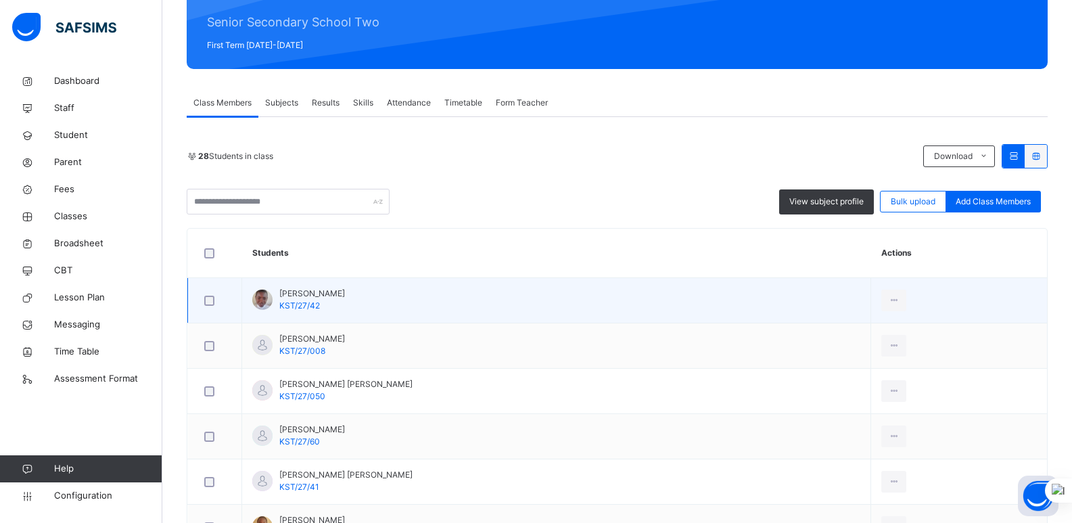
scroll to position [164, 0]
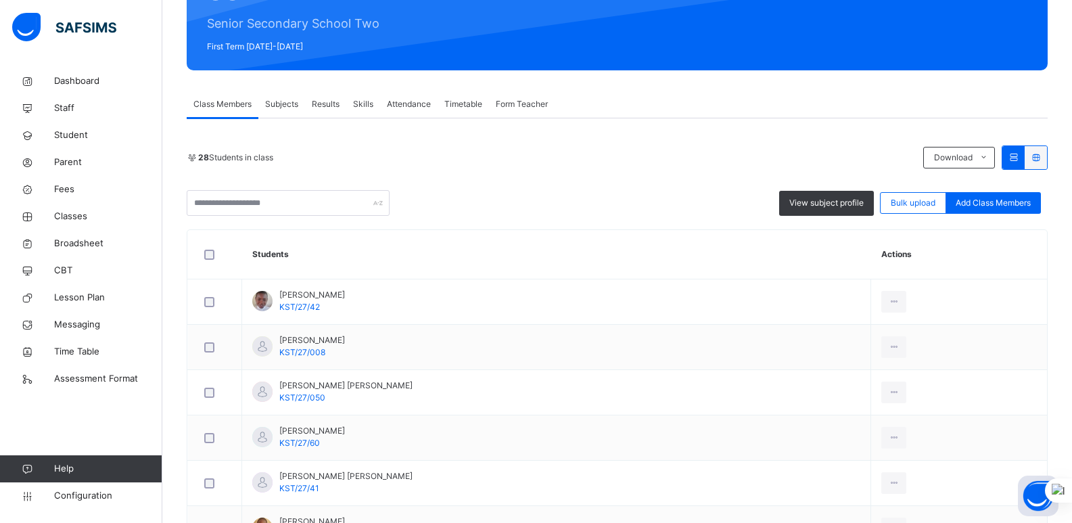
drag, startPoint x: 395, startPoint y: 321, endPoint x: 287, endPoint y: 99, distance: 247.1
click at [287, 99] on span "Subjects" at bounding box center [281, 104] width 33 height 12
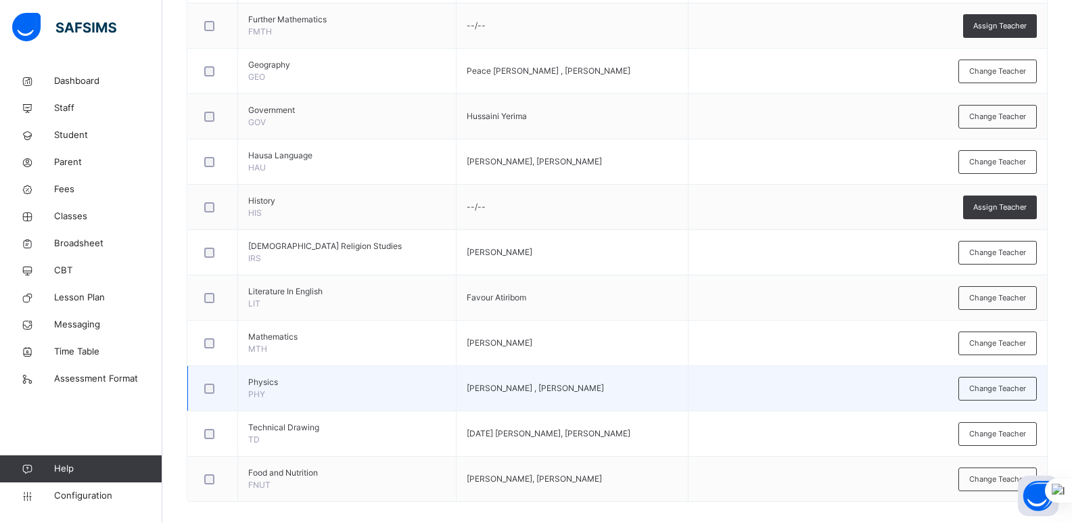
scroll to position [895, 0]
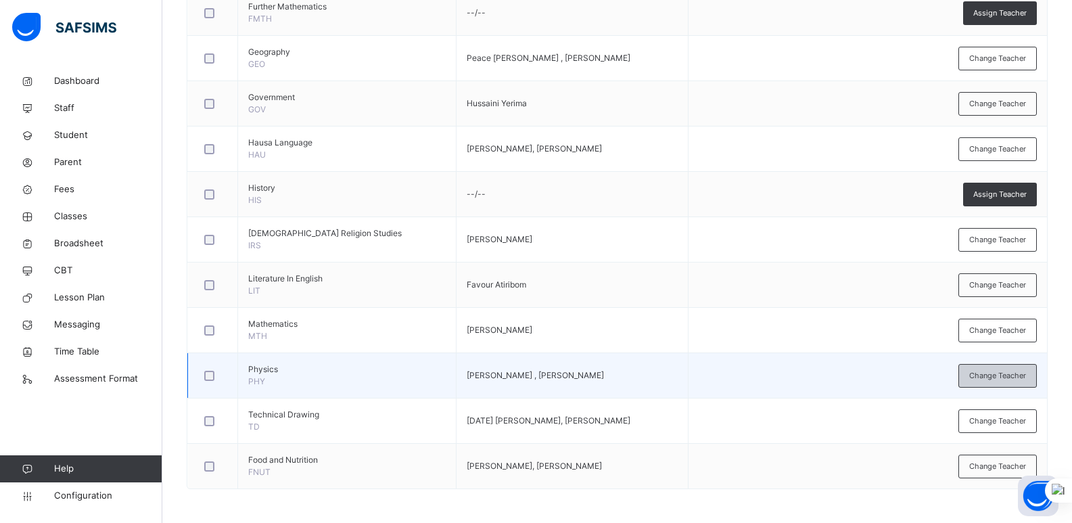
click at [978, 371] on span "Change Teacher" at bounding box center [997, 375] width 57 height 11
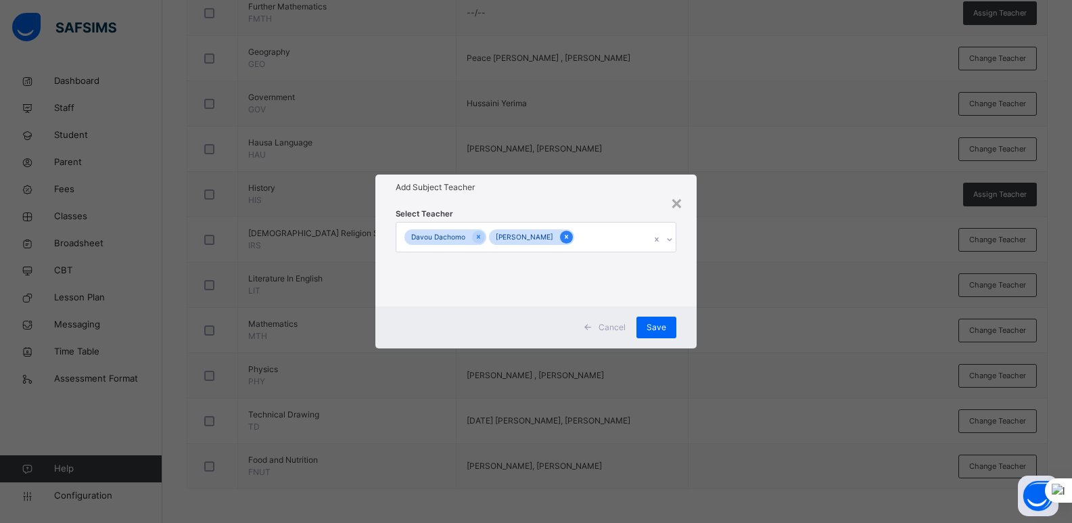
click at [565, 234] on icon at bounding box center [566, 236] width 7 height 9
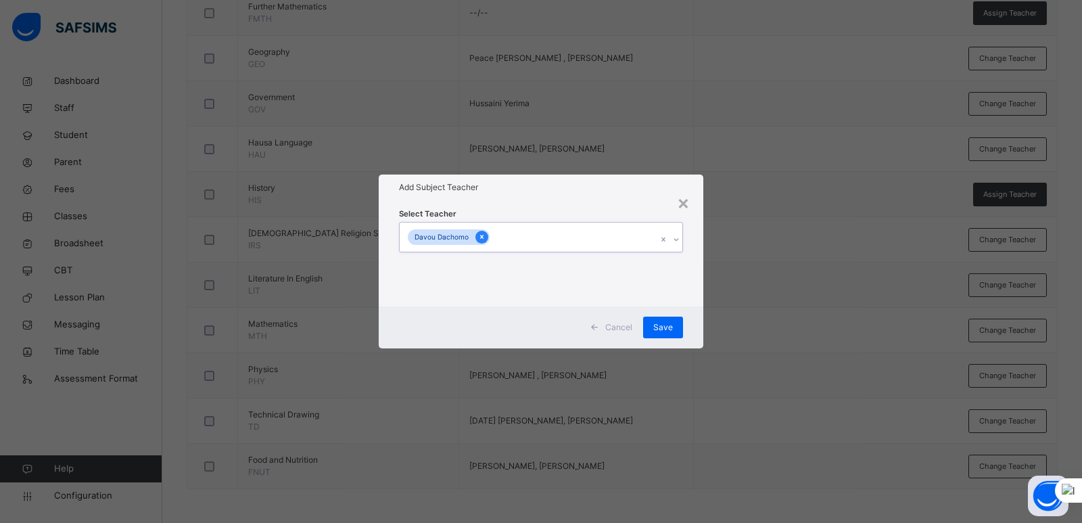
click at [478, 236] on icon at bounding box center [481, 236] width 7 height 9
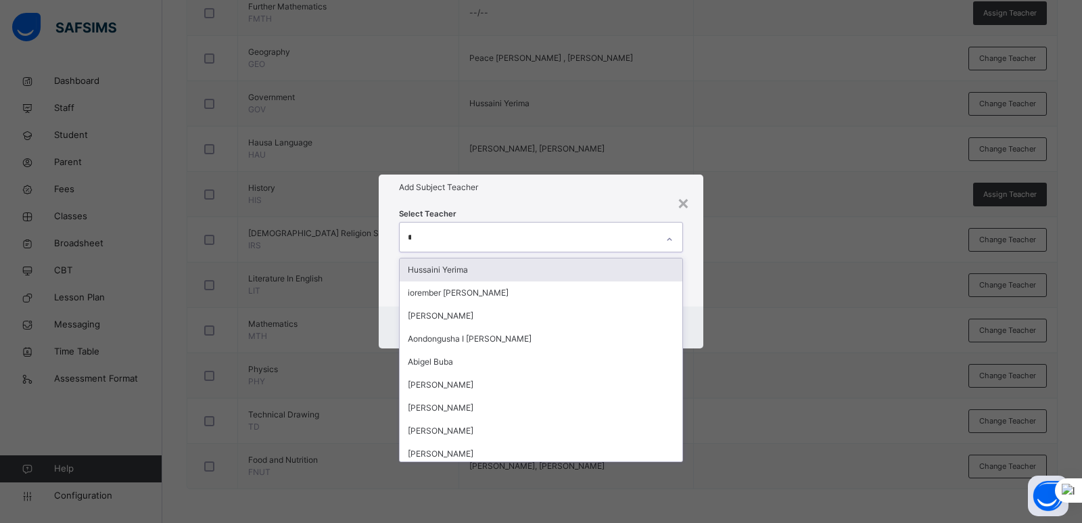
type input "**"
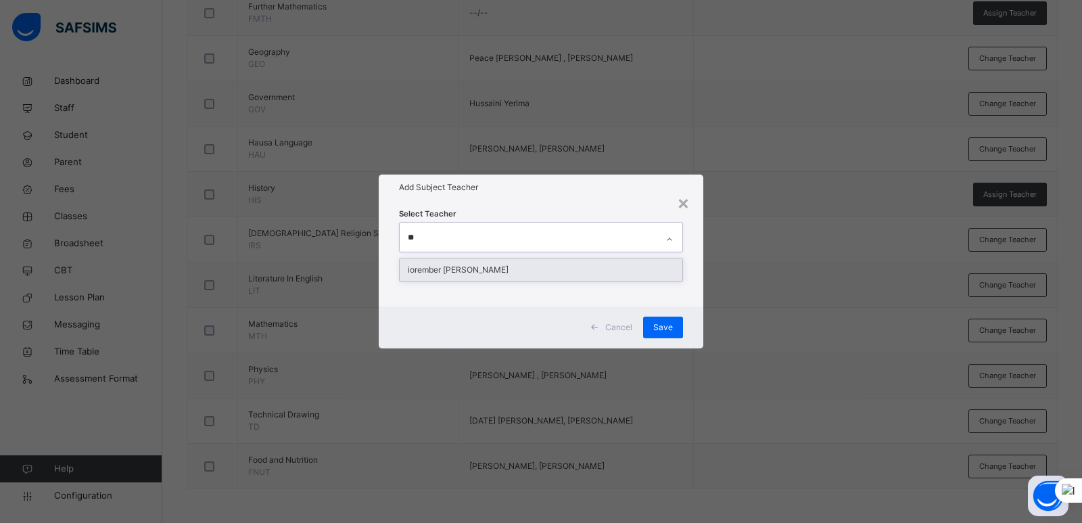
click at [493, 270] on div "iorember [PERSON_NAME]" at bounding box center [541, 269] width 283 height 23
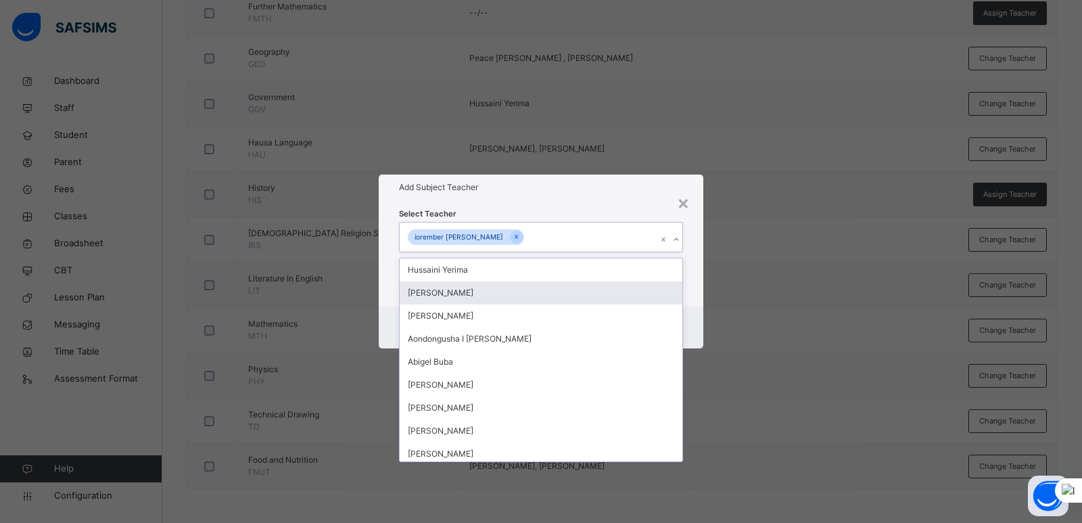
click at [699, 302] on div "Select Teacher option iorember [PERSON_NAME], selected. option [PERSON_NAME] fo…" at bounding box center [541, 253] width 325 height 106
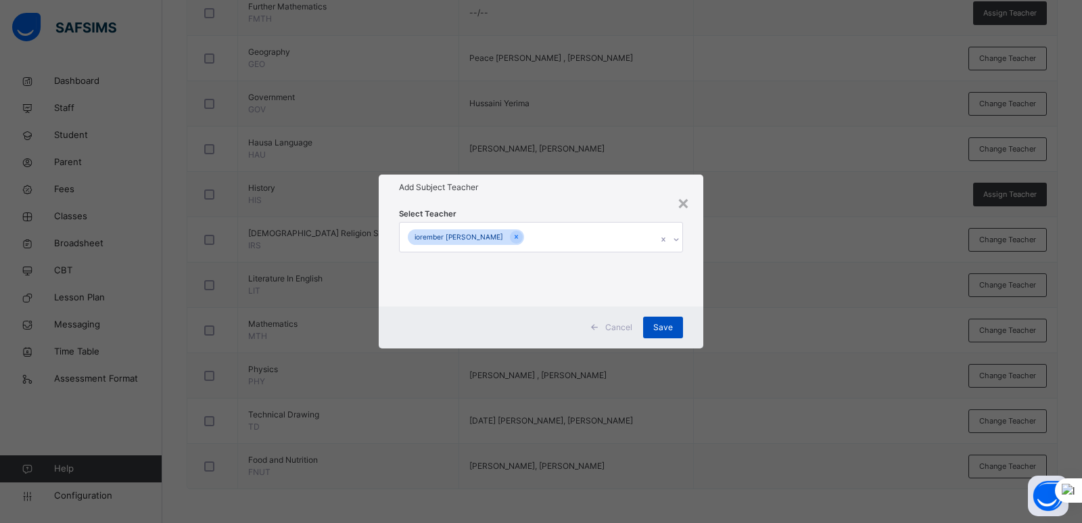
click at [656, 327] on span "Save" at bounding box center [663, 327] width 20 height 12
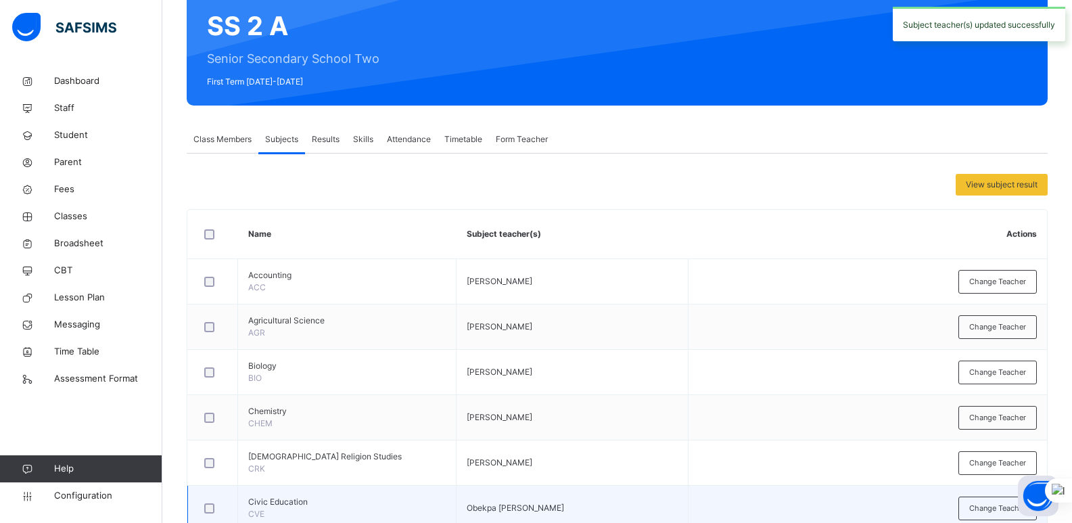
scroll to position [123, 0]
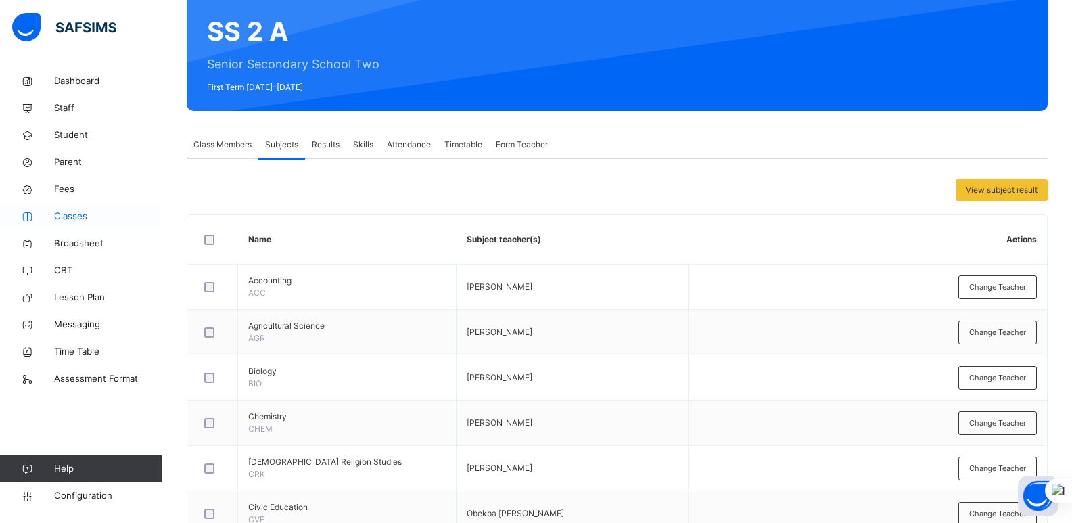
click at [78, 212] on span "Classes" at bounding box center [108, 217] width 108 height 14
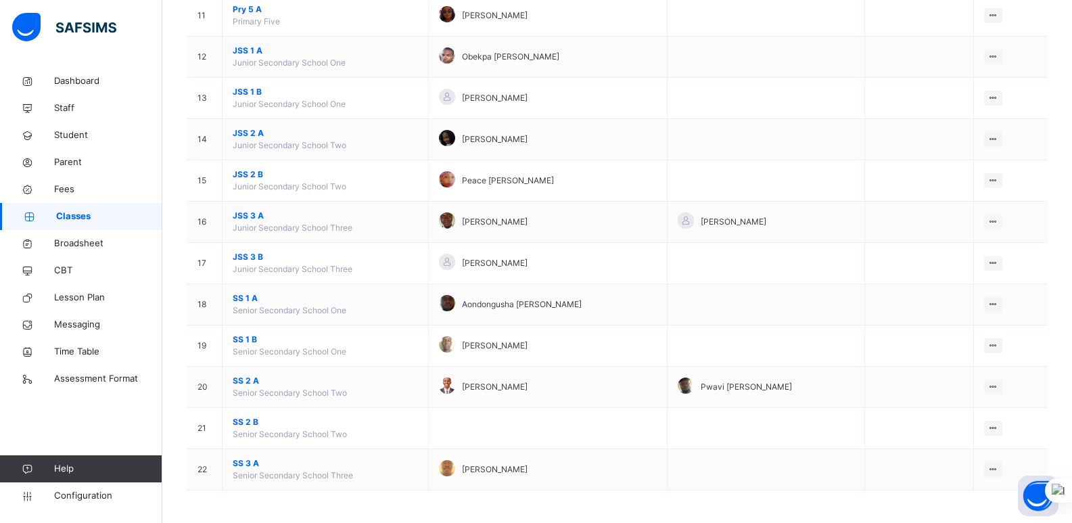
scroll to position [580, 0]
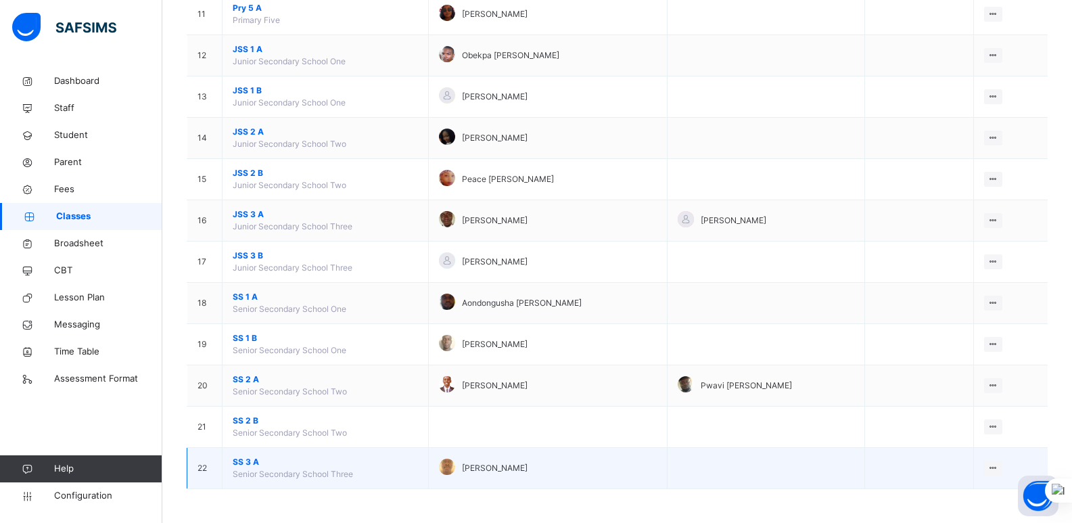
click at [248, 458] on span "SS 3 A" at bounding box center [325, 462] width 185 height 12
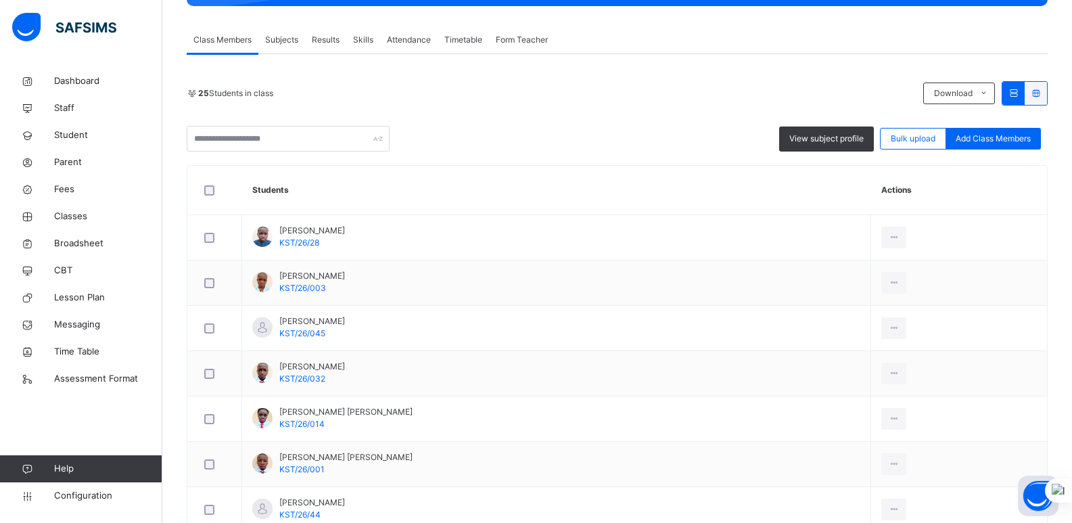
scroll to position [195, 0]
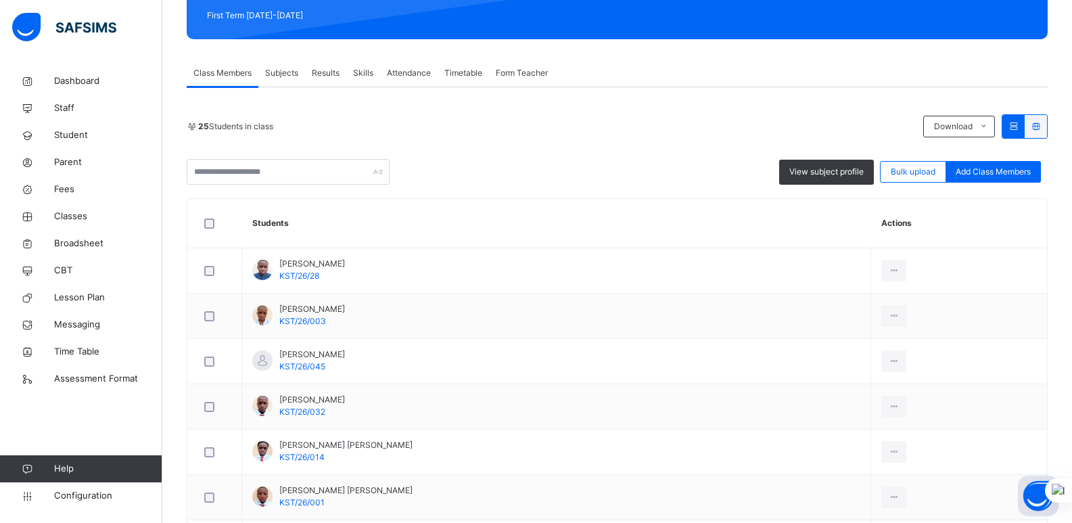
click at [282, 79] on span "Subjects" at bounding box center [281, 73] width 33 height 12
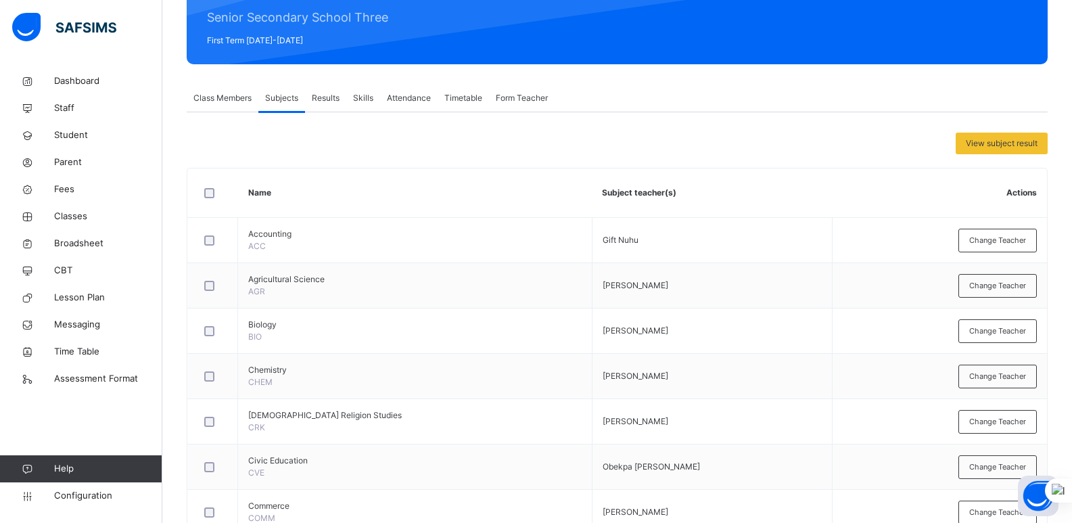
scroll to position [634, 0]
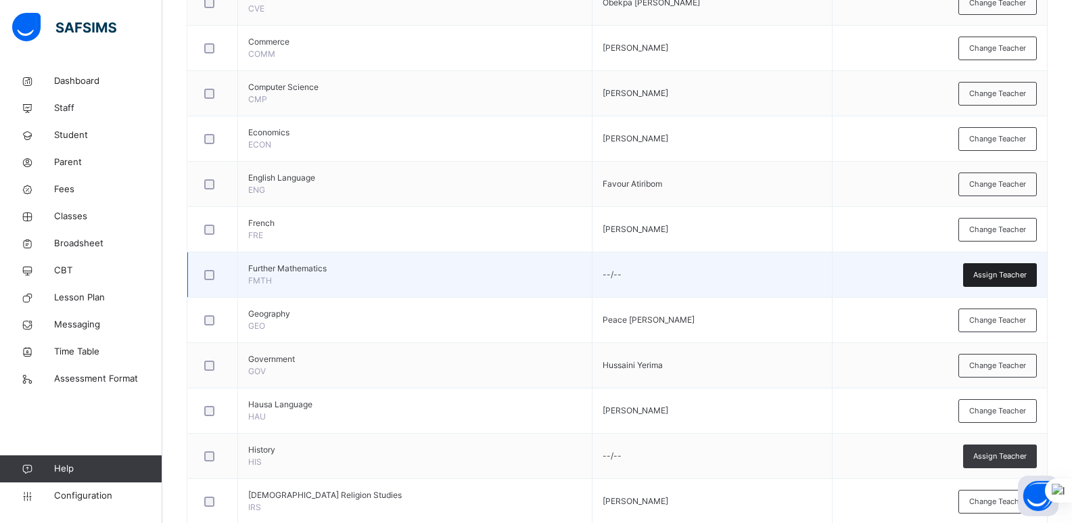
click at [1009, 268] on div "Assign Teacher" at bounding box center [1000, 275] width 74 height 24
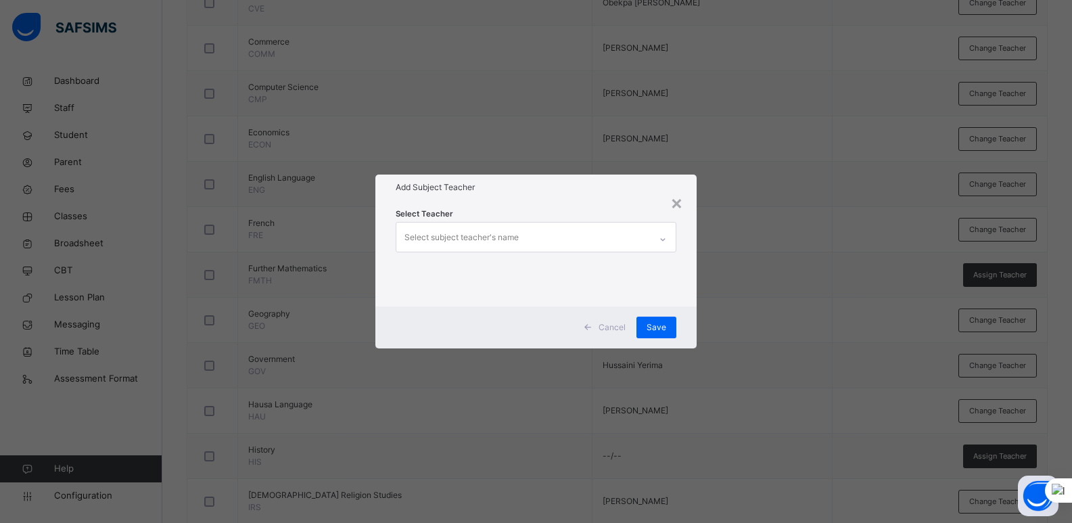
click at [583, 235] on div "Select subject teacher's name" at bounding box center [523, 237] width 254 height 28
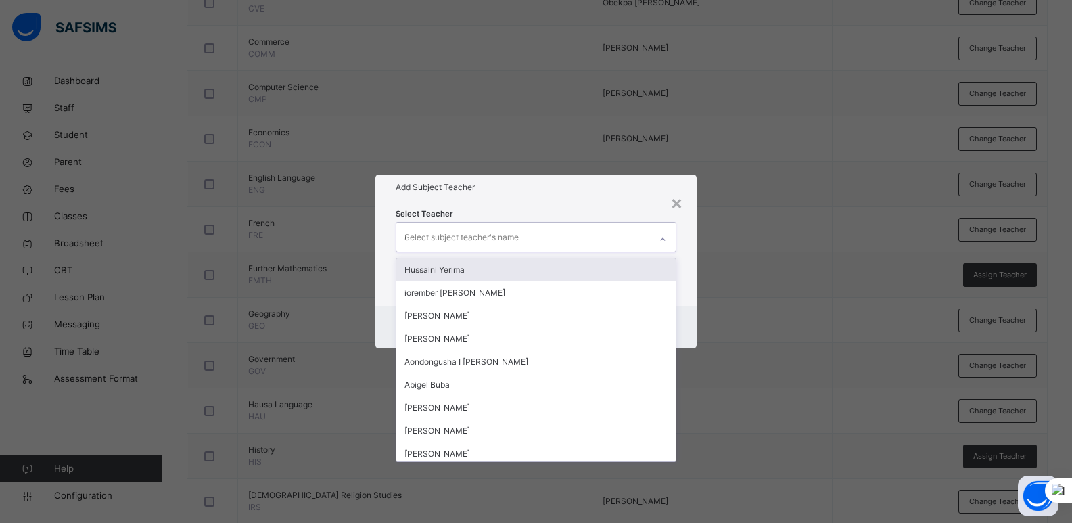
type input "**"
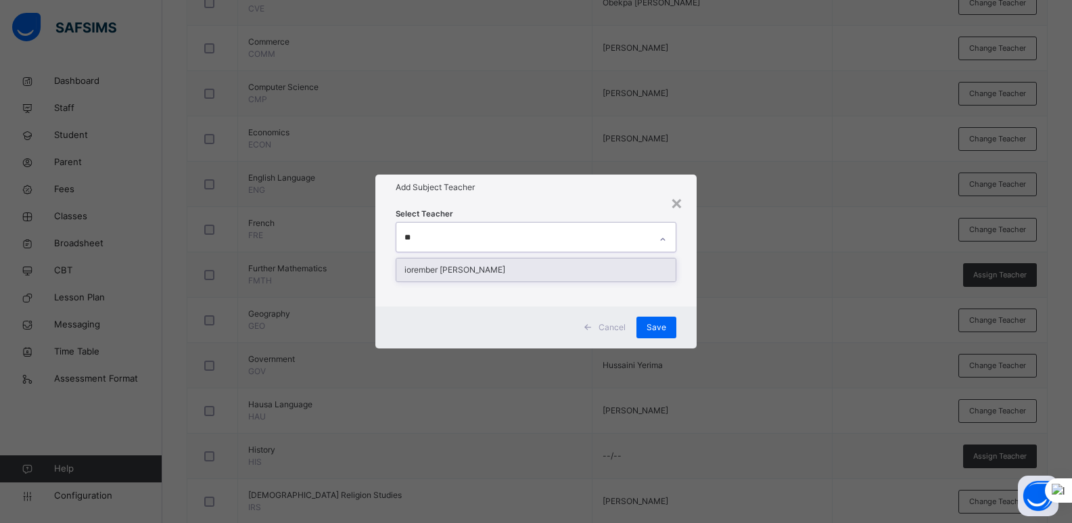
click at [584, 264] on div "iorember [PERSON_NAME]" at bounding box center [536, 269] width 280 height 23
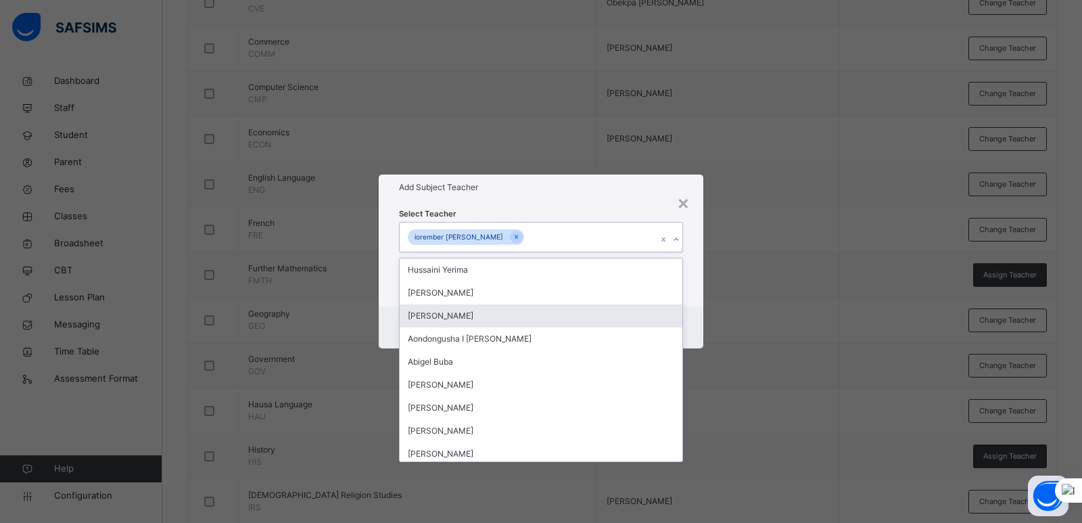
click at [695, 303] on div "Select Teacher option iorember [PERSON_NAME], selected. option [PERSON_NAME] fo…" at bounding box center [541, 253] width 325 height 106
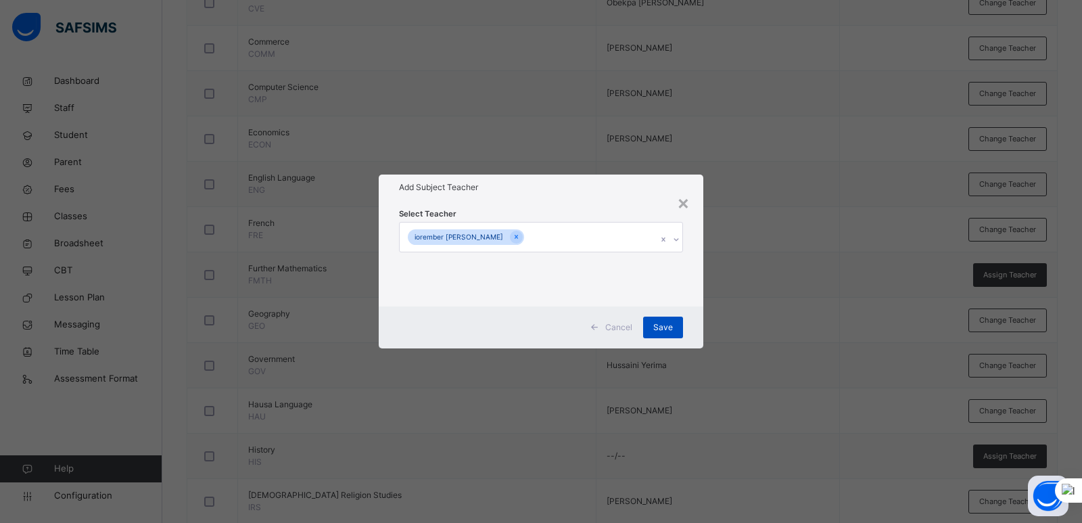
click at [664, 323] on span "Save" at bounding box center [663, 327] width 20 height 12
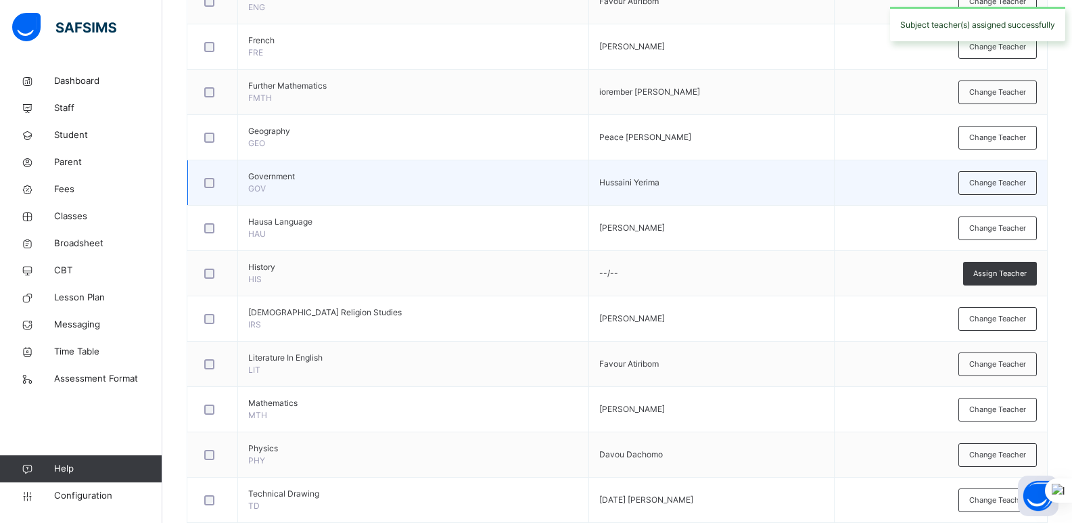
scroll to position [895, 0]
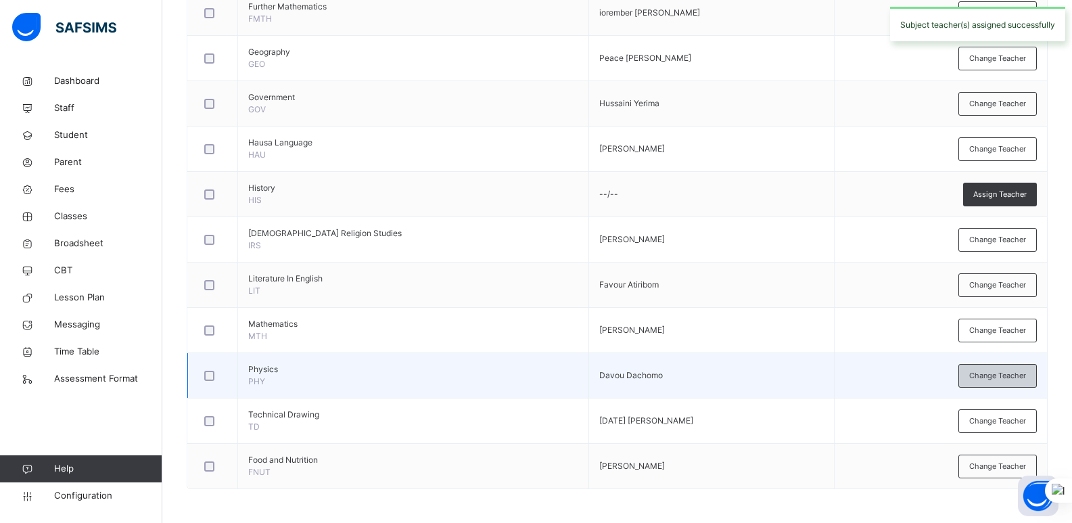
click at [1007, 378] on span "Change Teacher" at bounding box center [997, 375] width 57 height 11
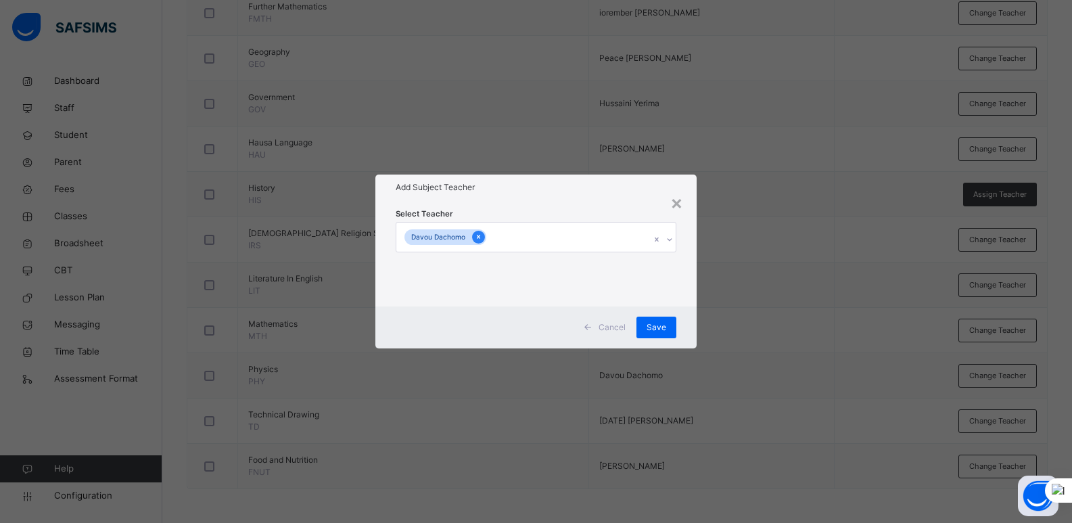
click at [481, 234] on div at bounding box center [478, 237] width 13 height 13
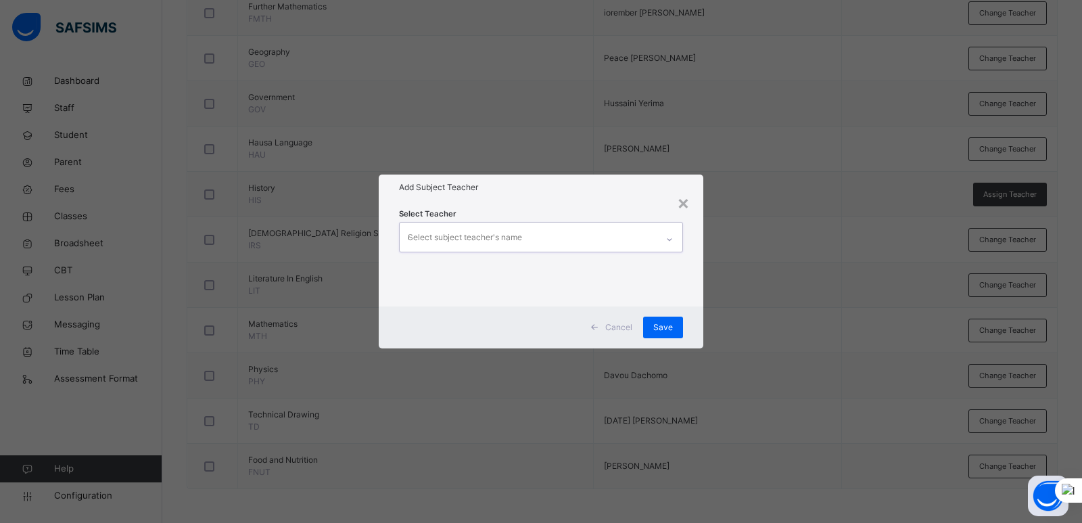
type input "**"
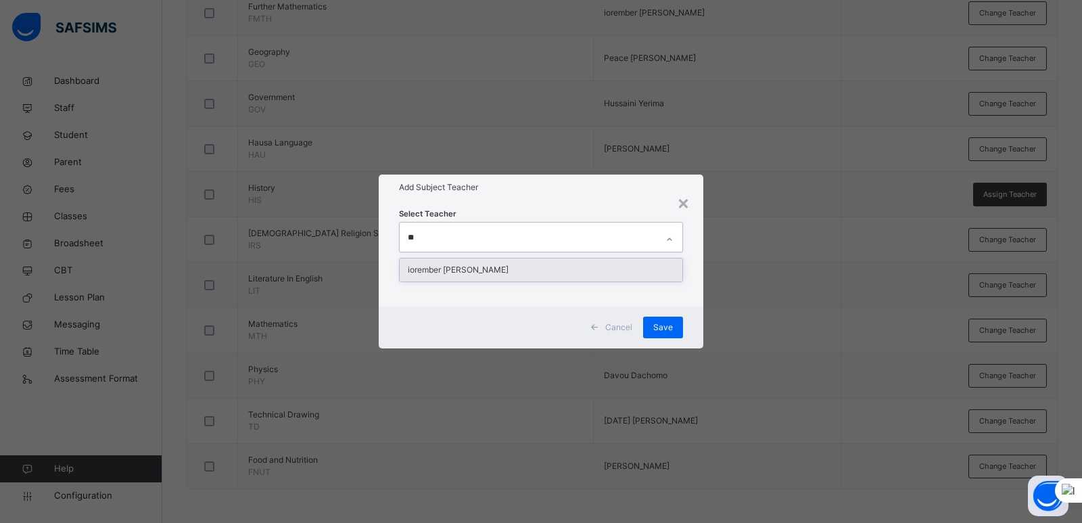
click at [496, 275] on div "iorember [PERSON_NAME]" at bounding box center [541, 269] width 283 height 23
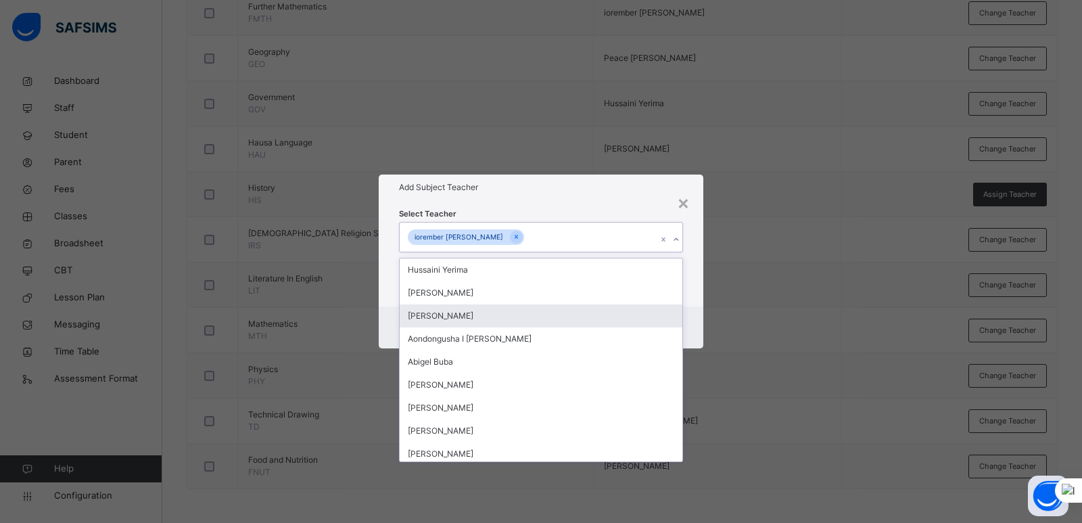
click at [693, 319] on div "Cancel Save" at bounding box center [541, 327] width 325 height 42
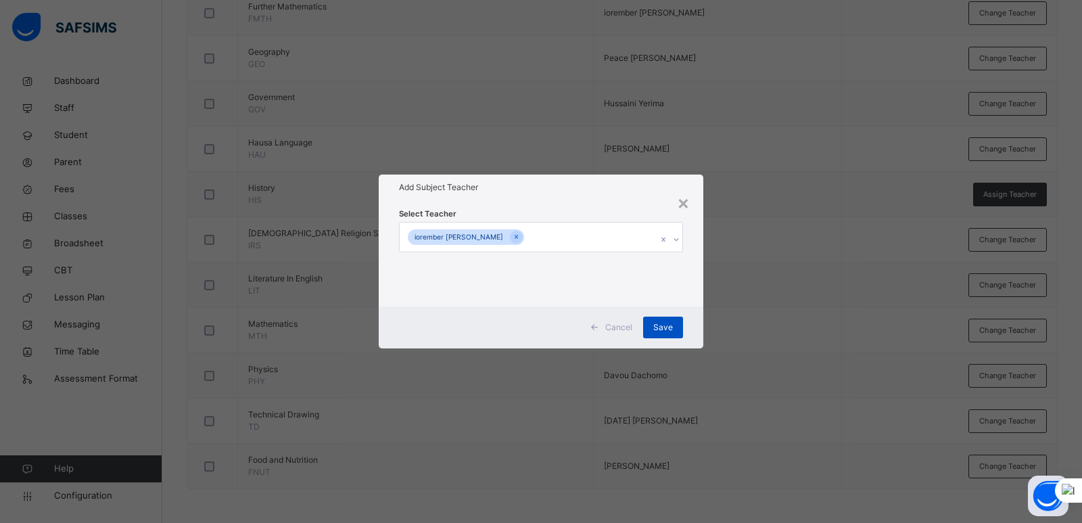
click at [666, 331] on span "Save" at bounding box center [663, 327] width 20 height 12
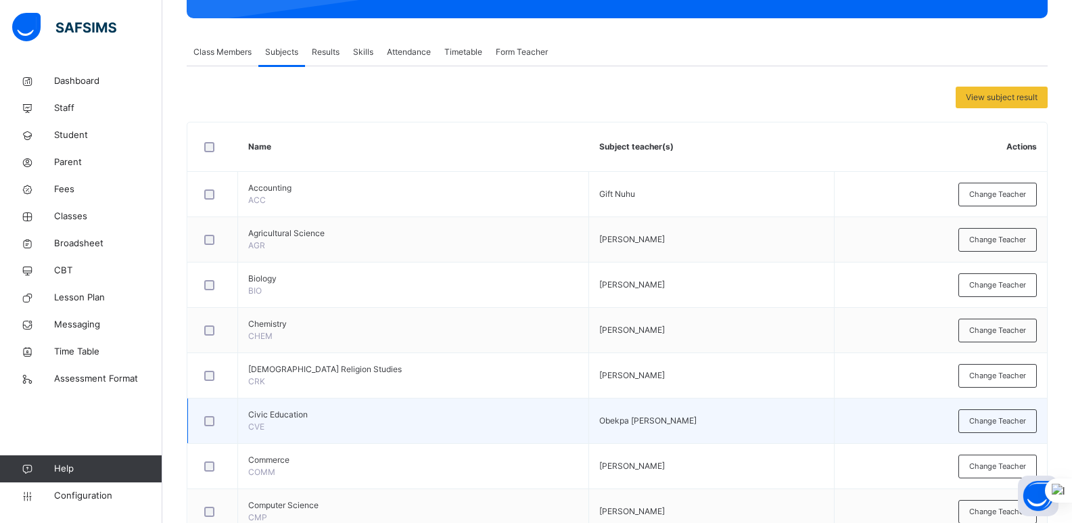
scroll to position [215, 0]
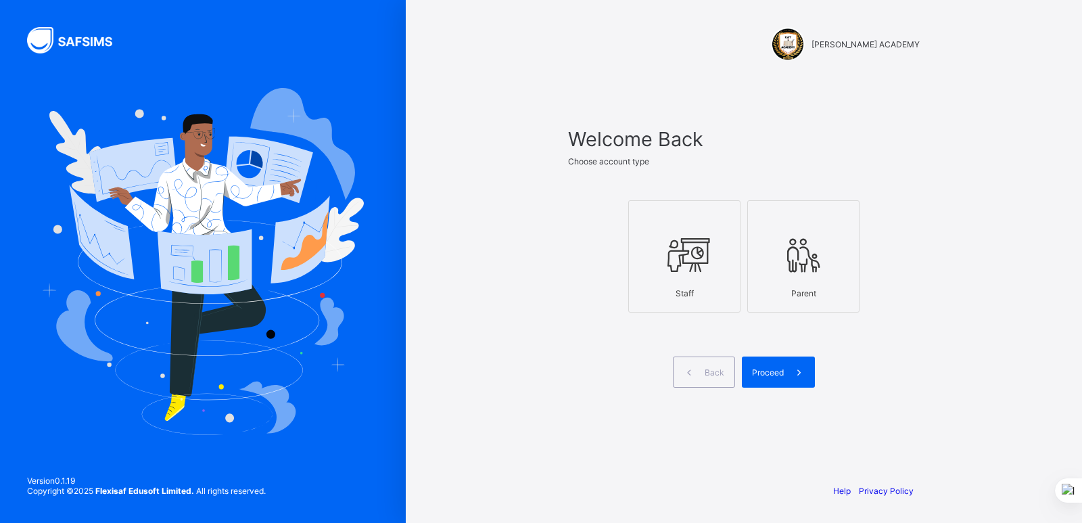
click at [697, 279] on div at bounding box center [684, 254] width 97 height 53
click at [766, 367] on span "Proceed" at bounding box center [768, 372] width 32 height 10
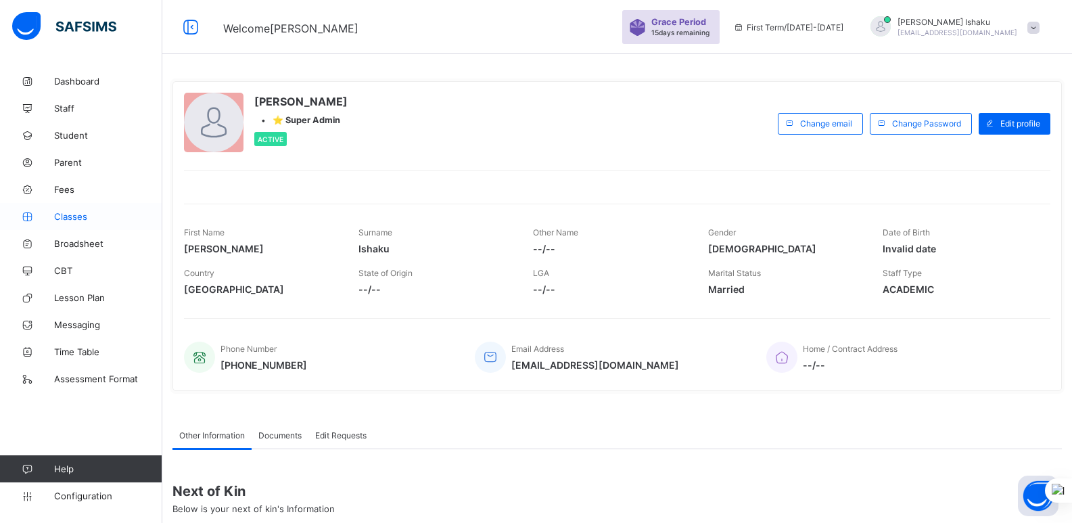
click at [83, 212] on span "Classes" at bounding box center [108, 216] width 108 height 11
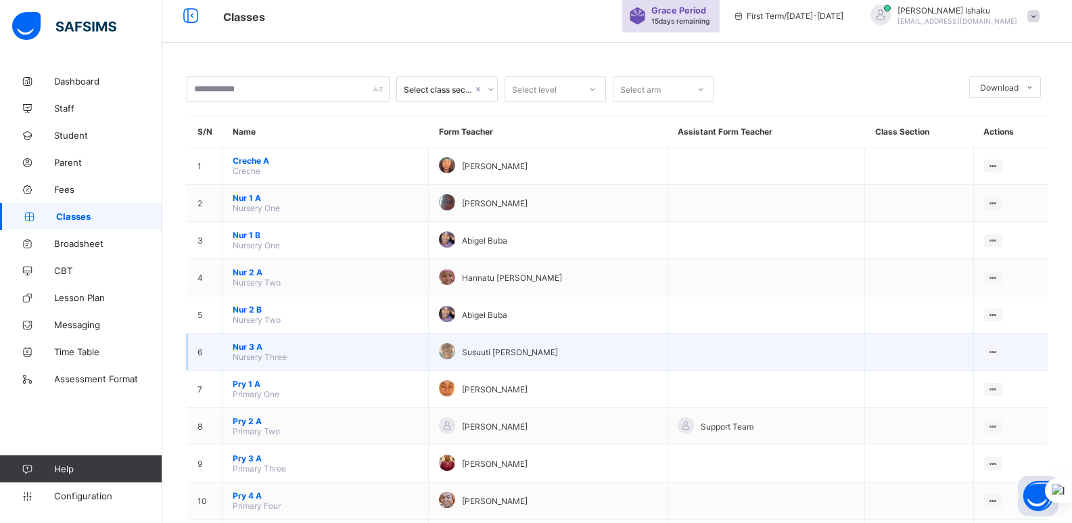
scroll to position [17, 0]
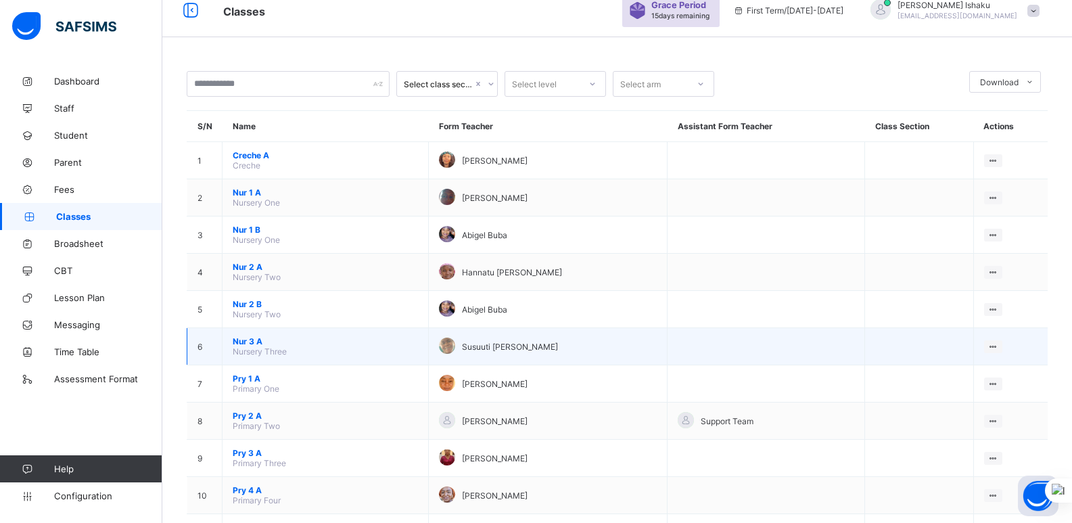
click at [251, 338] on span "Nur 3 A" at bounding box center [325, 341] width 185 height 10
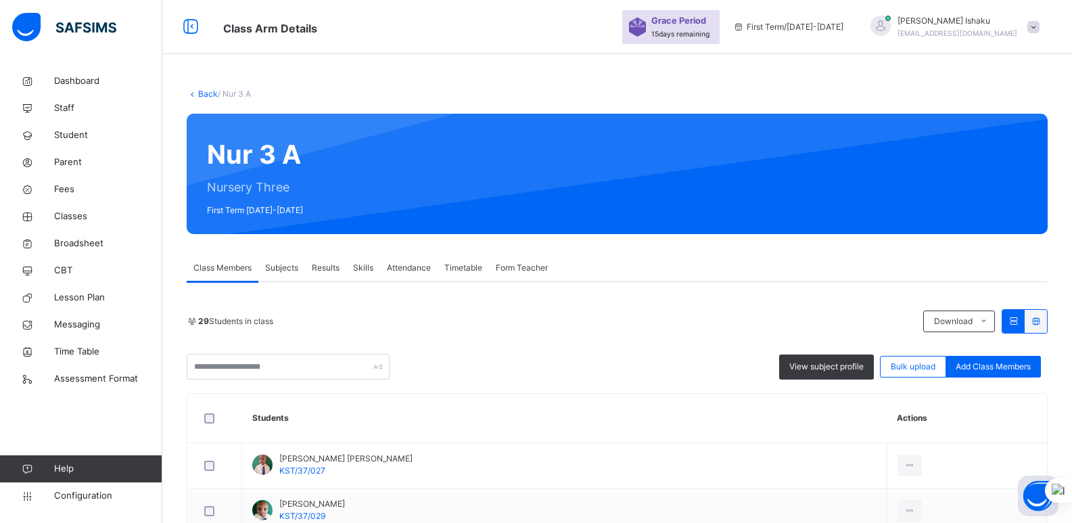
click at [528, 269] on span "Form Teacher" at bounding box center [522, 268] width 52 height 12
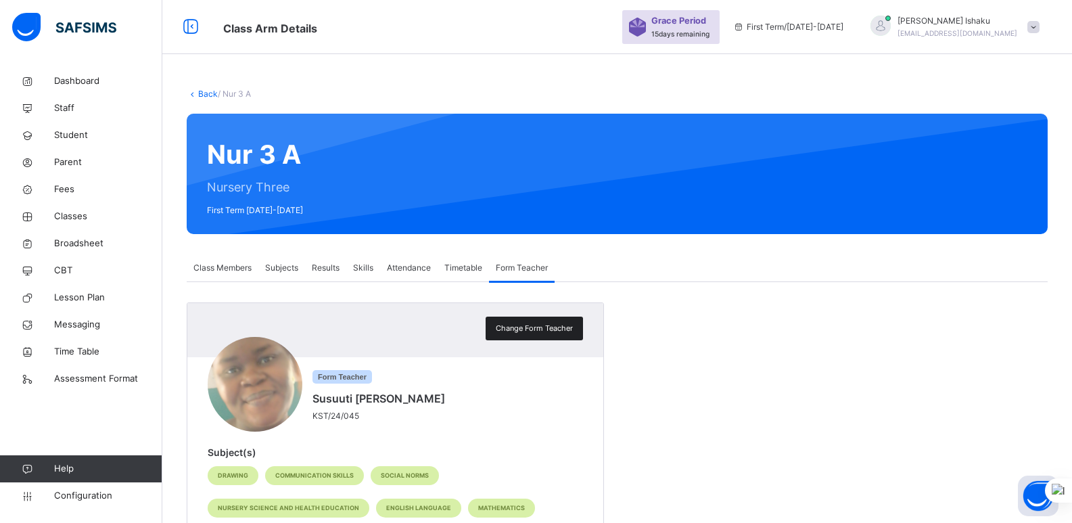
click at [544, 332] on span "Change Form Teacher" at bounding box center [534, 328] width 77 height 11
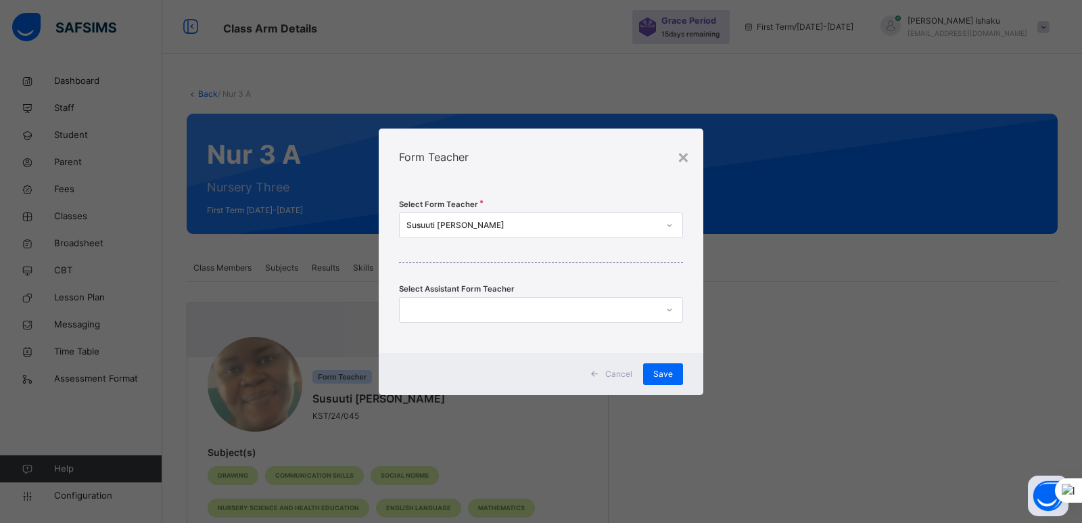
click at [670, 225] on icon at bounding box center [670, 225] width 8 height 14
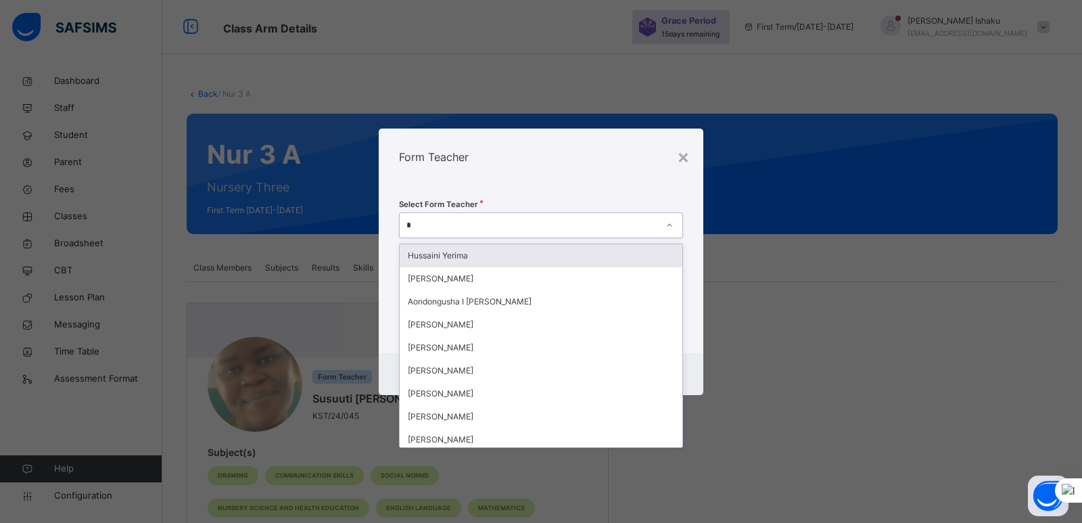
type input "**"
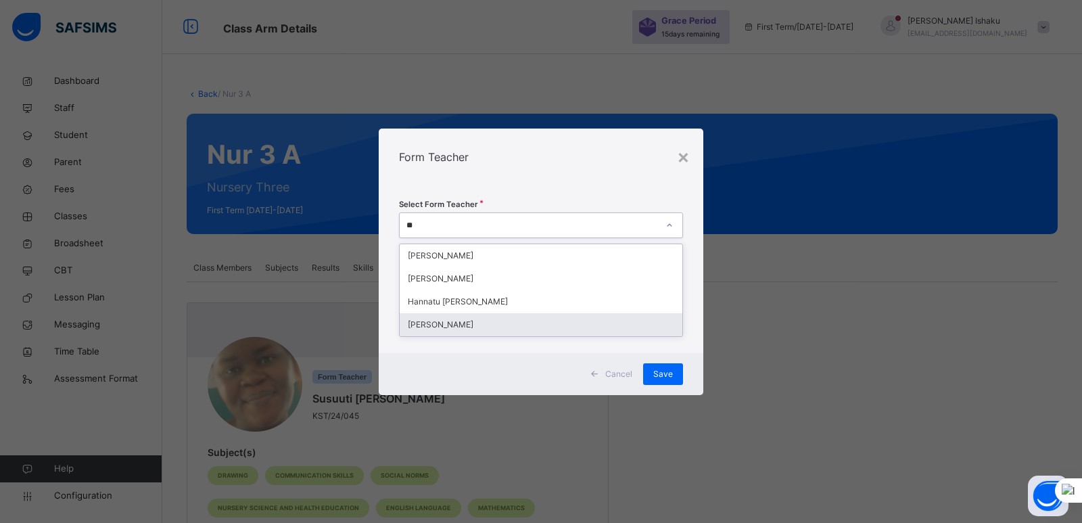
click at [601, 317] on div "[PERSON_NAME]" at bounding box center [541, 324] width 283 height 23
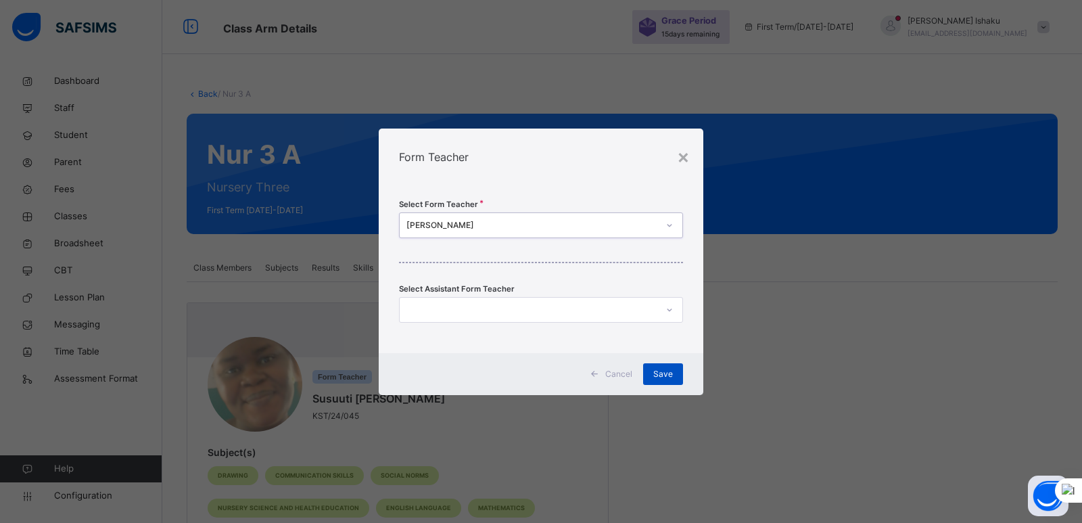
click at [661, 369] on span "Save" at bounding box center [663, 374] width 20 height 12
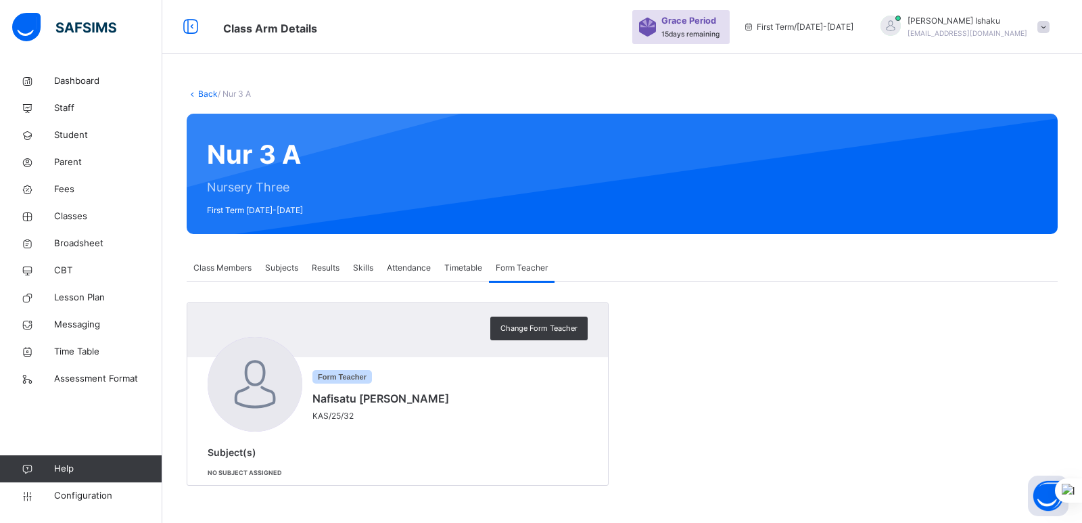
click at [236, 264] on span "Class Members" at bounding box center [222, 268] width 58 height 12
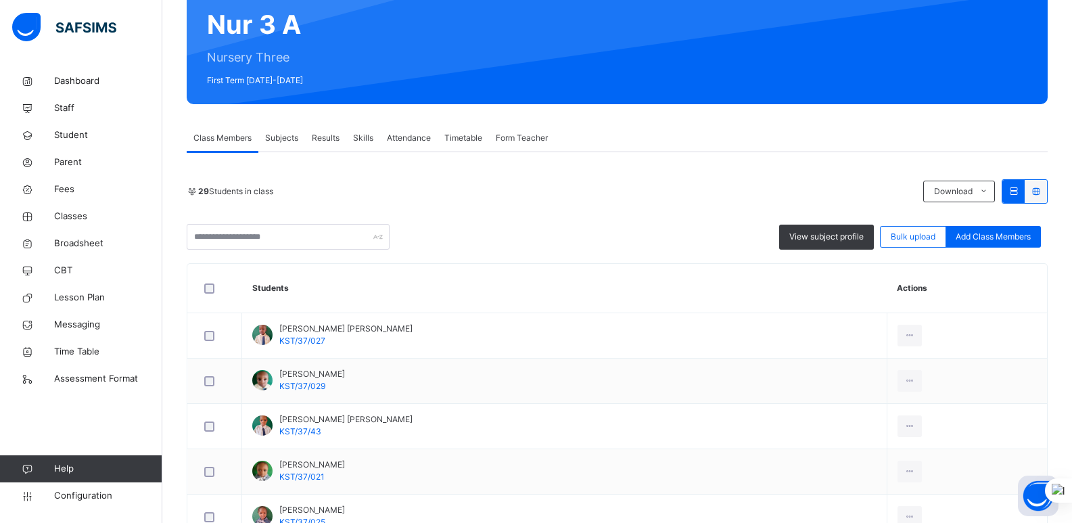
click at [225, 325] on div at bounding box center [214, 335] width 33 height 28
click at [225, 331] on div at bounding box center [215, 336] width 26 height 10
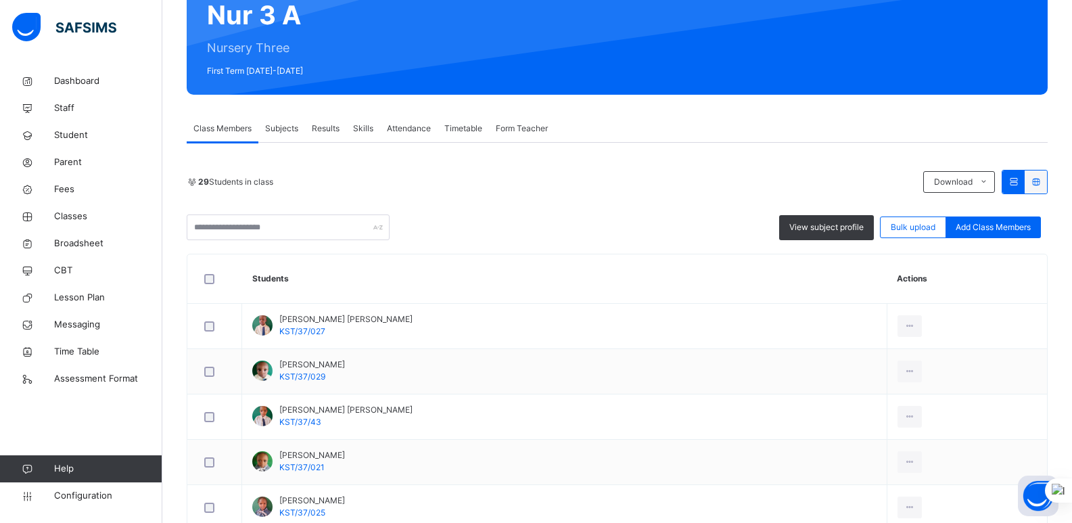
click at [249, 360] on td "Abubakar Turaki Abdulaziz KST/37/029" at bounding box center [564, 371] width 645 height 45
drag, startPoint x: 225, startPoint y: 325, endPoint x: 92, endPoint y: 298, distance: 135.2
click at [249, 360] on td "Abubakar Turaki Abdulaziz KST/37/029" at bounding box center [564, 371] width 645 height 45
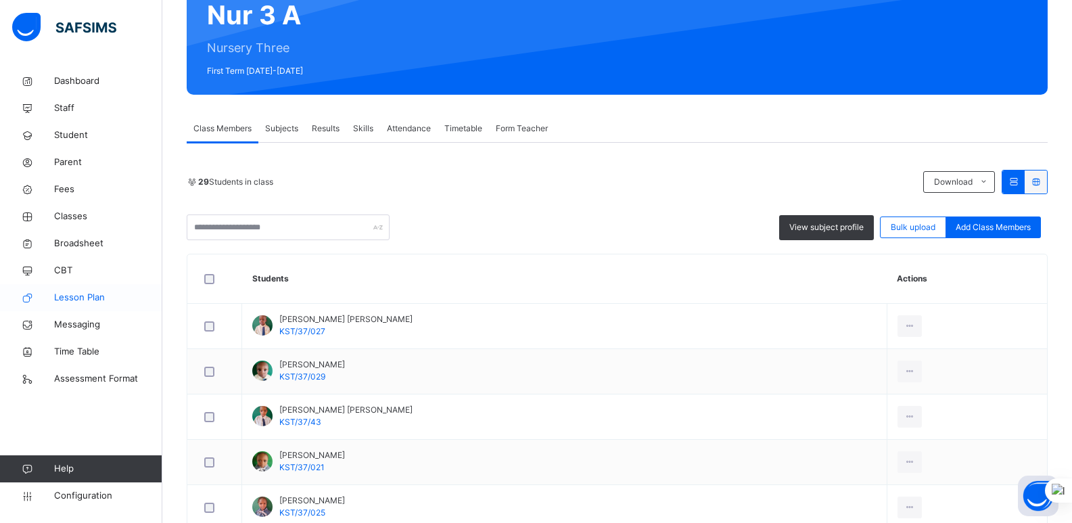
click at [249, 360] on td "Abubakar Turaki Abdulaziz KST/37/029" at bounding box center [564, 371] width 645 height 45
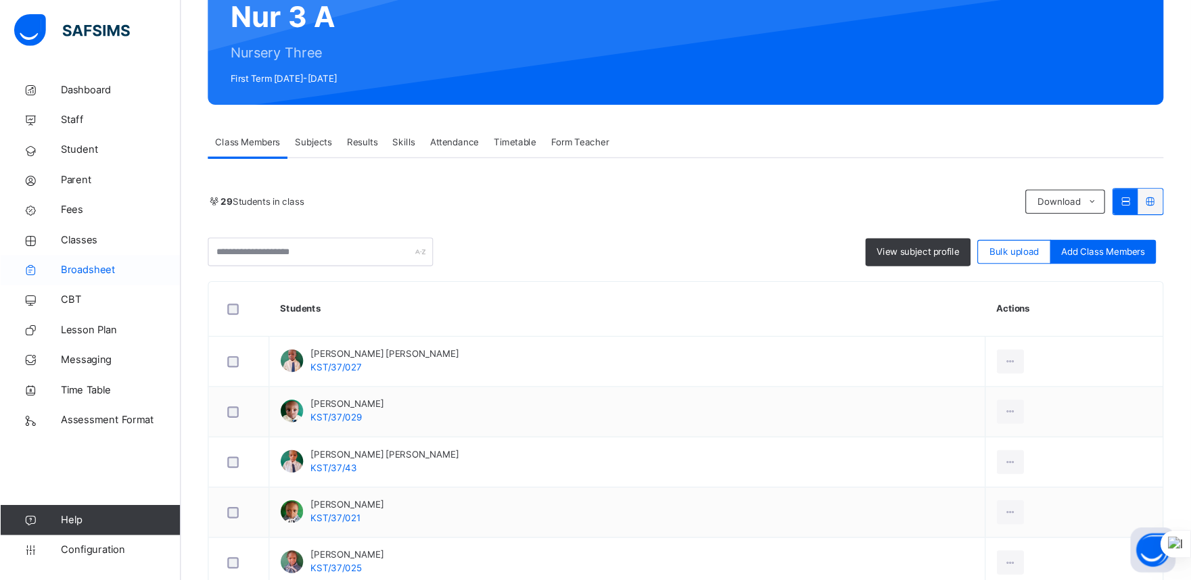
scroll to position [139, 0]
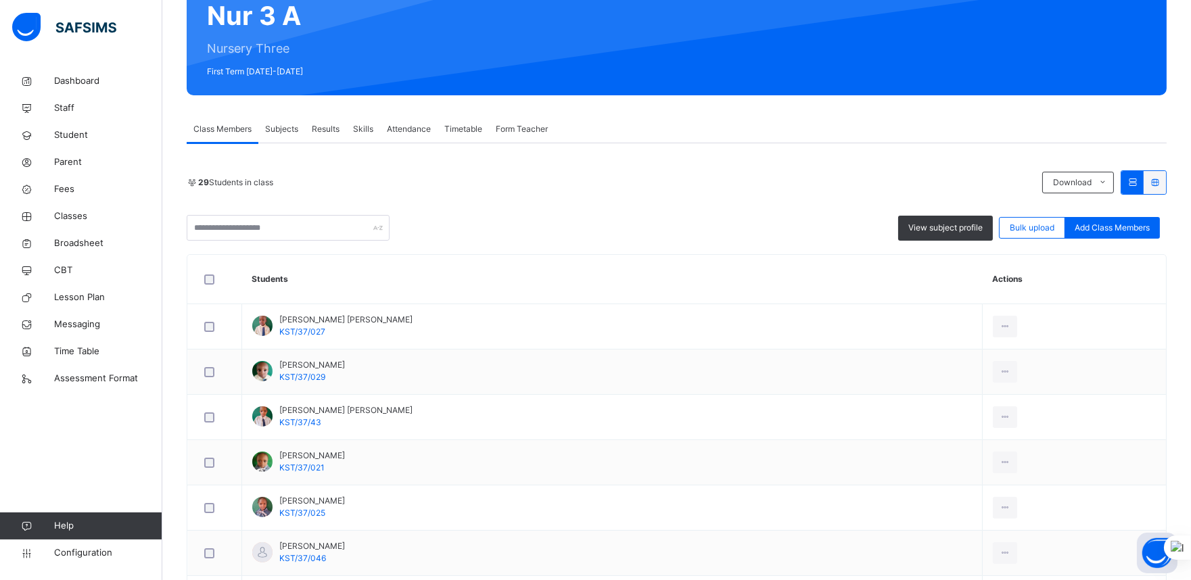
click at [517, 123] on span "Form Teacher" at bounding box center [522, 129] width 52 height 12
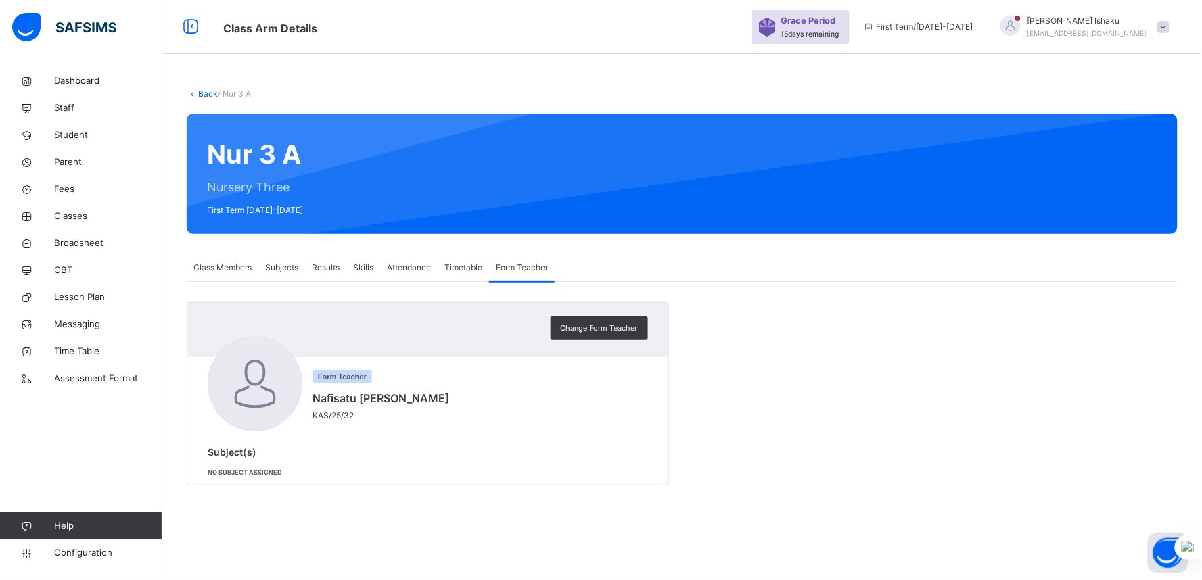
click at [273, 260] on div "Subjects" at bounding box center [281, 267] width 47 height 27
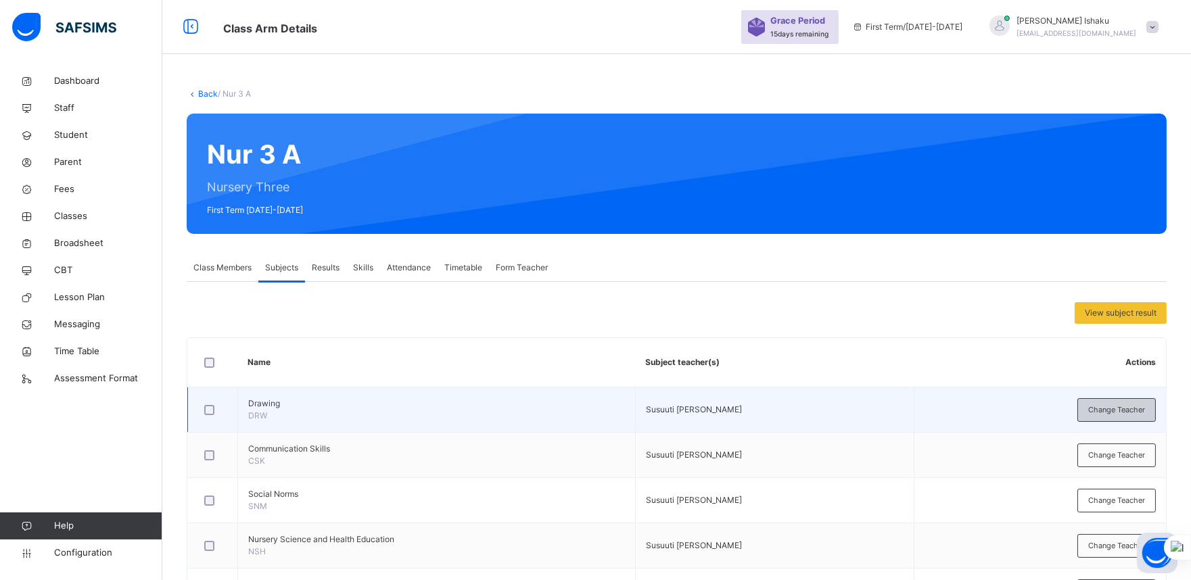
click at [1081, 413] on span "Change Teacher" at bounding box center [1116, 409] width 57 height 11
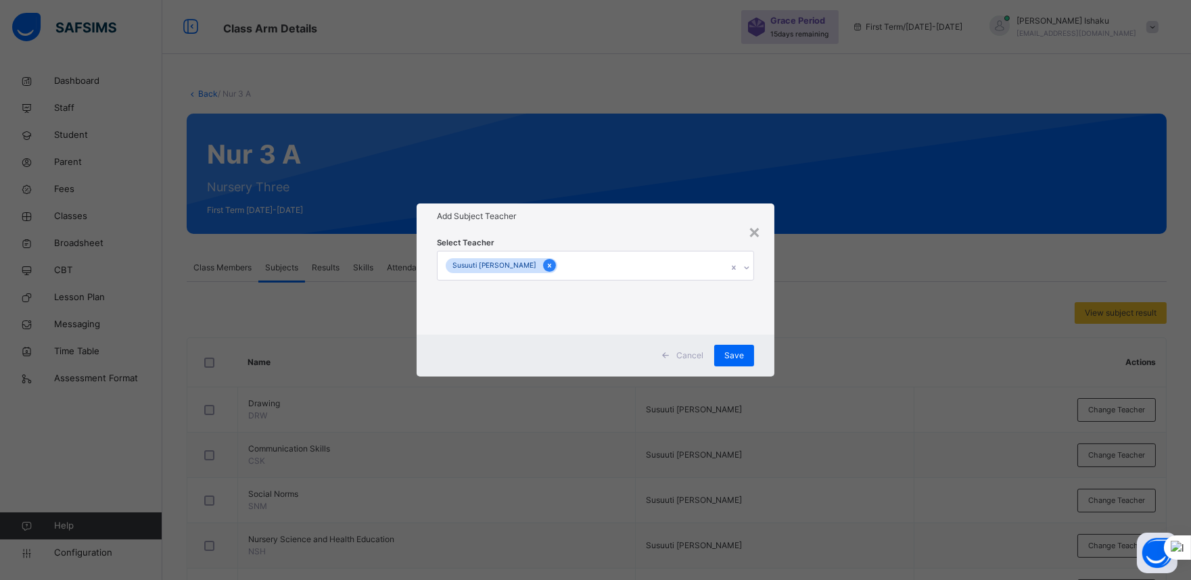
click at [555, 266] on div at bounding box center [549, 265] width 13 height 13
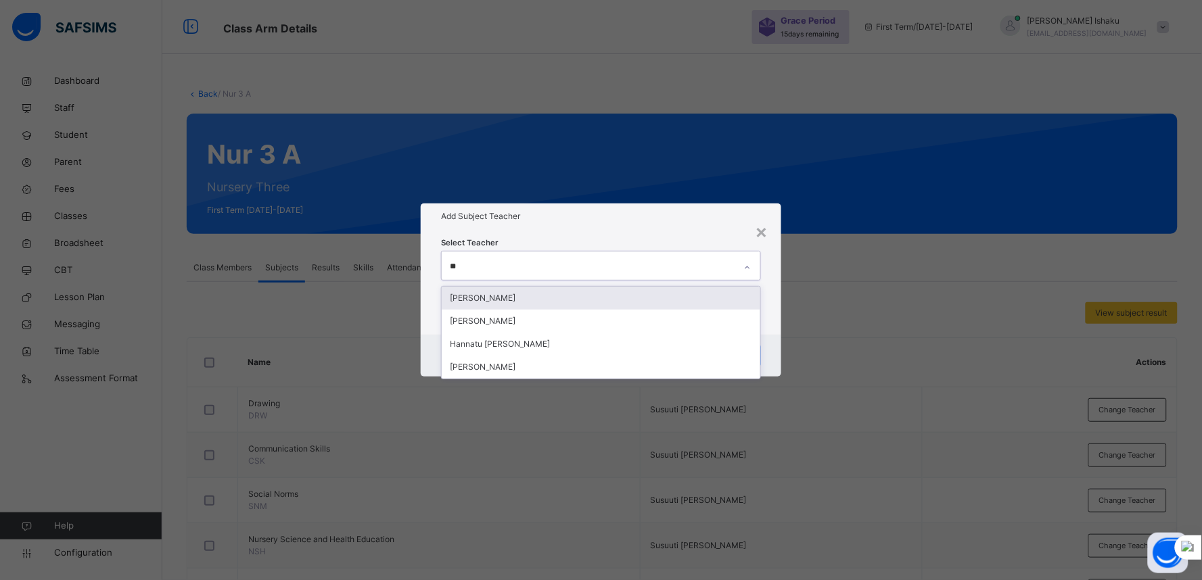
type input "***"
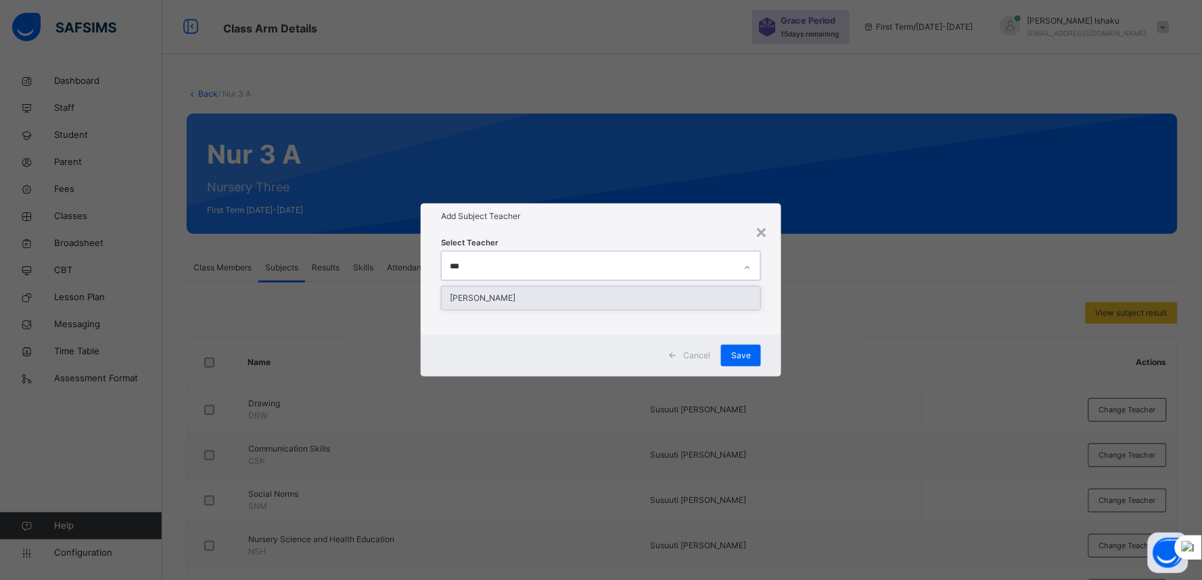
click at [576, 298] on div "[PERSON_NAME]" at bounding box center [601, 298] width 319 height 23
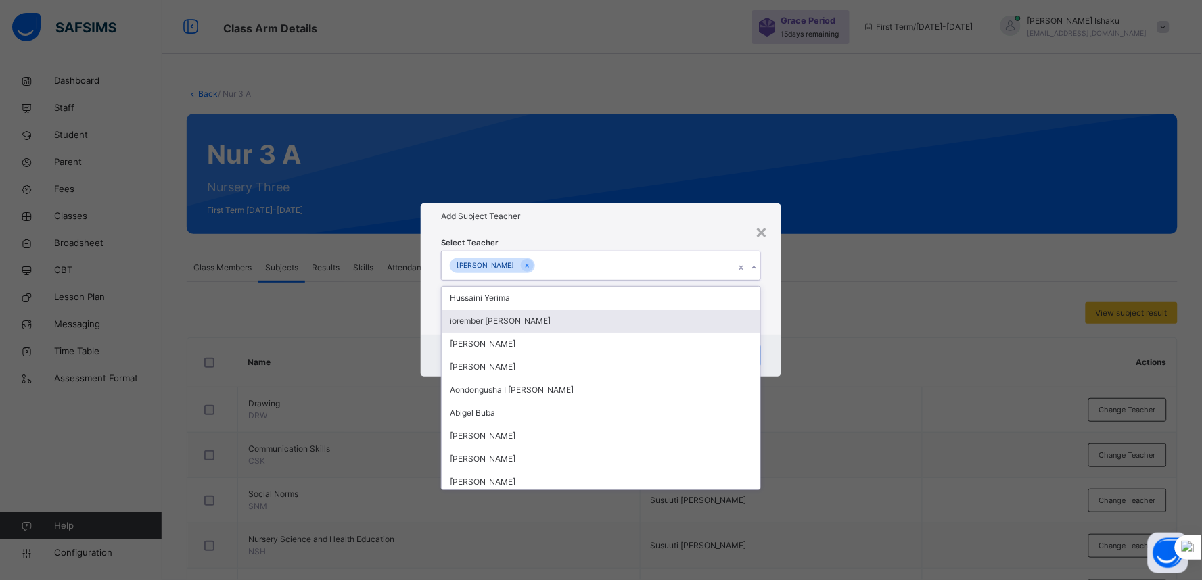
click at [763, 321] on div "Select Teacher option Nafisatu Aliyu Usman, selected. option iorember Elijah Ko…" at bounding box center [601, 282] width 360 height 106
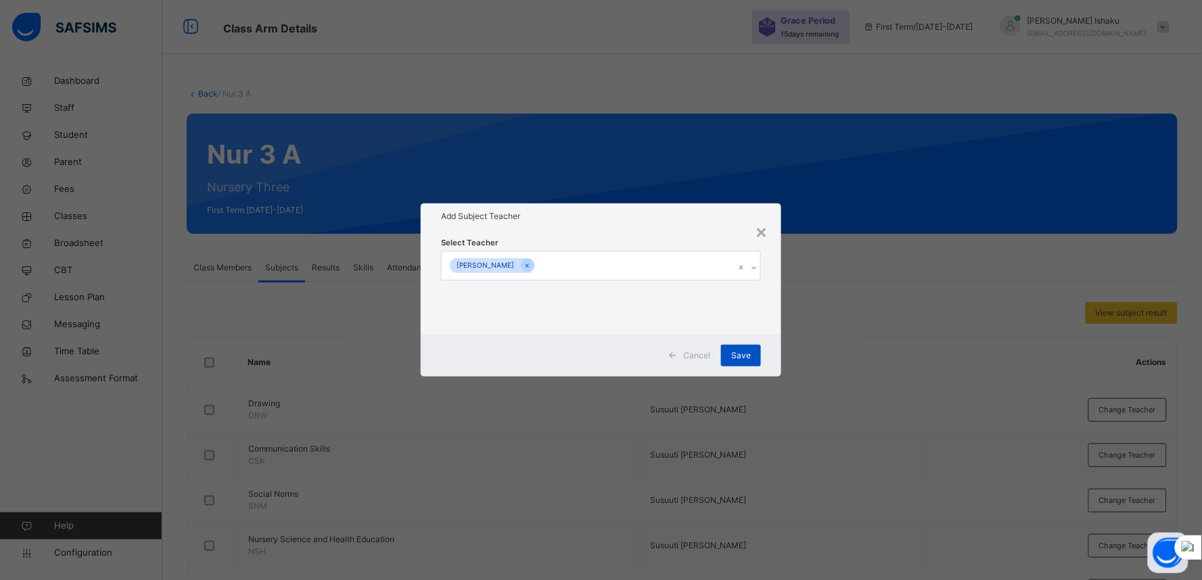
click at [745, 357] on span "Save" at bounding box center [741, 356] width 20 height 12
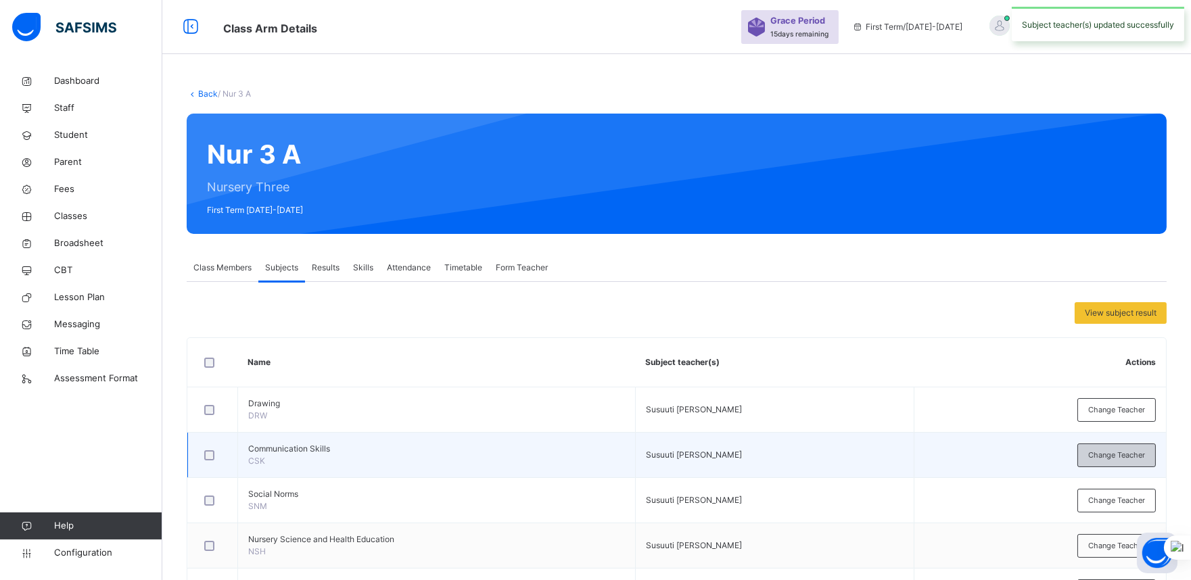
click at [1081, 452] on span "Change Teacher" at bounding box center [1116, 455] width 57 height 11
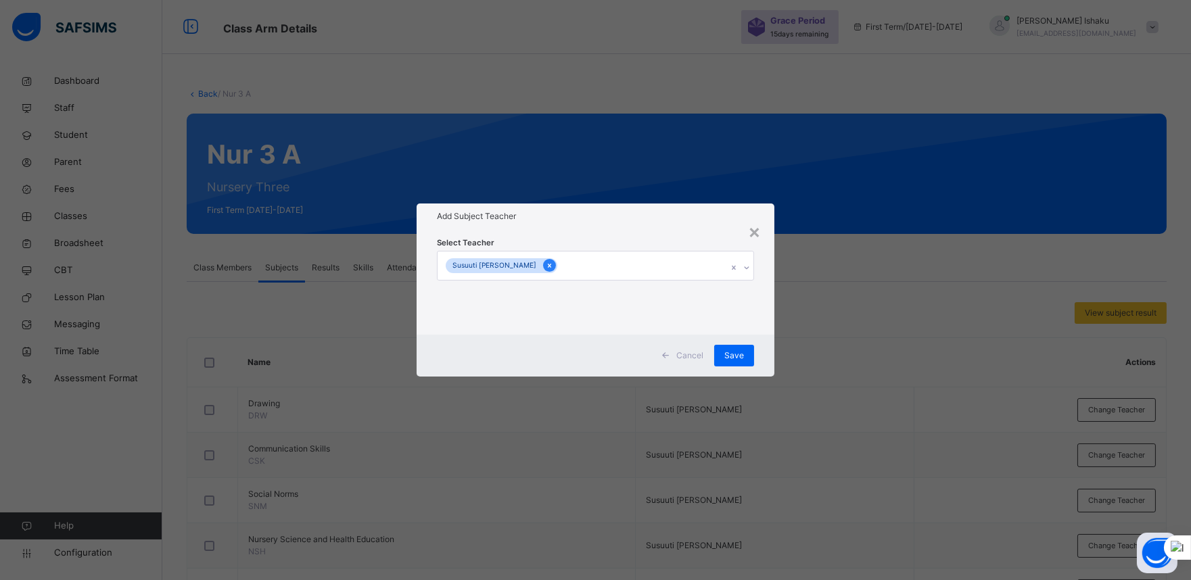
click at [551, 264] on icon at bounding box center [549, 265] width 7 height 9
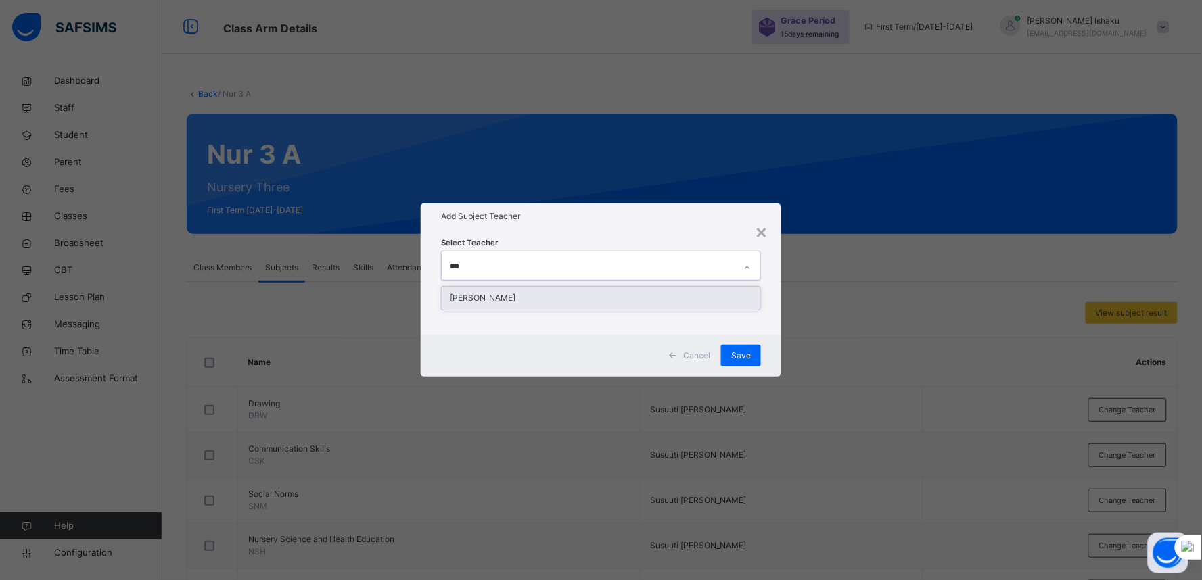
type input "****"
click at [557, 291] on div "[PERSON_NAME]" at bounding box center [601, 298] width 319 height 23
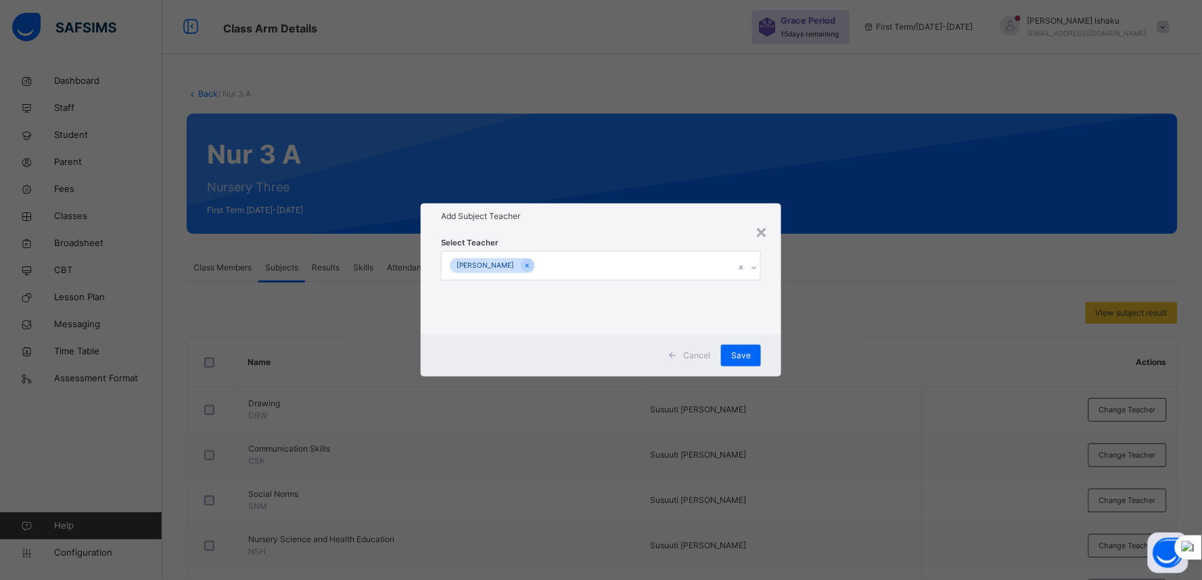
click at [778, 328] on div "Select Teacher Nafisatu Aliyu Usman" at bounding box center [601, 282] width 360 height 106
click at [741, 347] on div "Save" at bounding box center [741, 356] width 40 height 22
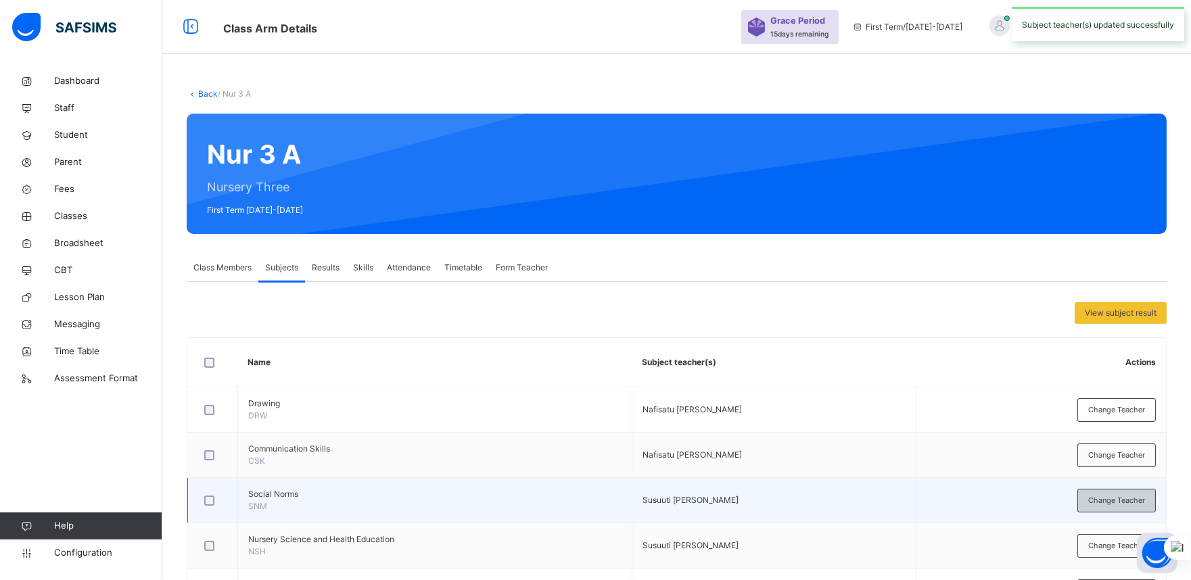
click at [1081, 495] on span "Change Teacher" at bounding box center [1116, 500] width 57 height 11
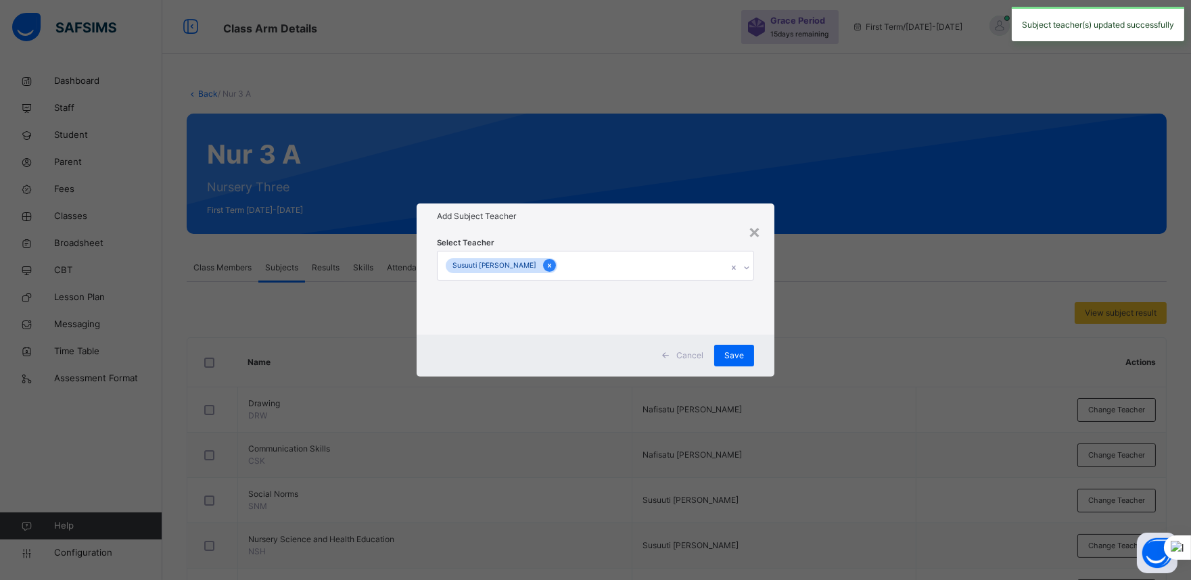
click at [549, 262] on icon at bounding box center [549, 265] width 7 height 9
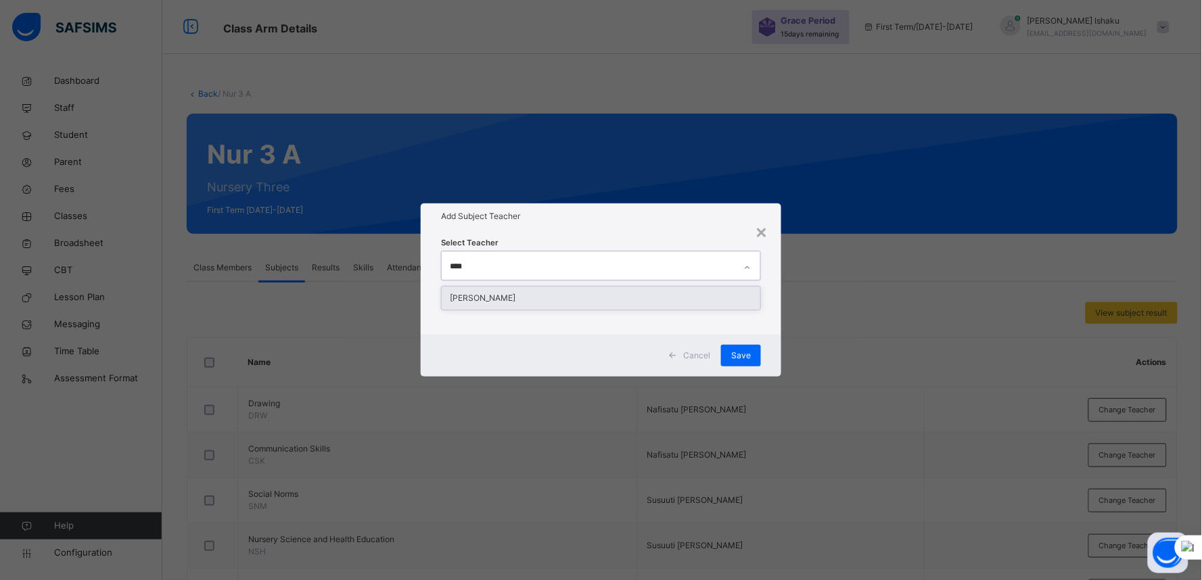
type input "*****"
click at [562, 302] on div "[PERSON_NAME]" at bounding box center [601, 298] width 319 height 23
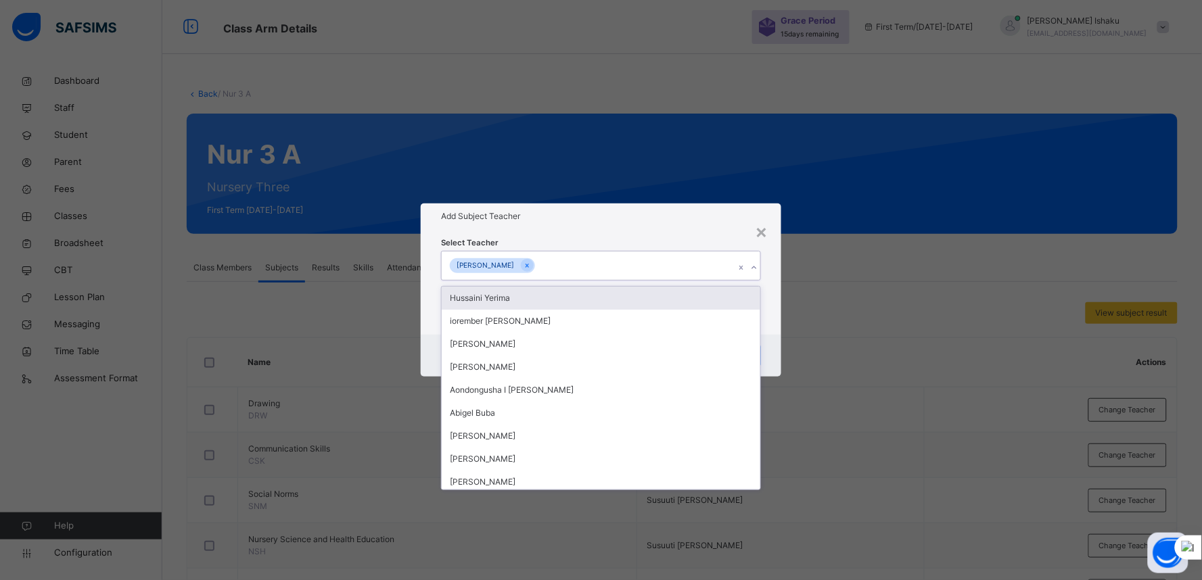
click at [773, 322] on div "Select Teacher option Nafisatu Aliyu Usman, selected. option Hussaini Yerima fo…" at bounding box center [601, 282] width 360 height 106
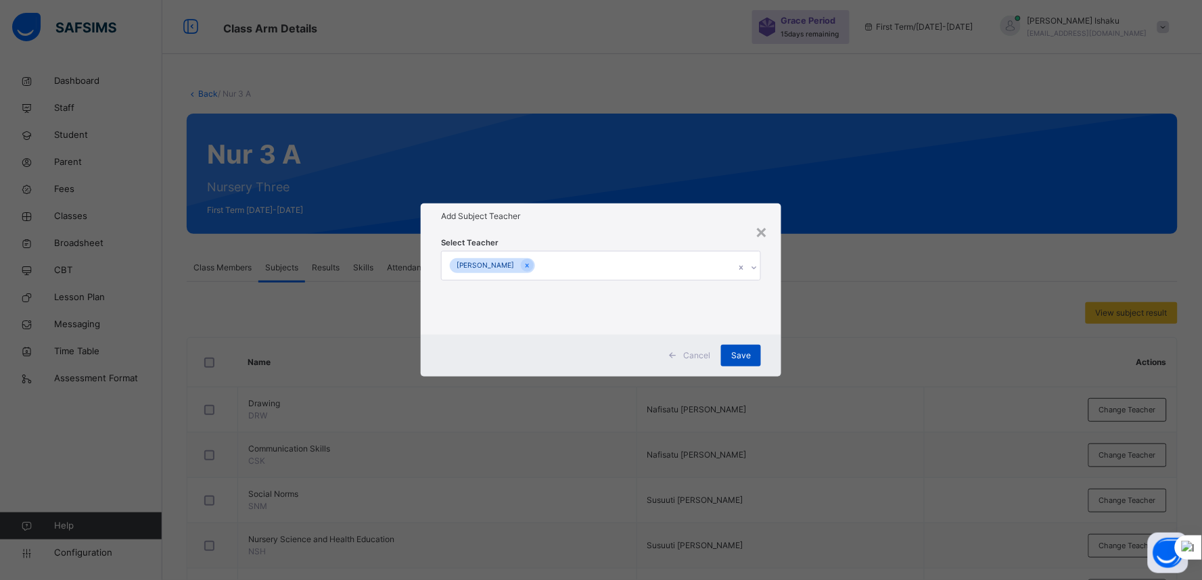
click at [745, 352] on span "Save" at bounding box center [741, 356] width 20 height 12
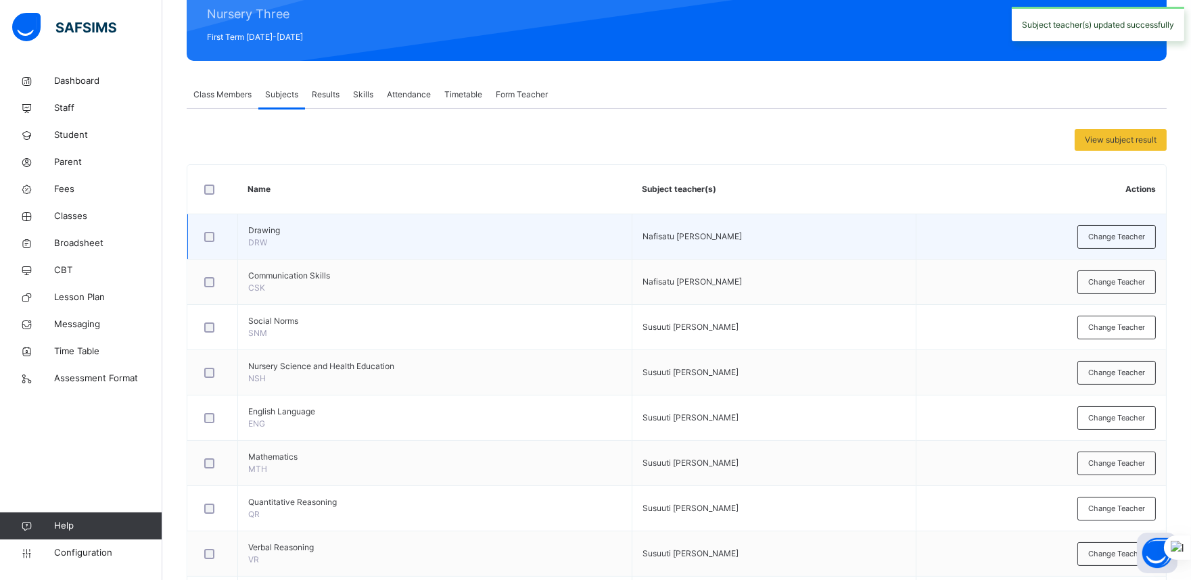
scroll to position [174, 0]
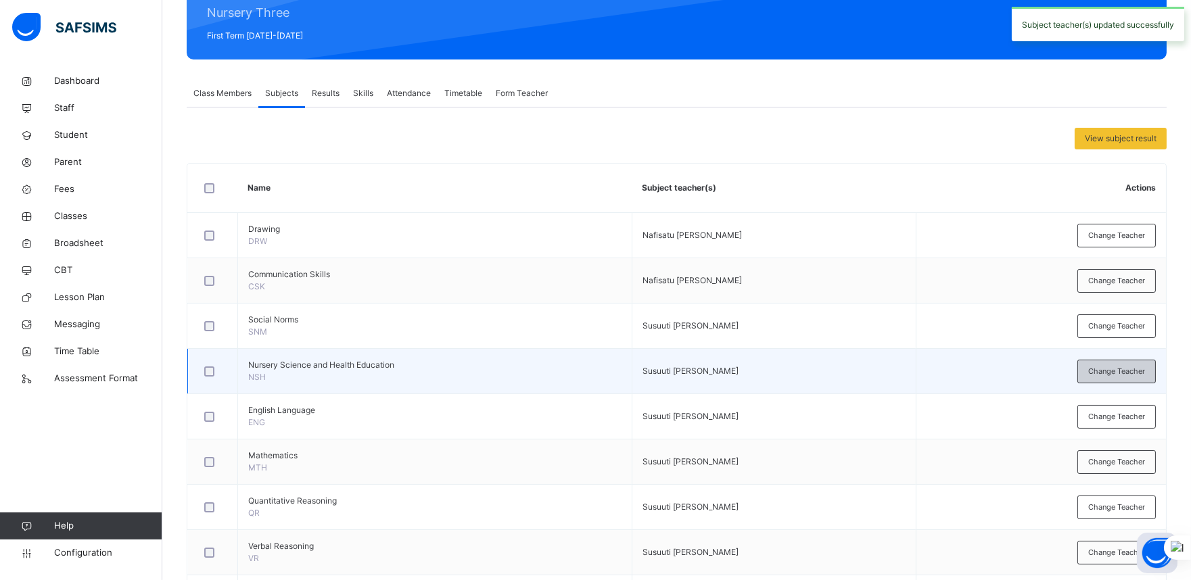
click at [1081, 370] on span "Change Teacher" at bounding box center [1116, 371] width 57 height 11
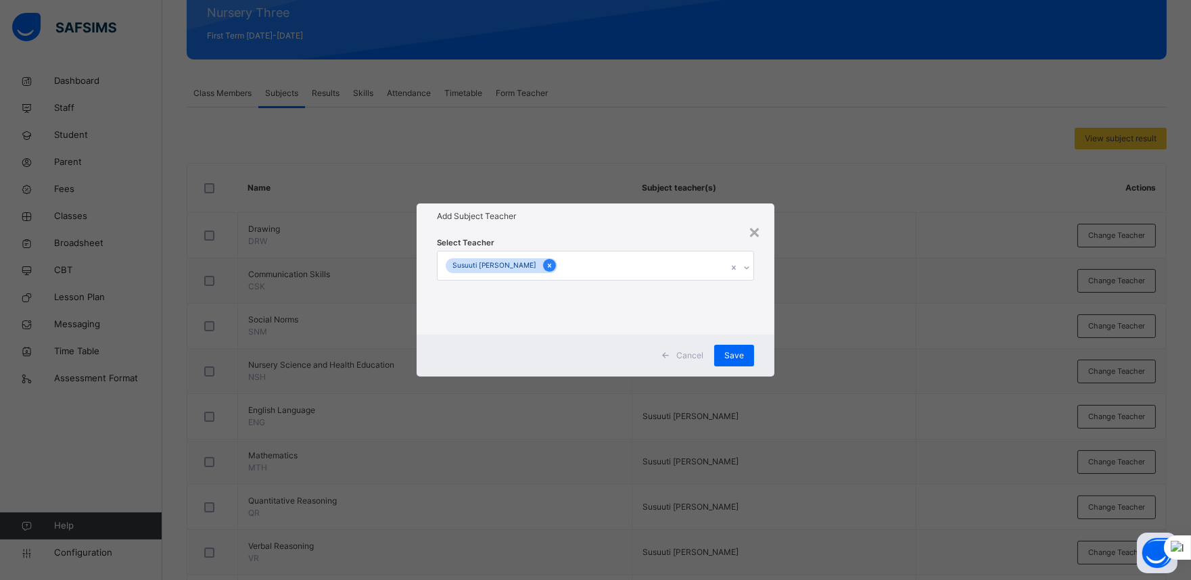
click at [549, 266] on icon at bounding box center [549, 265] width 7 height 9
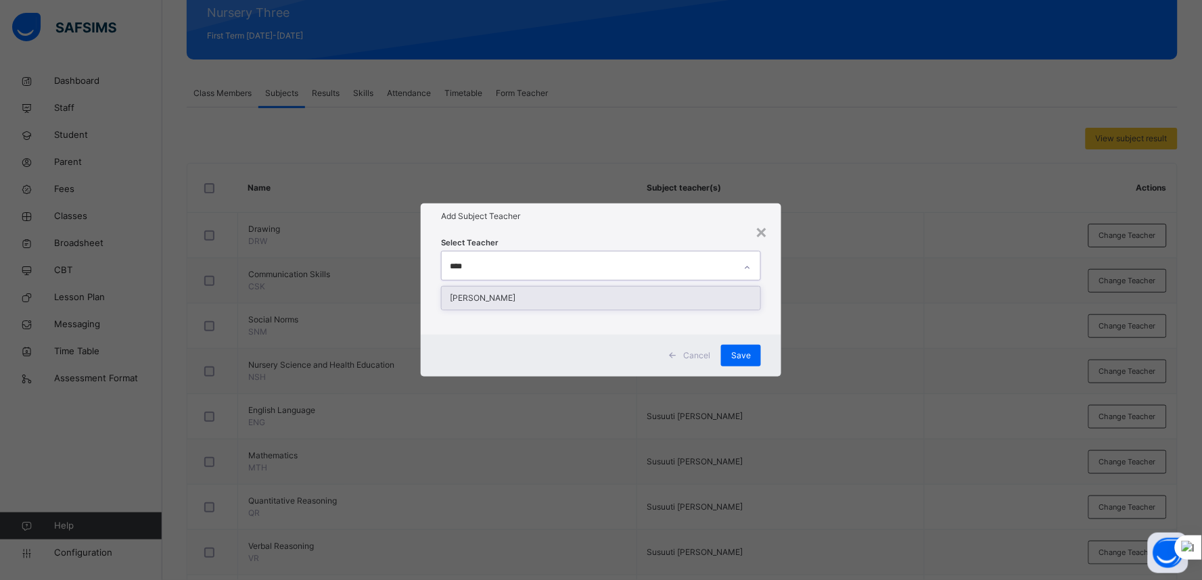
type input "*****"
click at [556, 296] on div "[PERSON_NAME]" at bounding box center [601, 298] width 319 height 23
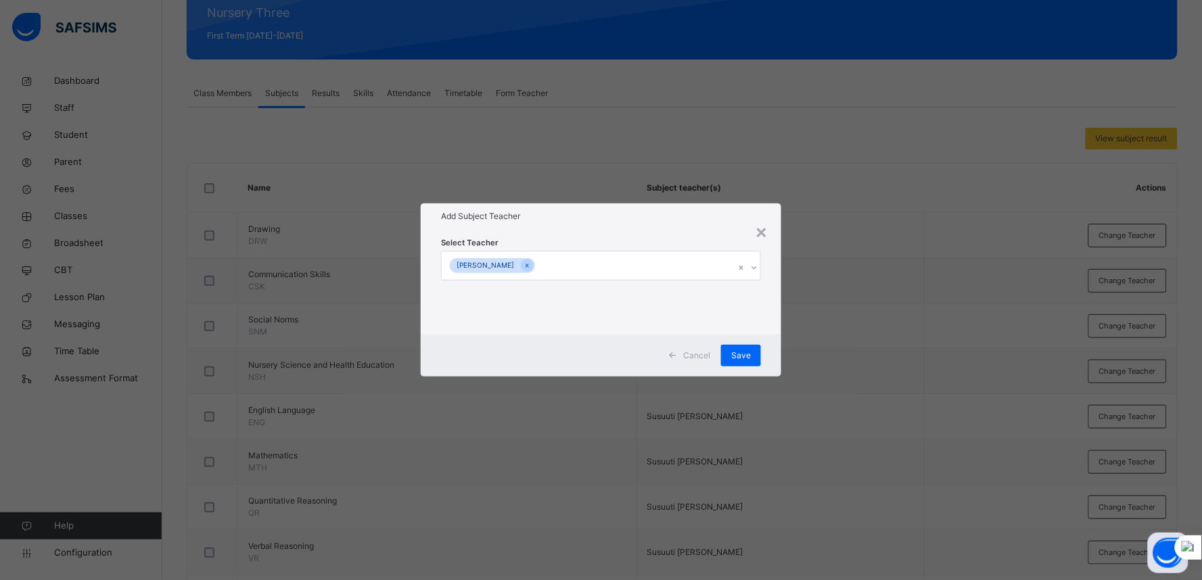
click at [765, 323] on div "Select Teacher Nafisatu Aliyu Usman" at bounding box center [601, 282] width 360 height 106
click at [751, 352] on div "Save" at bounding box center [741, 356] width 40 height 22
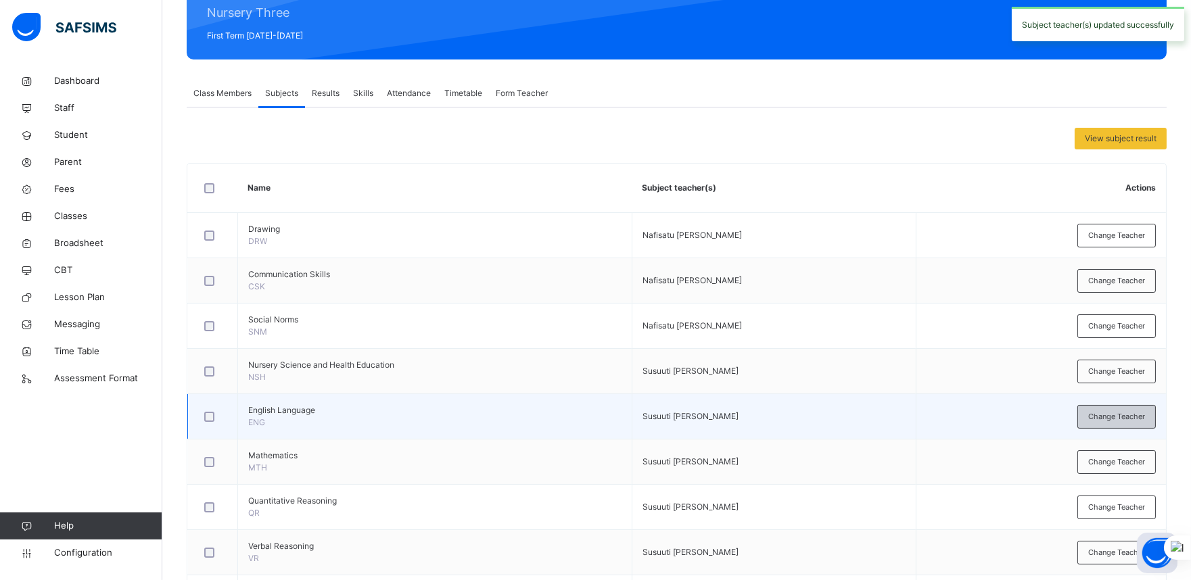
click at [1081, 409] on div "Change Teacher" at bounding box center [1116, 417] width 78 height 24
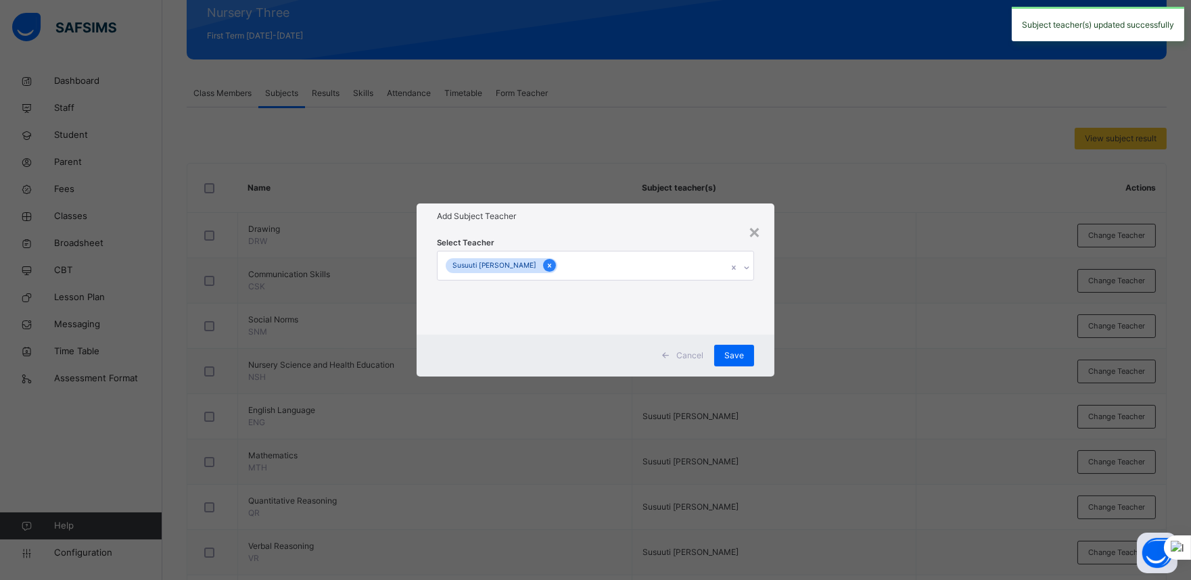
click at [551, 261] on icon at bounding box center [549, 265] width 7 height 9
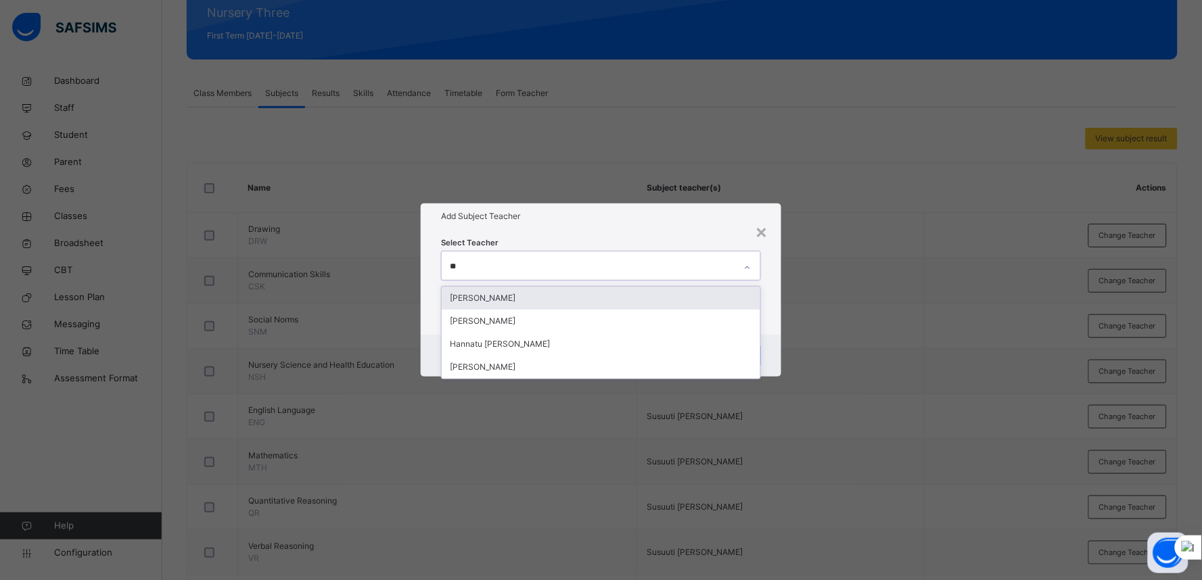
type input "***"
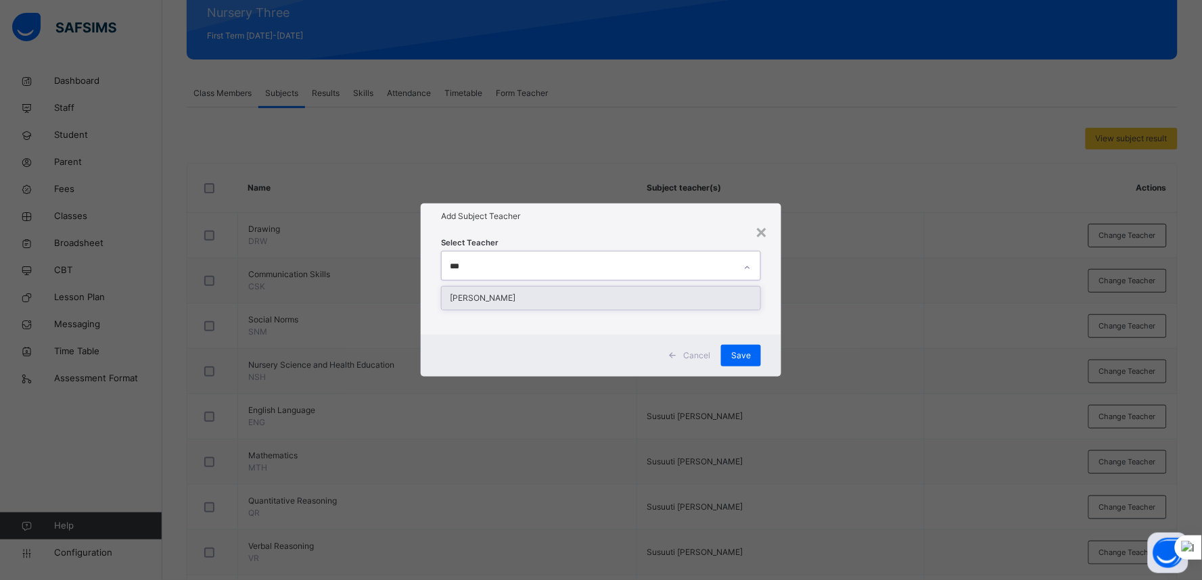
click at [557, 296] on div "[PERSON_NAME]" at bounding box center [601, 298] width 319 height 23
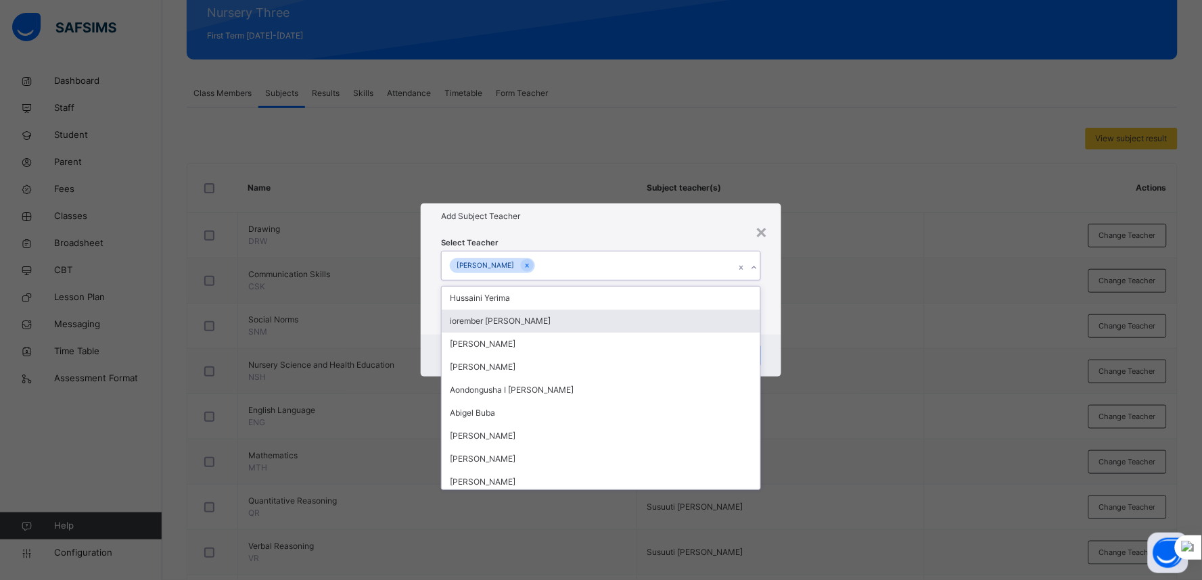
click at [773, 323] on div "Select Teacher option Nafisatu Aliyu Usman, selected. option iorember Elijah Ko…" at bounding box center [601, 282] width 360 height 106
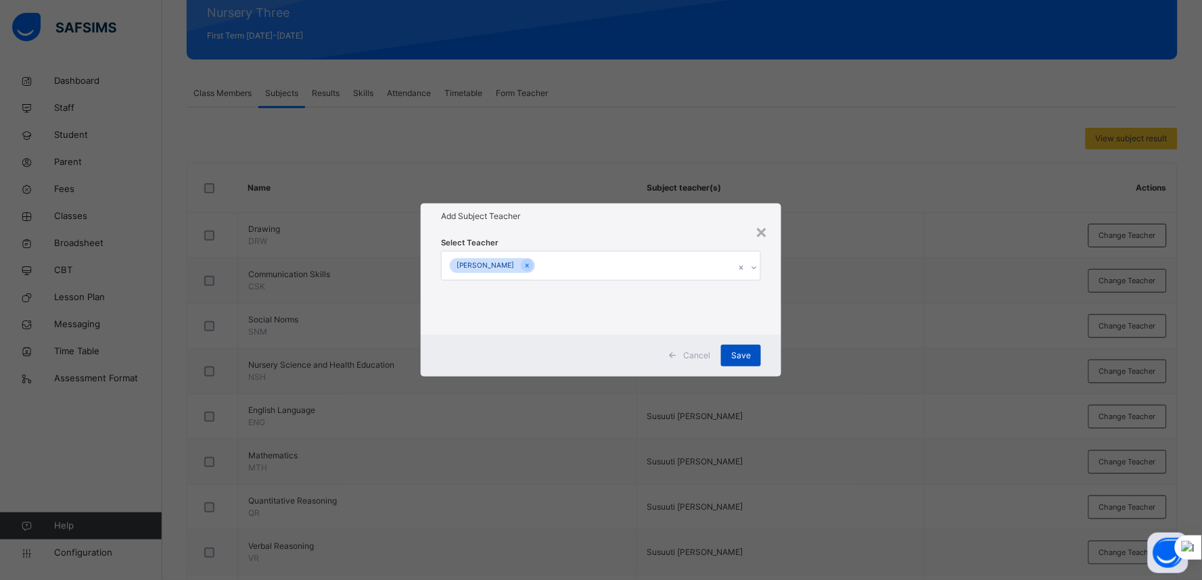
click at [742, 352] on span "Save" at bounding box center [741, 356] width 20 height 12
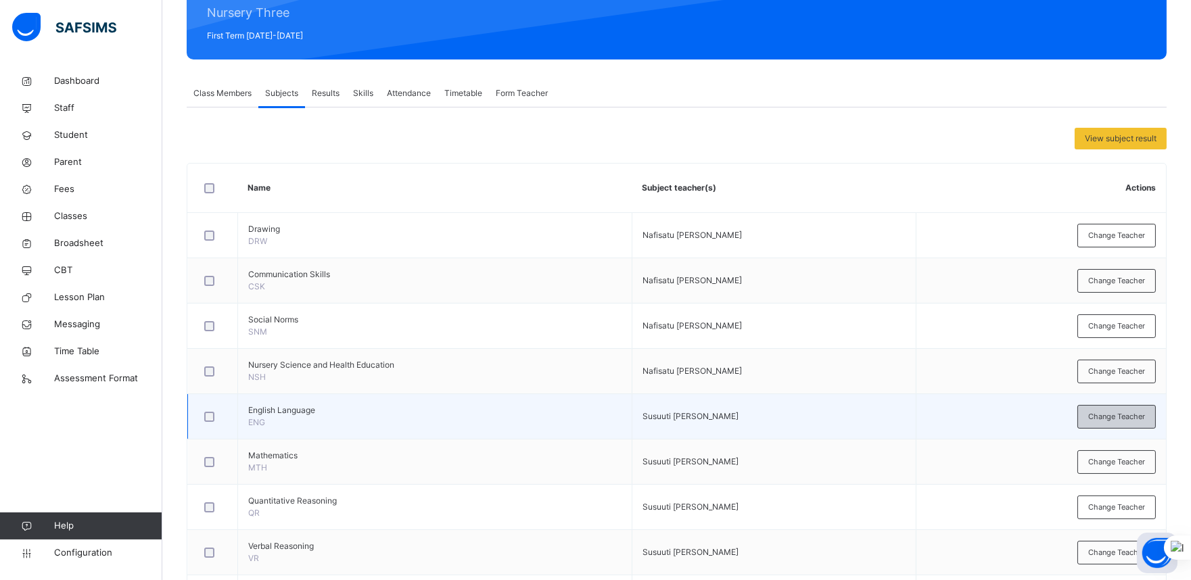
click at [1081, 415] on span "Change Teacher" at bounding box center [1116, 416] width 57 height 11
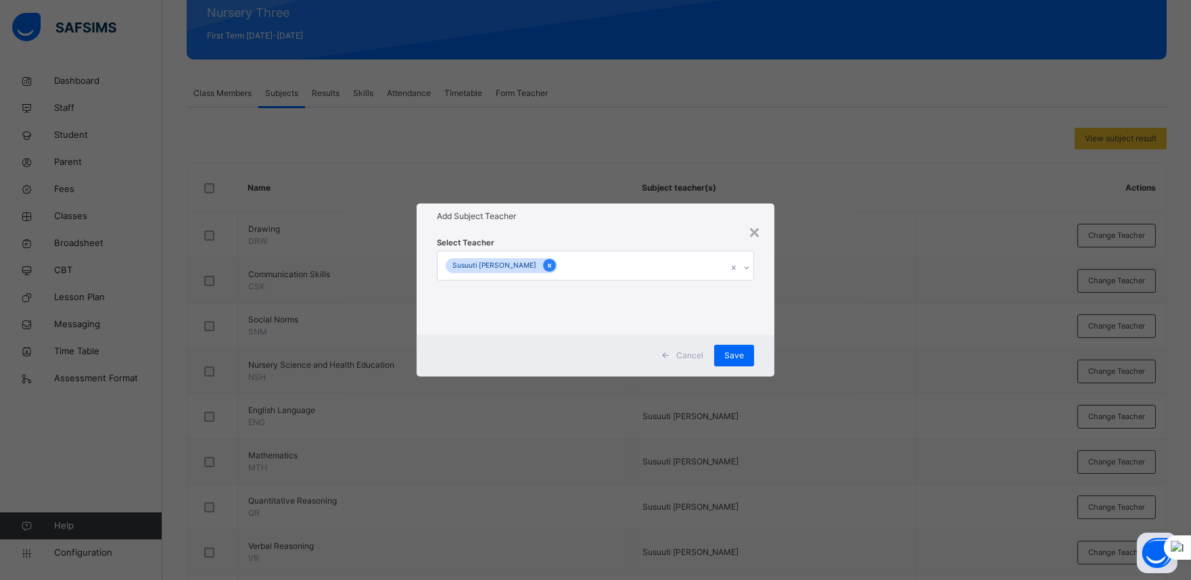
click at [549, 265] on icon at bounding box center [549, 265] width 7 height 9
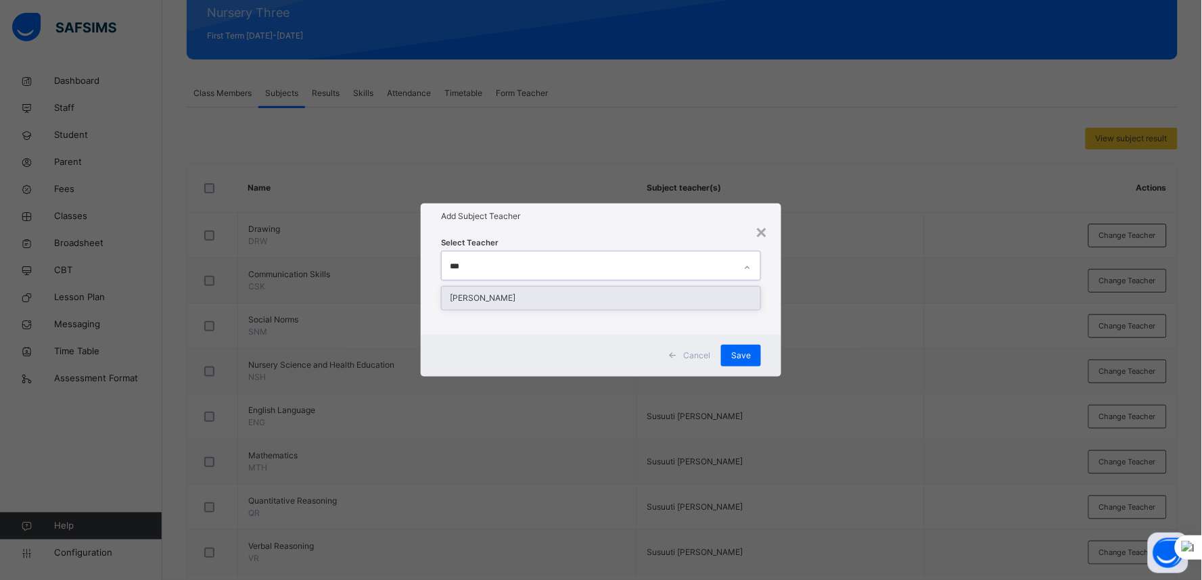
type input "****"
click at [580, 301] on div "[PERSON_NAME]" at bounding box center [601, 298] width 319 height 23
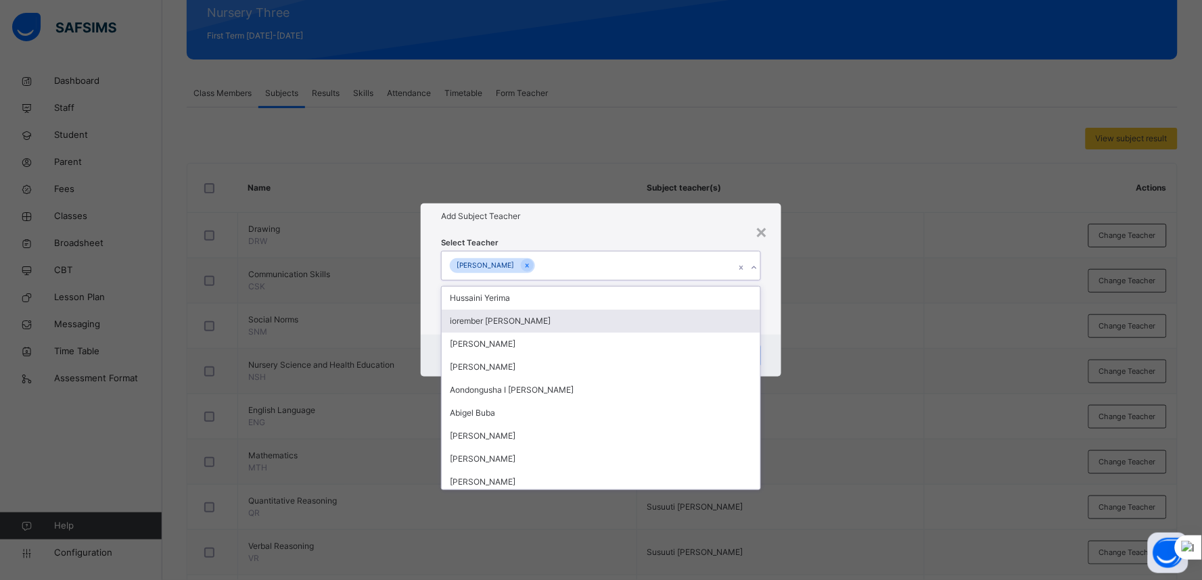
click at [768, 327] on div "Select Teacher option Nafisatu Aliyu Usman, selected. option iorember Elijah Ko…" at bounding box center [601, 282] width 360 height 106
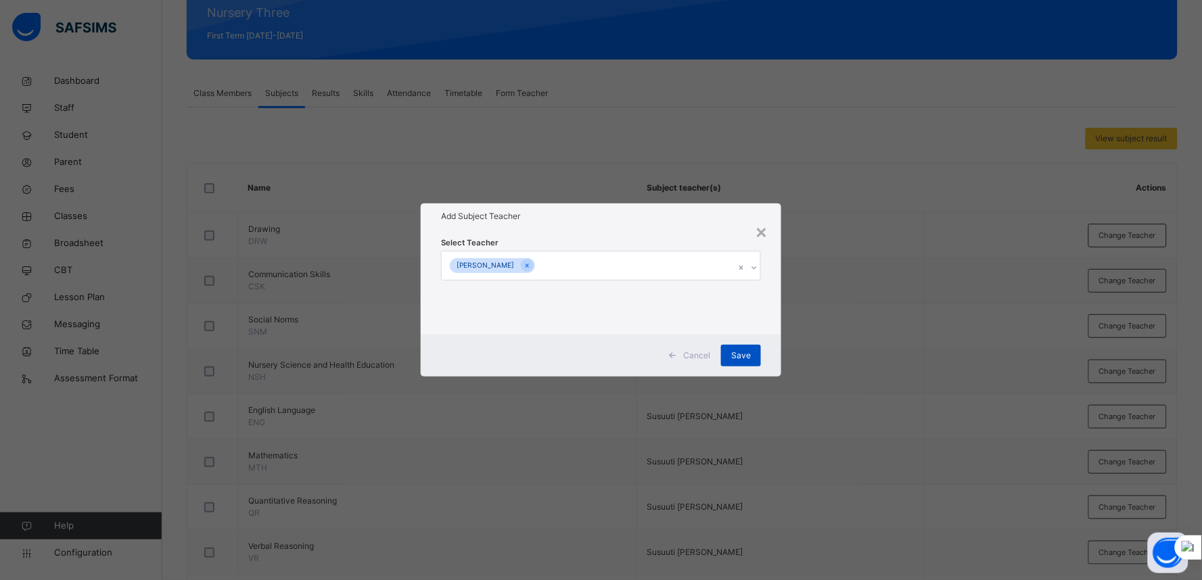
click at [746, 354] on span "Save" at bounding box center [741, 356] width 20 height 12
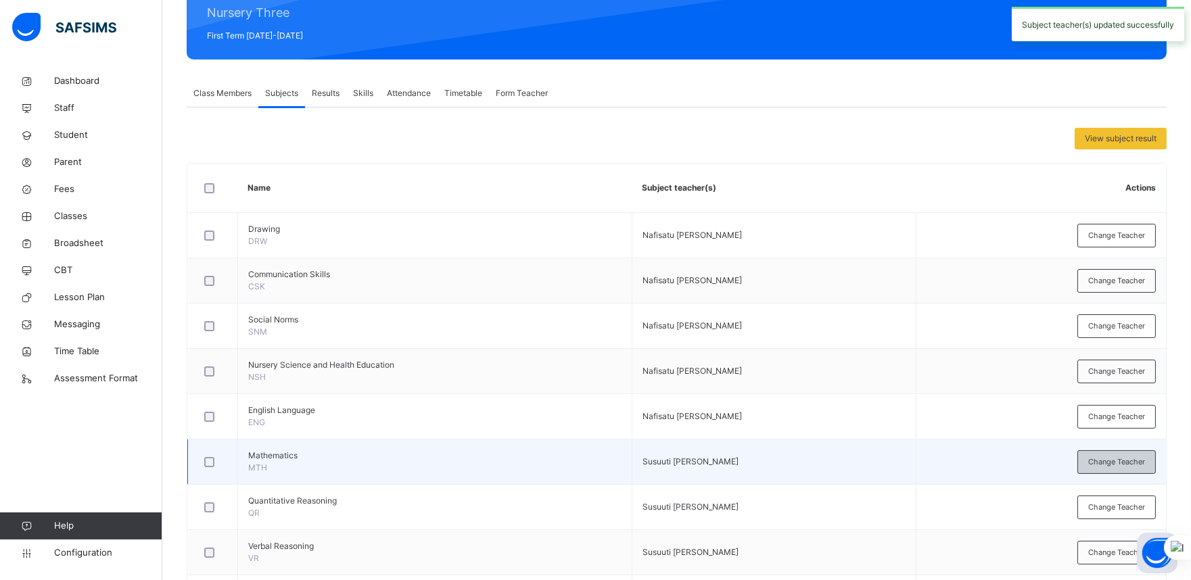
click at [1081, 457] on span "Change Teacher" at bounding box center [1116, 462] width 57 height 11
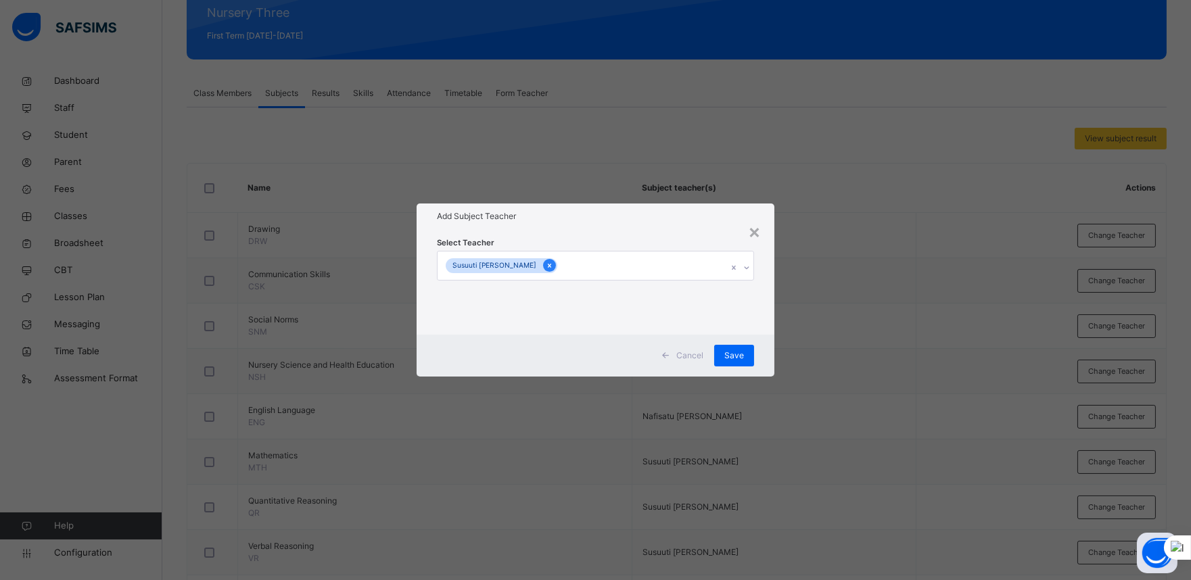
click at [548, 262] on icon at bounding box center [549, 265] width 7 height 9
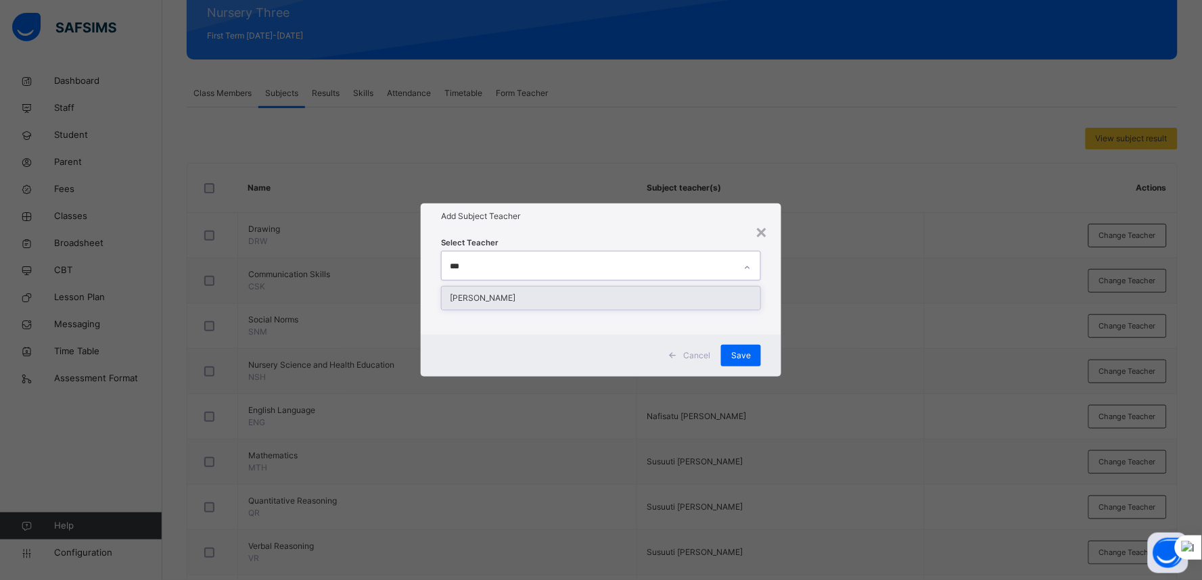
type input "****"
click at [511, 296] on div "[PERSON_NAME]" at bounding box center [601, 298] width 319 height 23
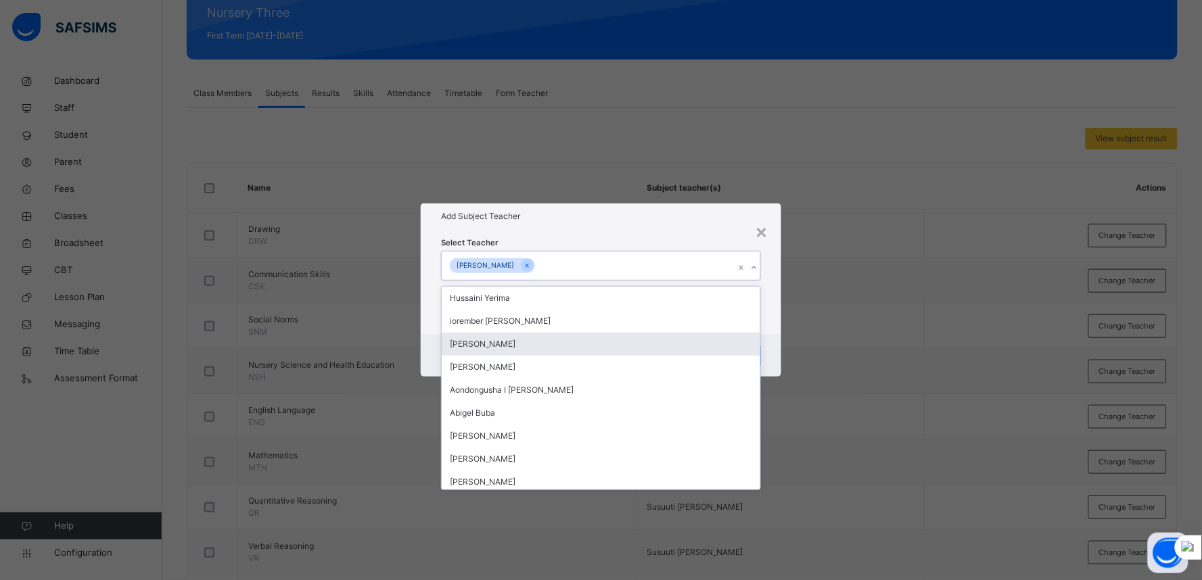
click at [774, 329] on div "Select Teacher option Nafisatu Aliyu Usman, selected. option Drambi Vandi focus…" at bounding box center [601, 282] width 360 height 106
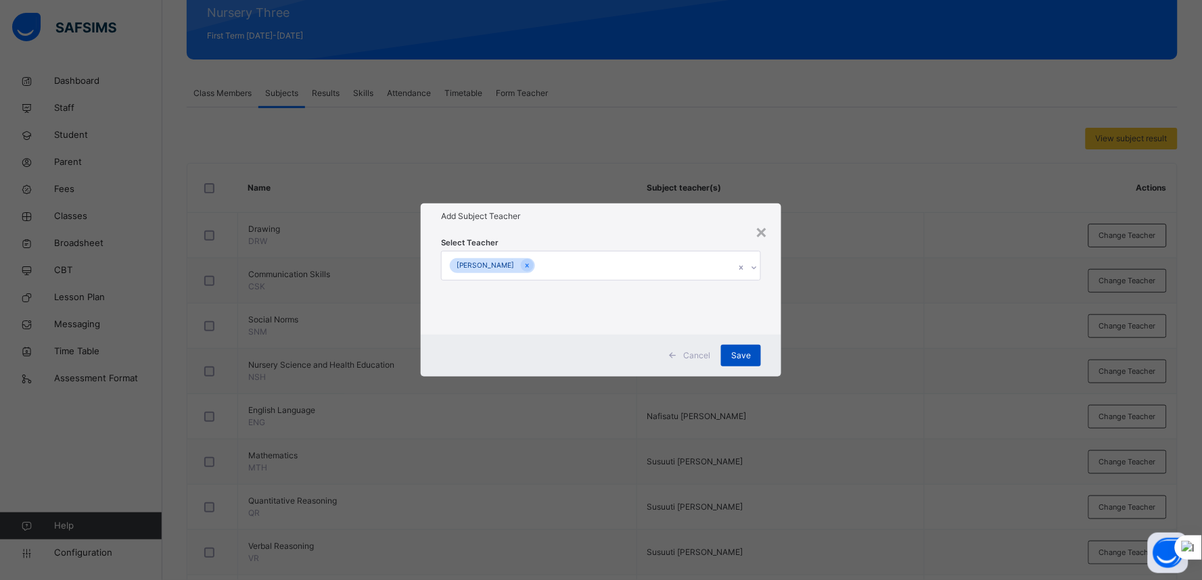
click at [741, 350] on span "Save" at bounding box center [741, 356] width 20 height 12
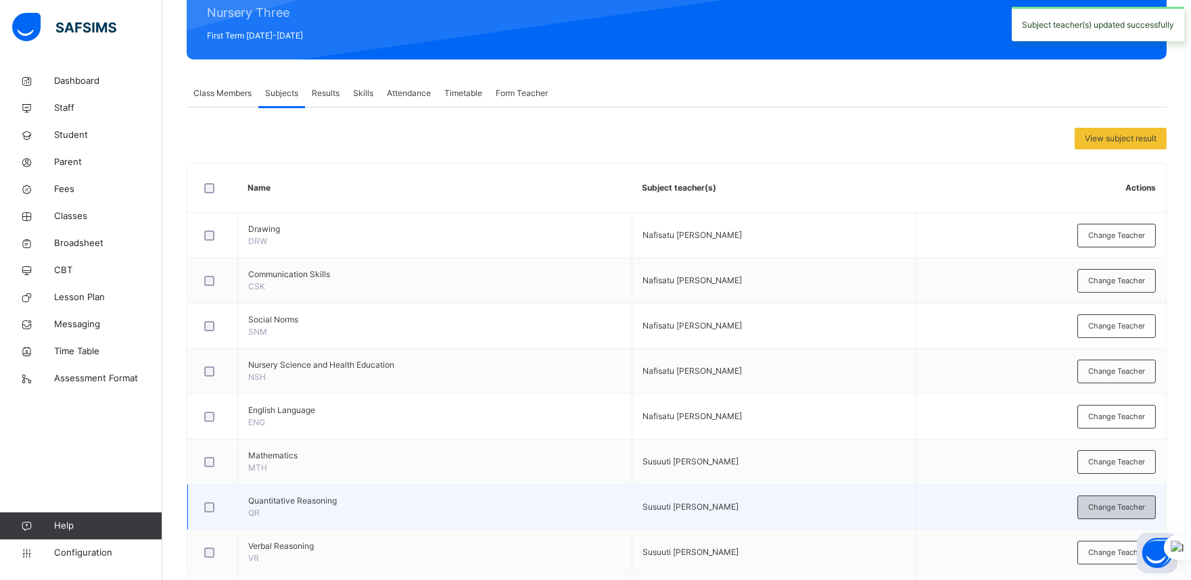
click at [1081, 504] on span "Change Teacher" at bounding box center [1116, 507] width 57 height 11
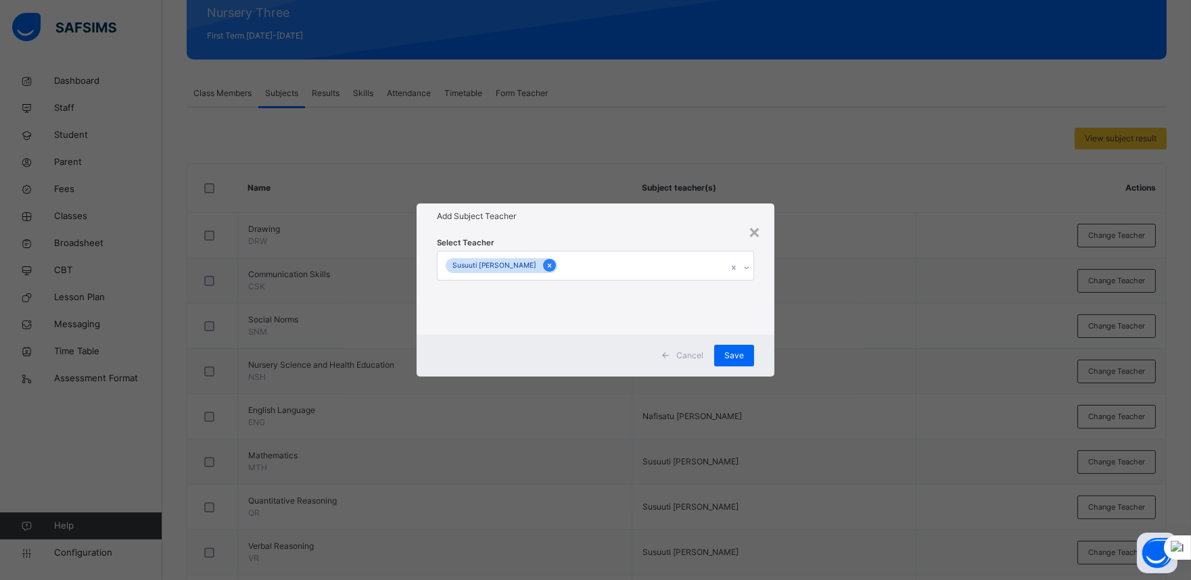
click at [551, 262] on icon at bounding box center [549, 265] width 7 height 9
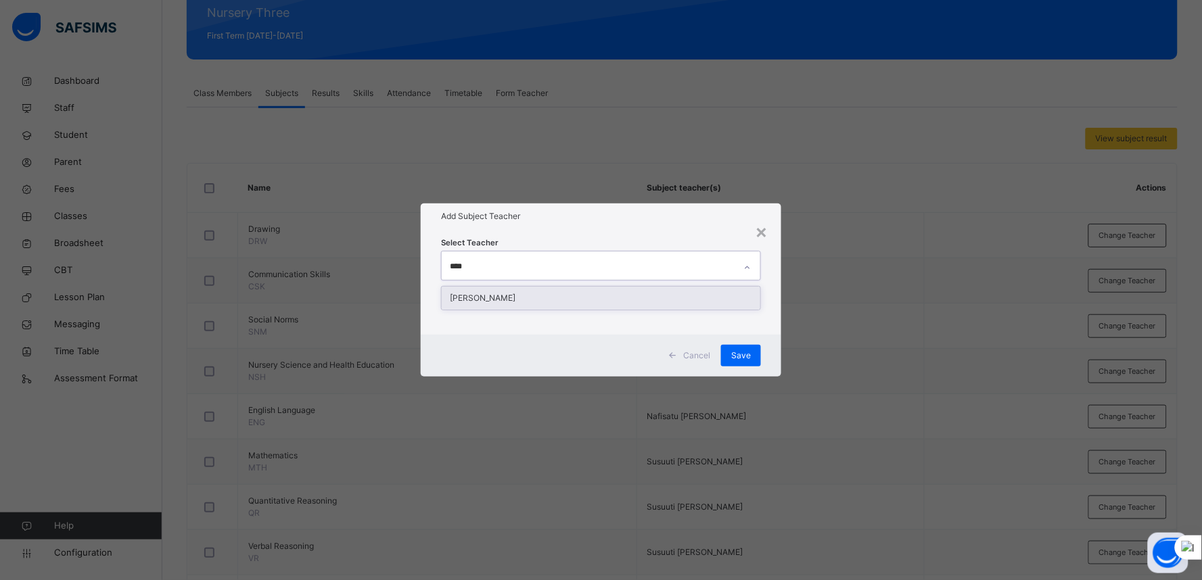
type input "*****"
click at [565, 292] on div "[PERSON_NAME]" at bounding box center [601, 298] width 319 height 23
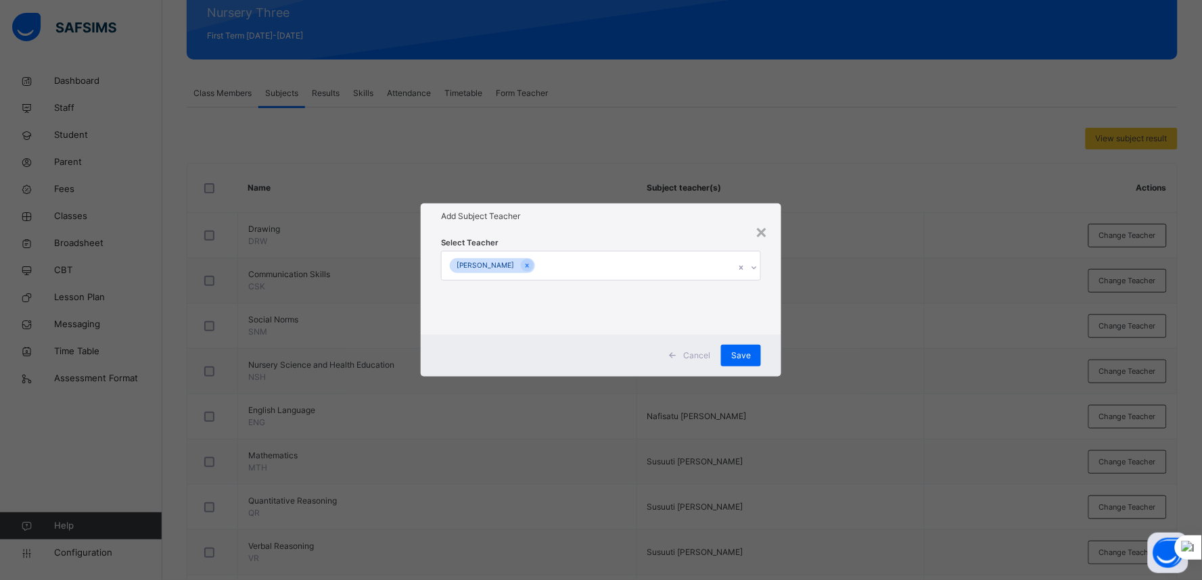
click at [770, 321] on div "Select Teacher Nafisatu Aliyu Usman" at bounding box center [601, 282] width 360 height 106
click at [747, 352] on span "Save" at bounding box center [741, 356] width 20 height 12
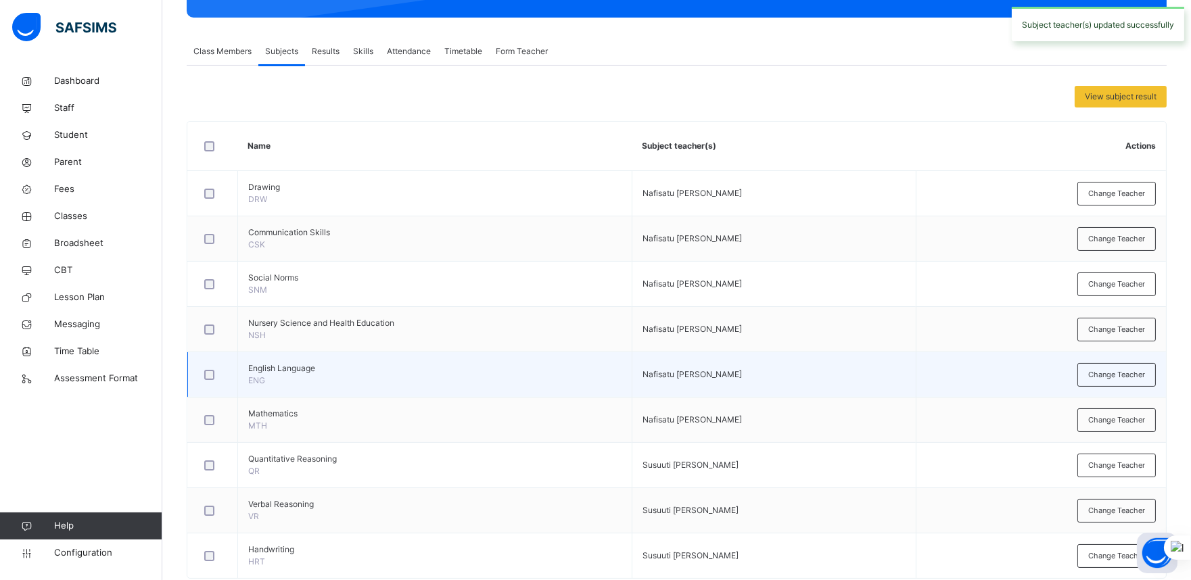
scroll to position [248, 0]
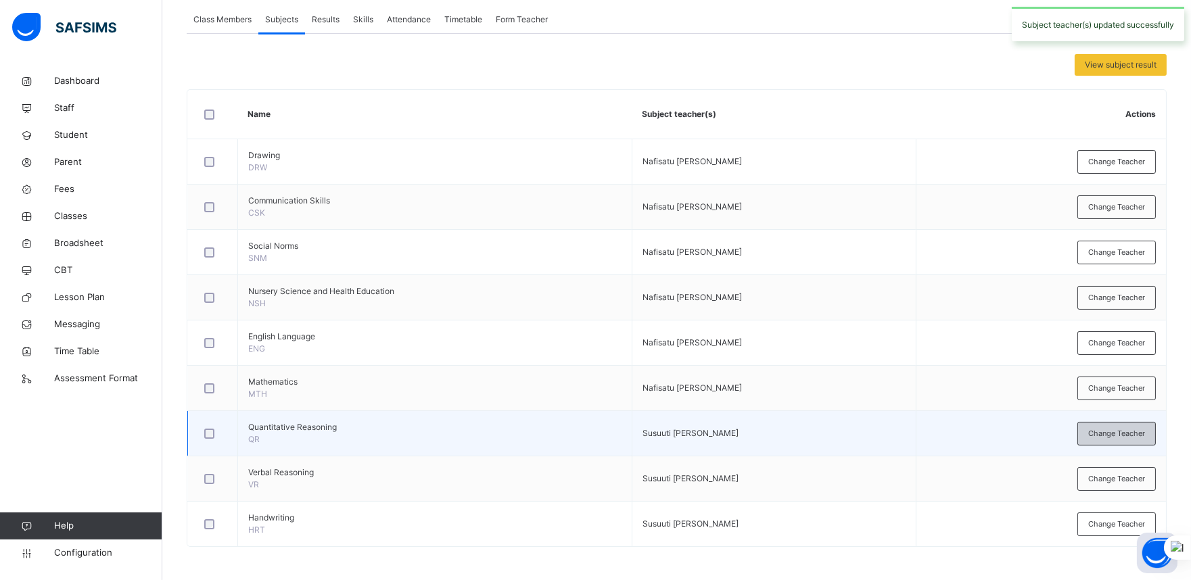
click at [1081, 436] on span "Change Teacher" at bounding box center [1116, 433] width 57 height 11
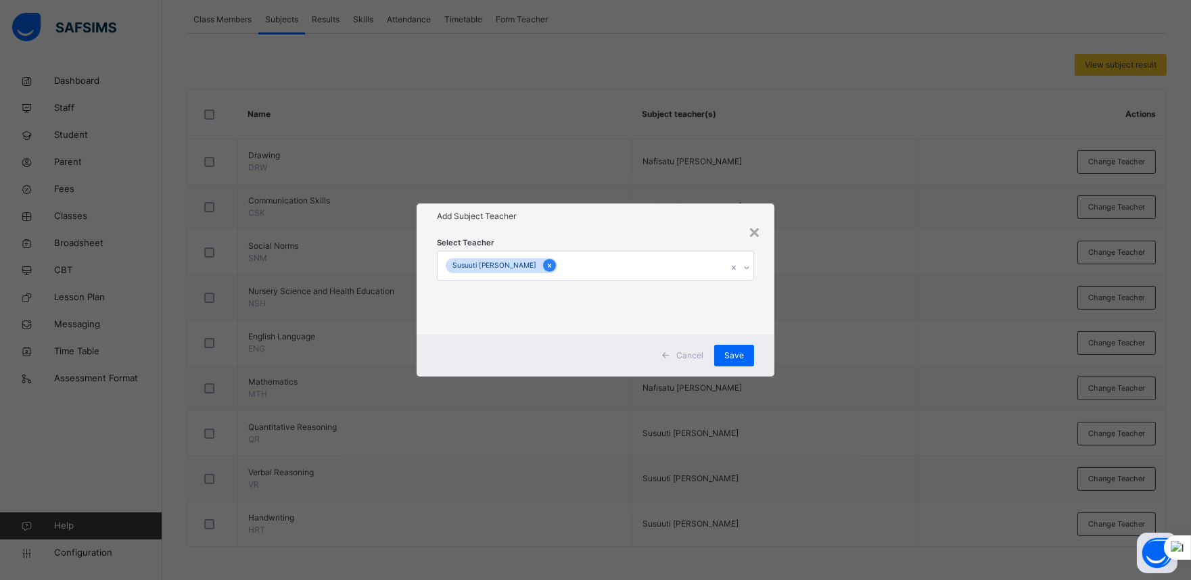
click at [553, 262] on icon at bounding box center [549, 265] width 7 height 9
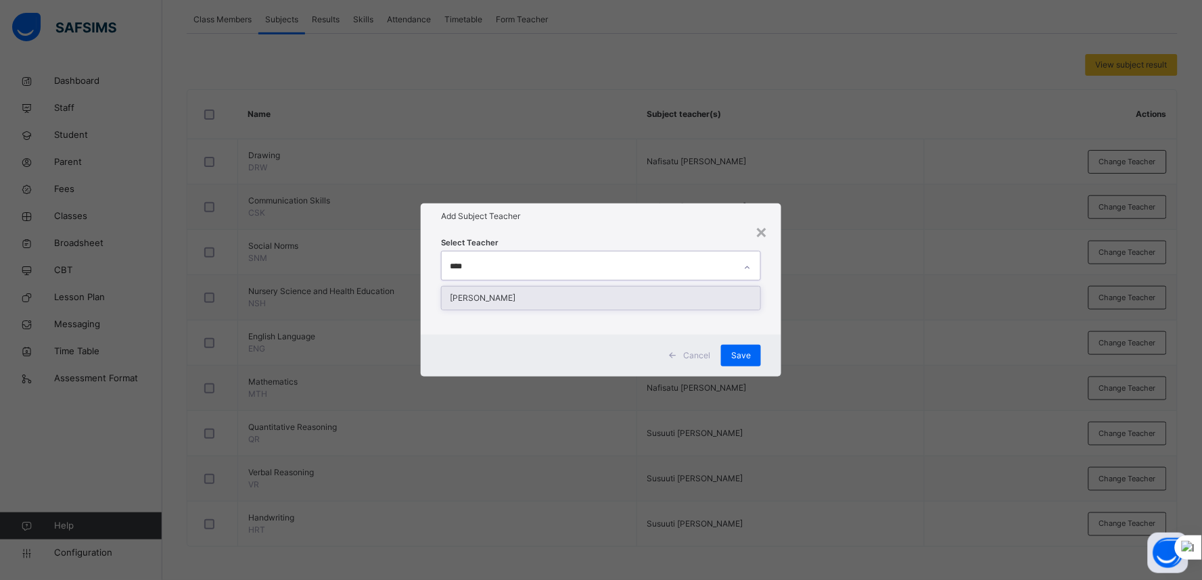
type input "*****"
click at [566, 296] on div "[PERSON_NAME]" at bounding box center [601, 298] width 319 height 23
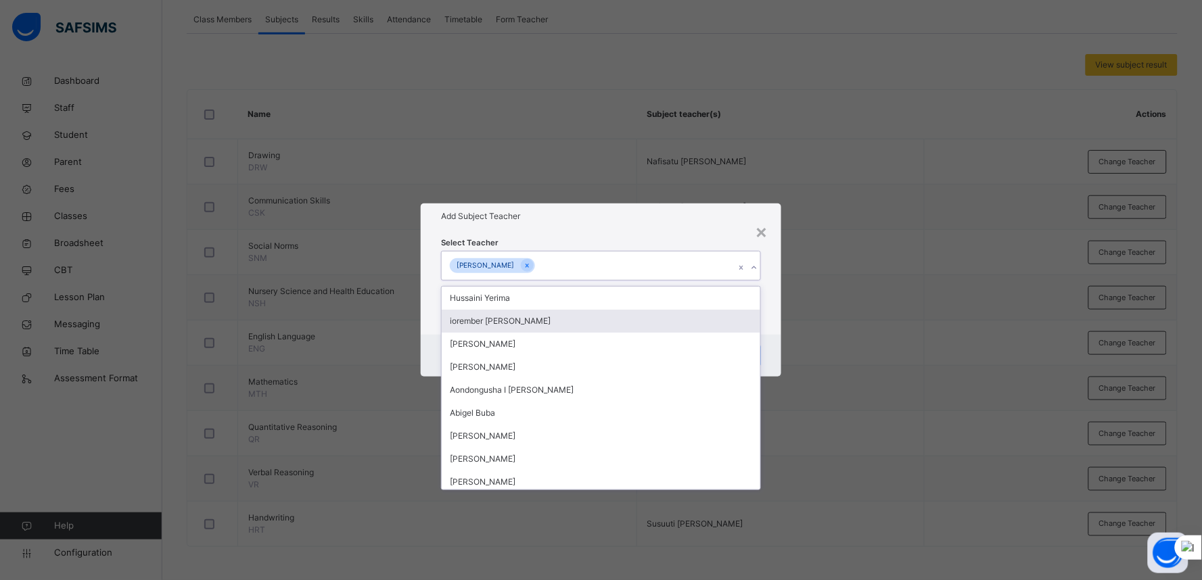
click at [772, 328] on div "Select Teacher option Nafisatu Aliyu Usman, selected. option iorember Elijah Ko…" at bounding box center [601, 282] width 360 height 106
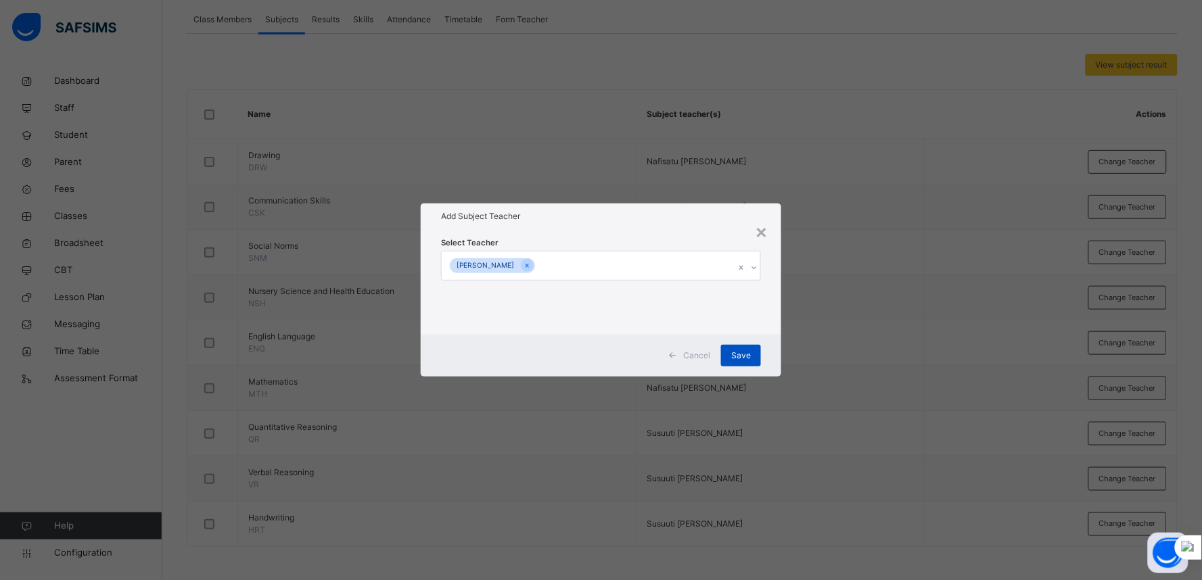
click at [752, 352] on div "Save" at bounding box center [741, 356] width 40 height 22
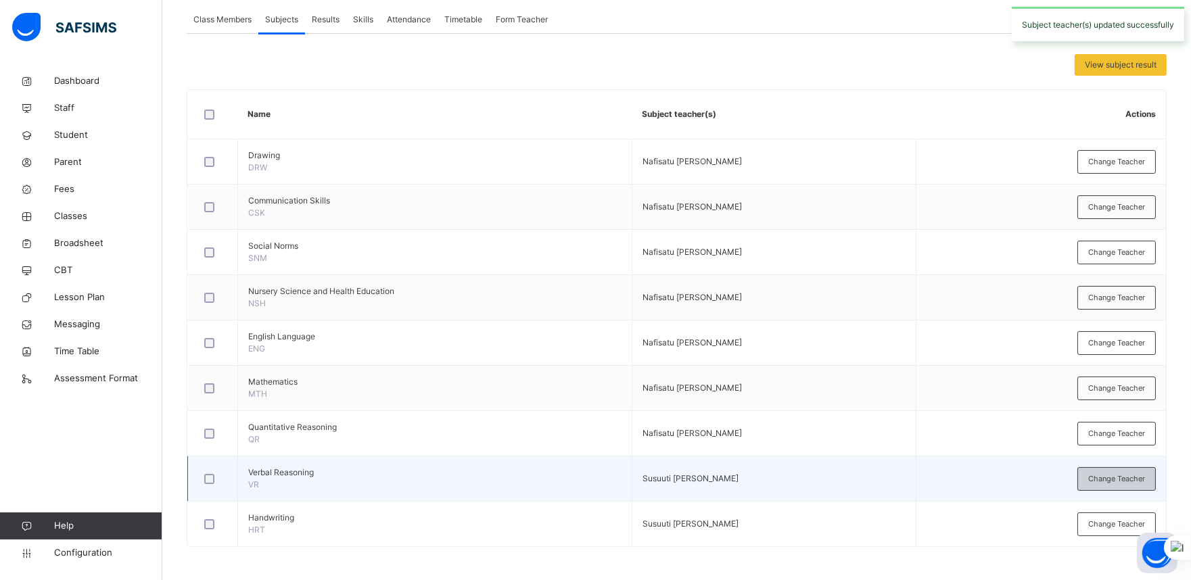
click at [1081, 474] on span "Change Teacher" at bounding box center [1116, 478] width 57 height 11
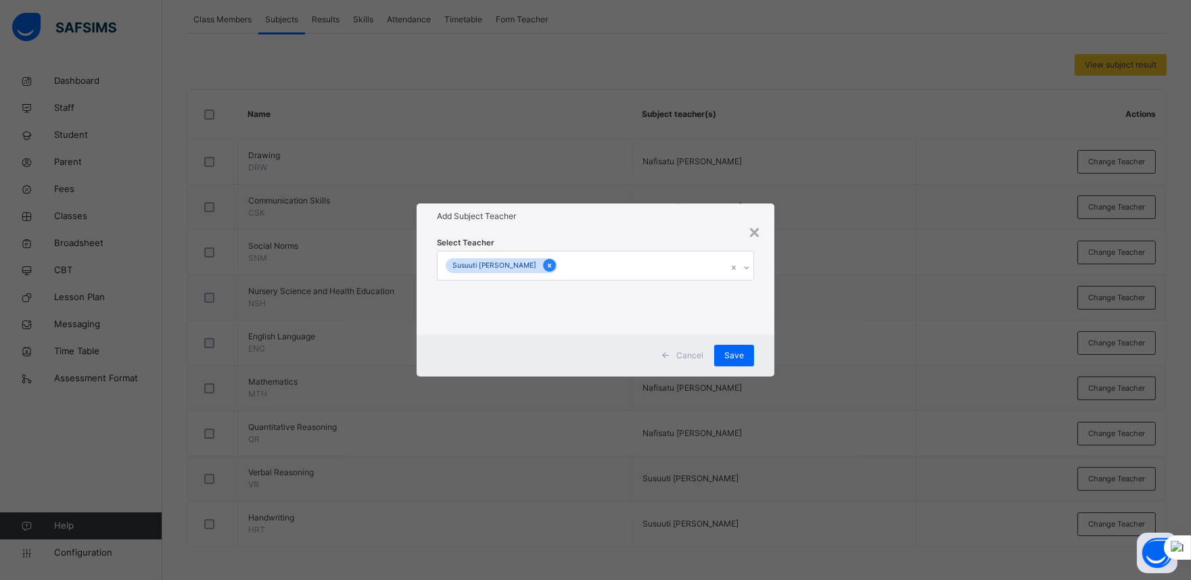
click at [553, 261] on icon at bounding box center [549, 265] width 7 height 9
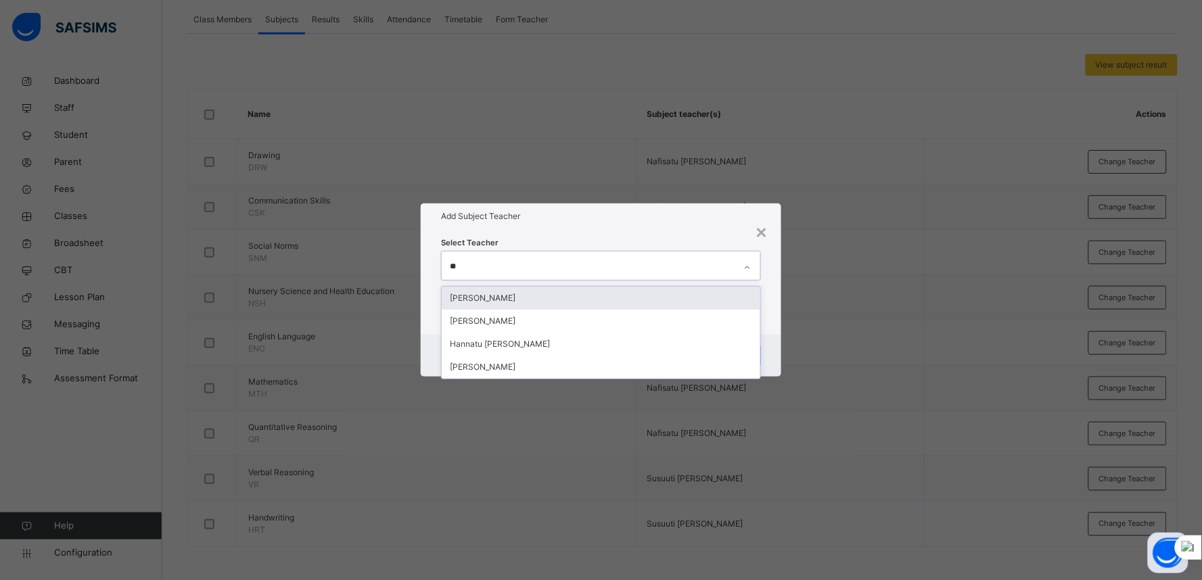
type input "***"
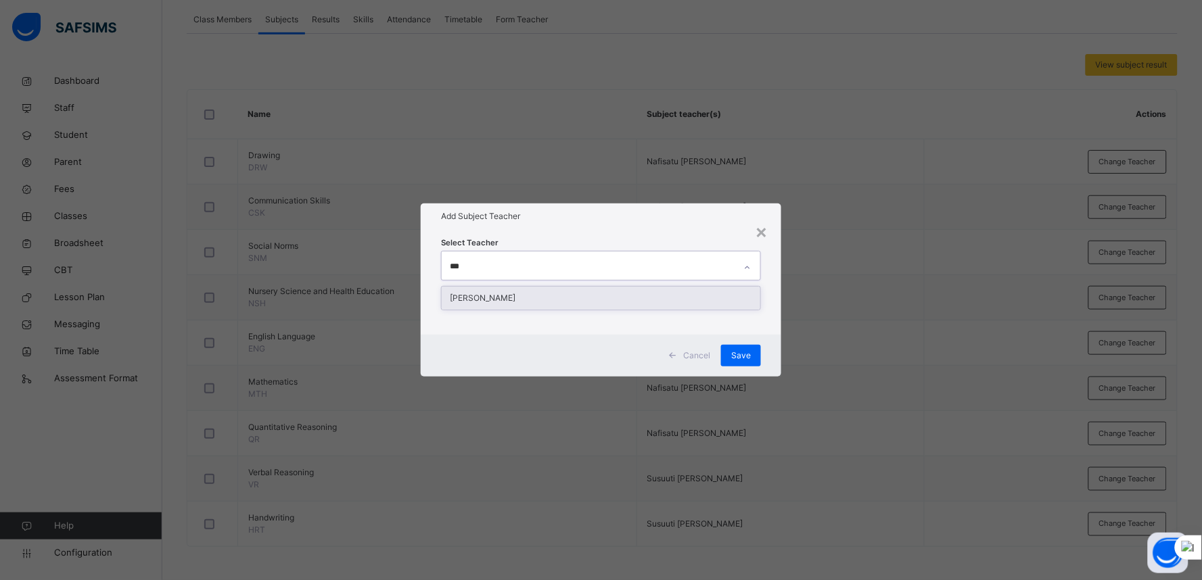
click at [552, 289] on div "[PERSON_NAME]" at bounding box center [601, 298] width 319 height 23
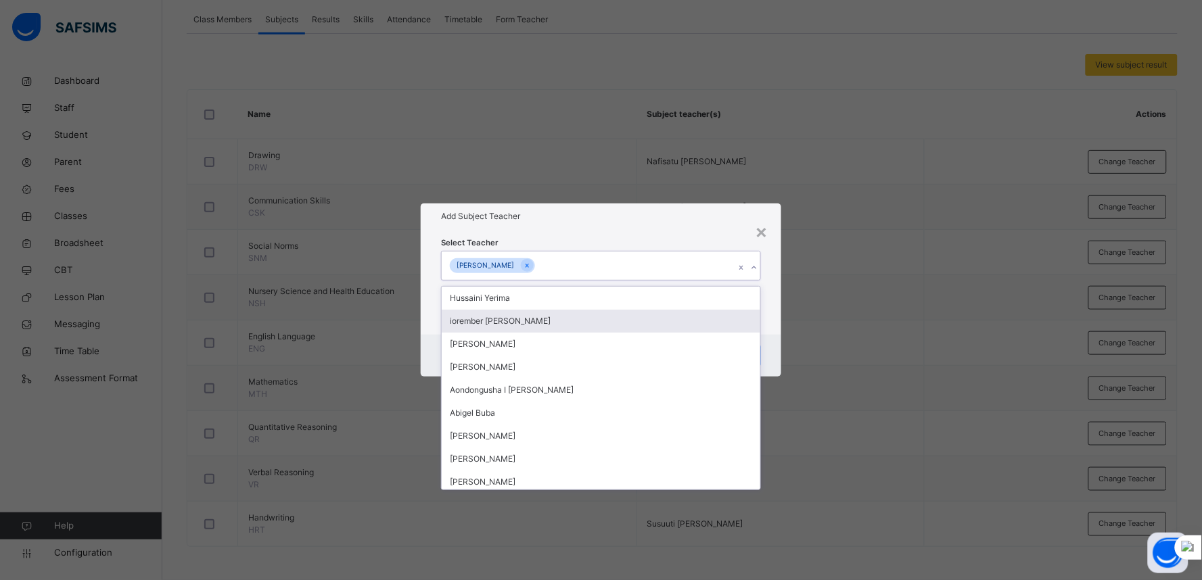
click at [772, 306] on div "Select Teacher option Nafisatu Aliyu Usman, selected. option iorember Elijah Ko…" at bounding box center [601, 282] width 360 height 106
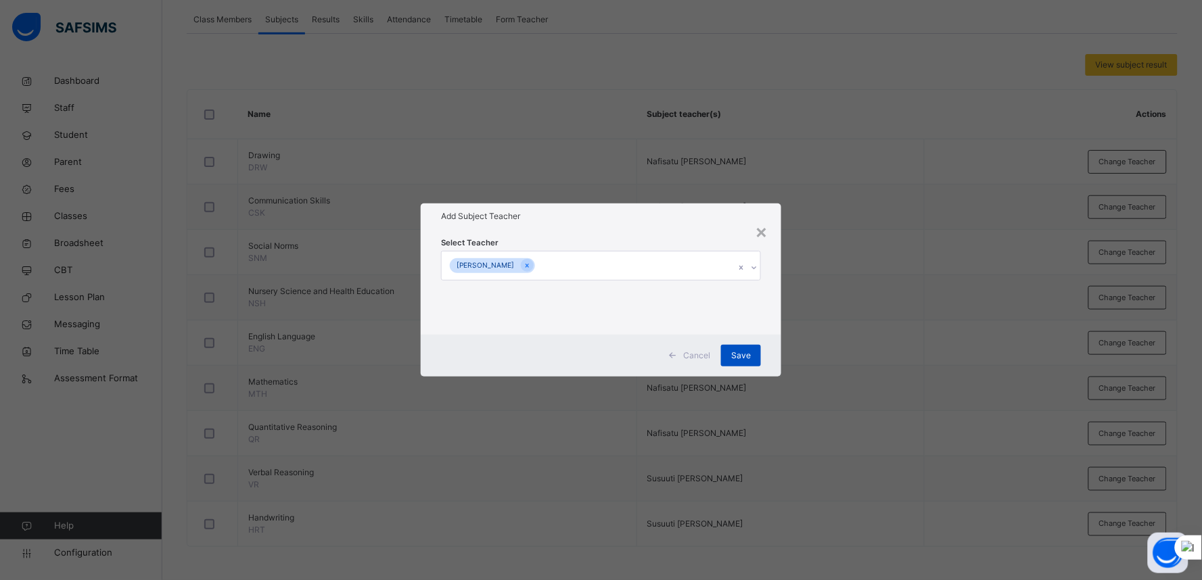
click at [746, 360] on span "Save" at bounding box center [741, 356] width 20 height 12
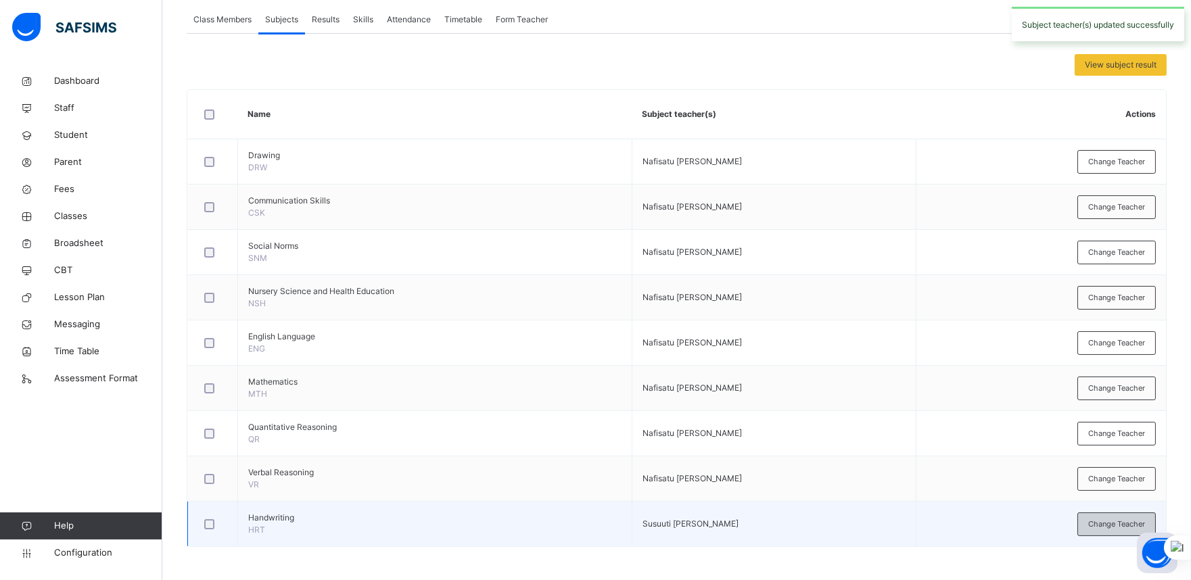
click at [1081, 522] on span "Change Teacher" at bounding box center [1116, 524] width 57 height 11
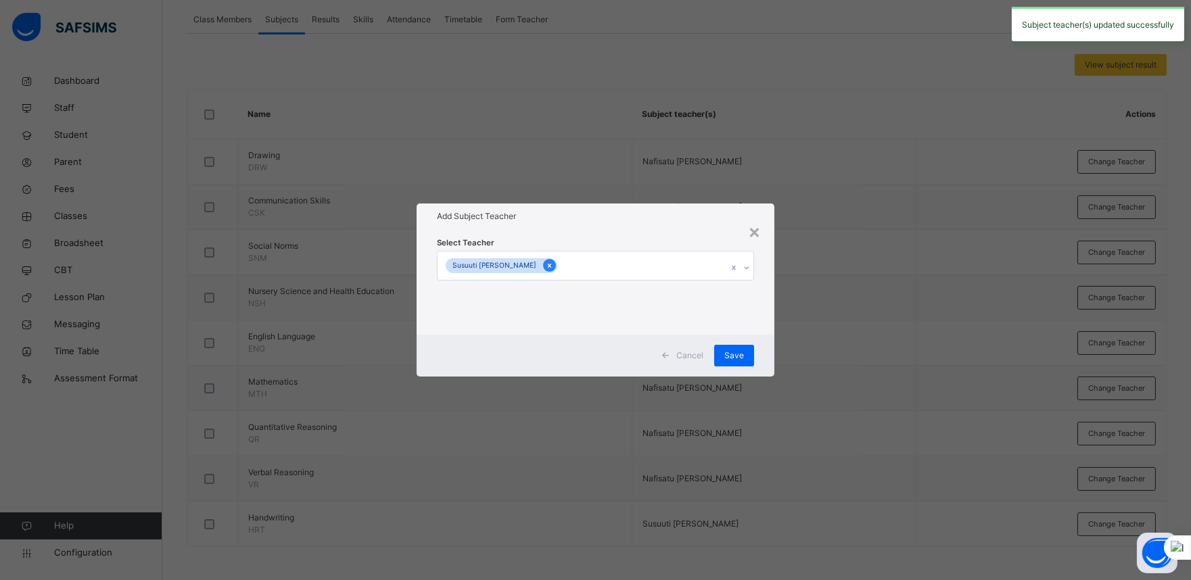
click at [545, 264] on div at bounding box center [549, 265] width 13 height 13
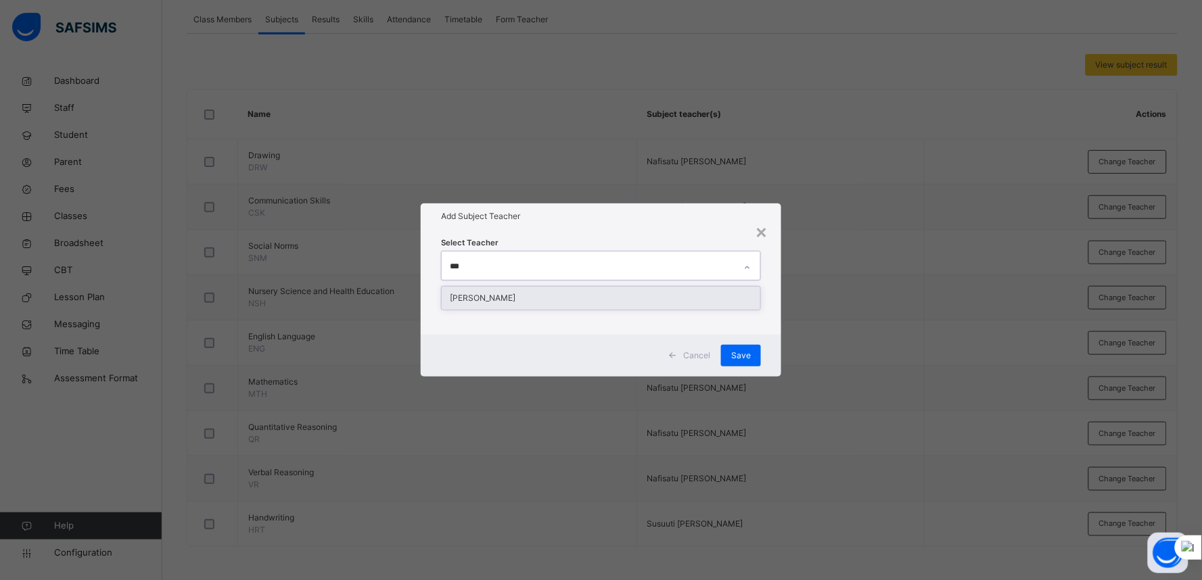
type input "****"
click at [545, 289] on div "[PERSON_NAME]" at bounding box center [601, 298] width 319 height 23
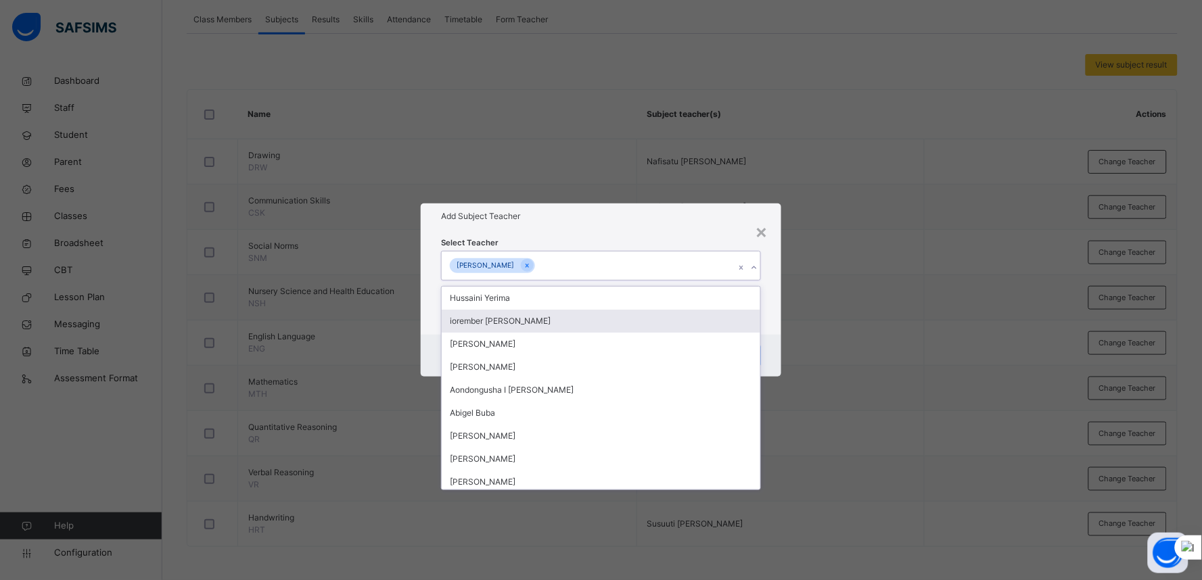
click at [772, 303] on div "Select Teacher option Nafisatu Aliyu Usman, selected. option iorember Elijah Ko…" at bounding box center [601, 282] width 360 height 106
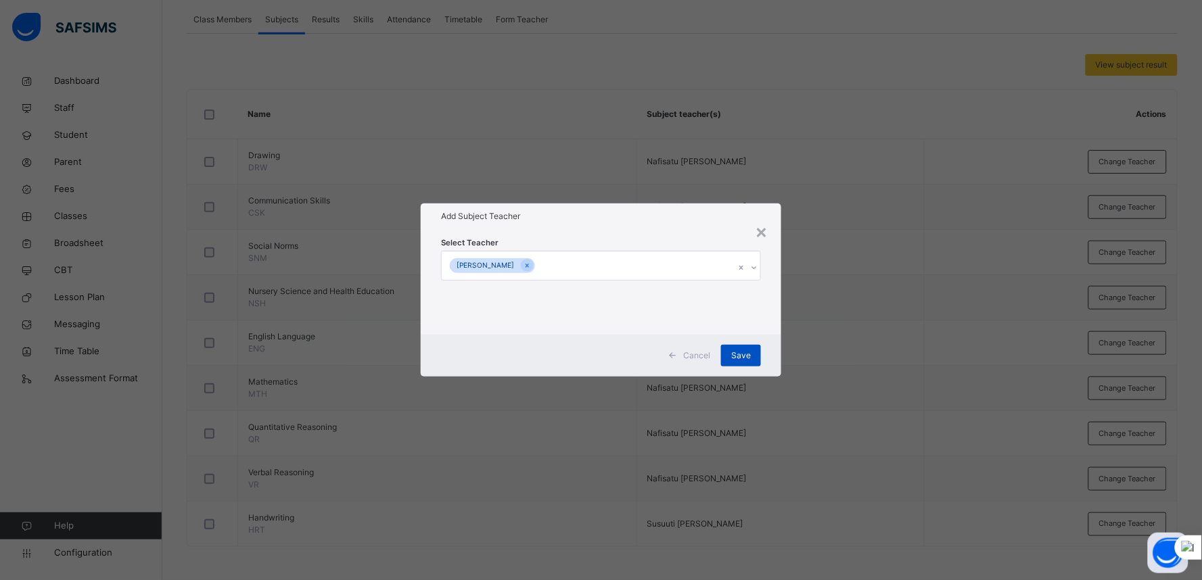
click at [751, 350] on span "Save" at bounding box center [741, 356] width 20 height 12
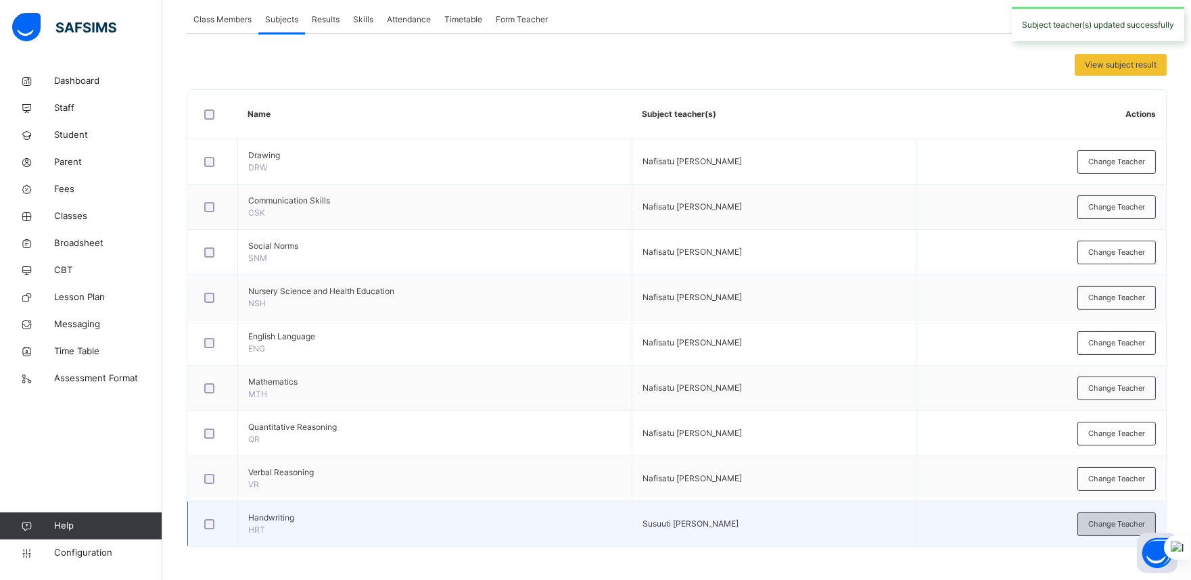
click at [1081, 522] on span "Change Teacher" at bounding box center [1116, 524] width 57 height 11
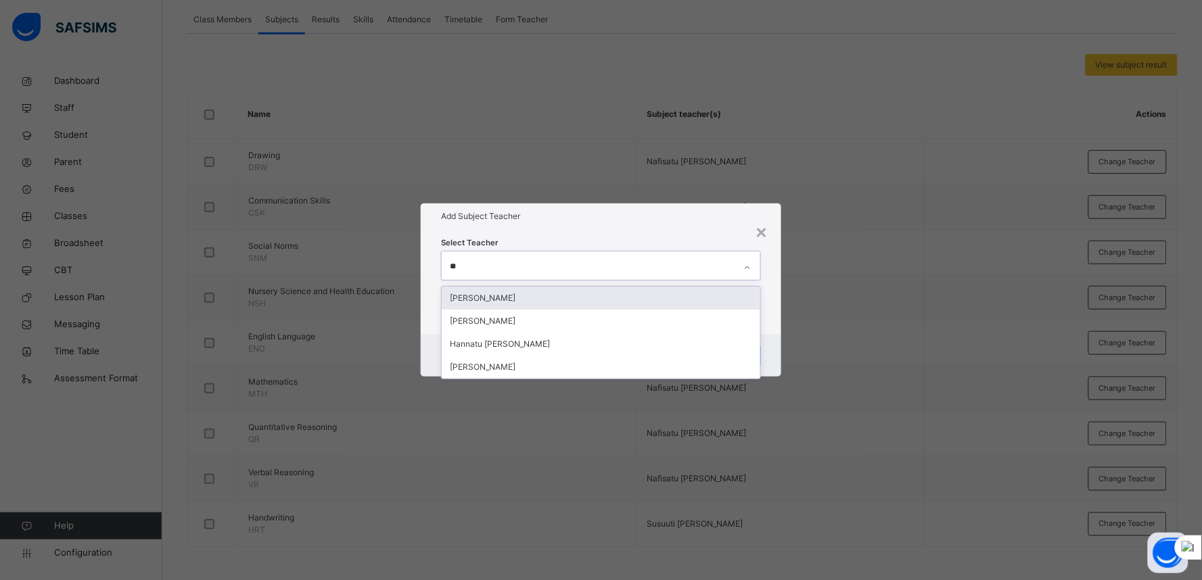
type input "***"
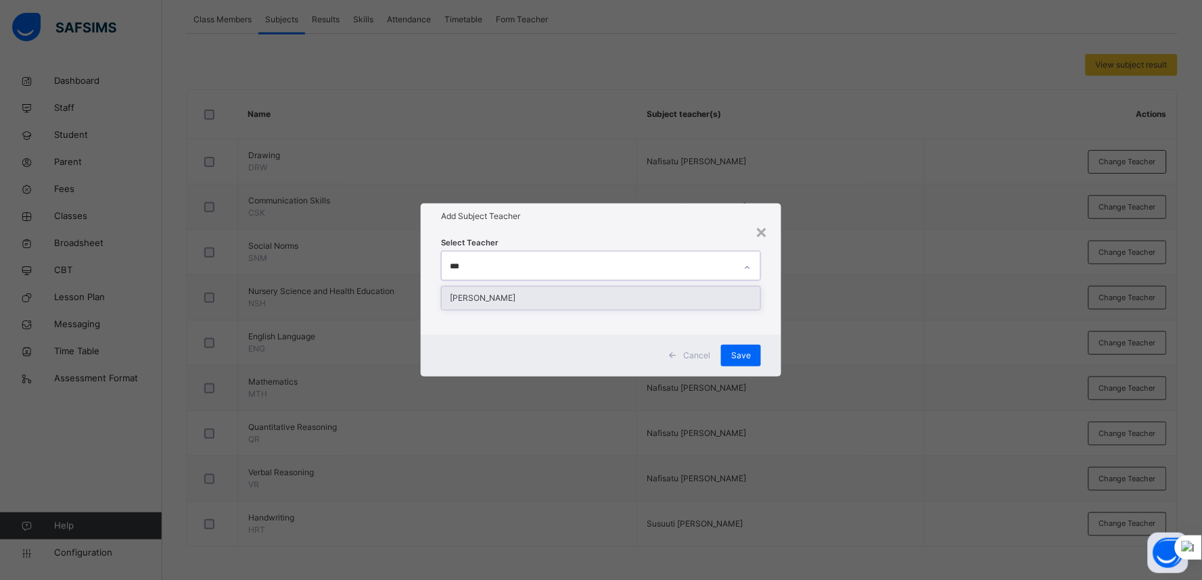
click at [666, 296] on div "[PERSON_NAME]" at bounding box center [601, 298] width 319 height 23
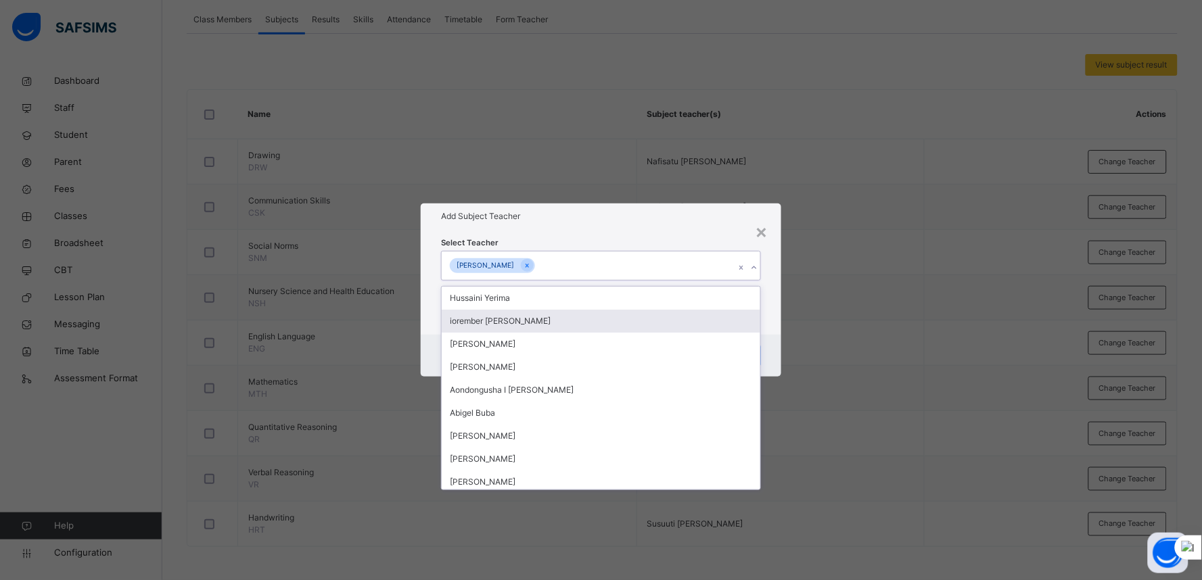
click at [766, 319] on div "Select Teacher option Nafisatu Aliyu Usman, selected. option iorember Elijah Ko…" at bounding box center [601, 282] width 360 height 106
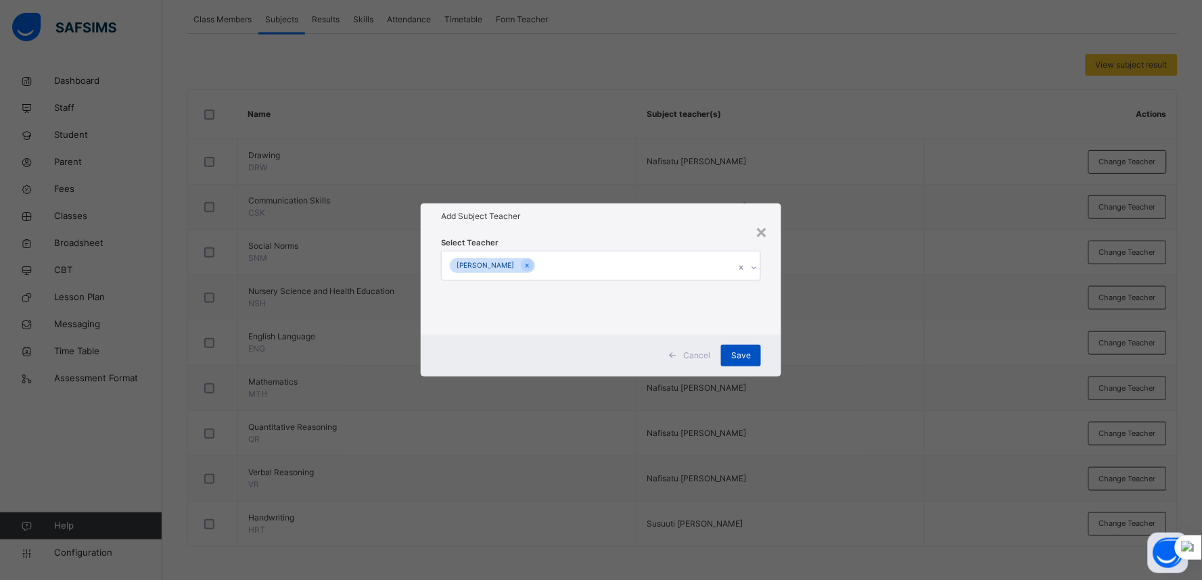
click at [751, 350] on div "Save" at bounding box center [741, 356] width 40 height 22
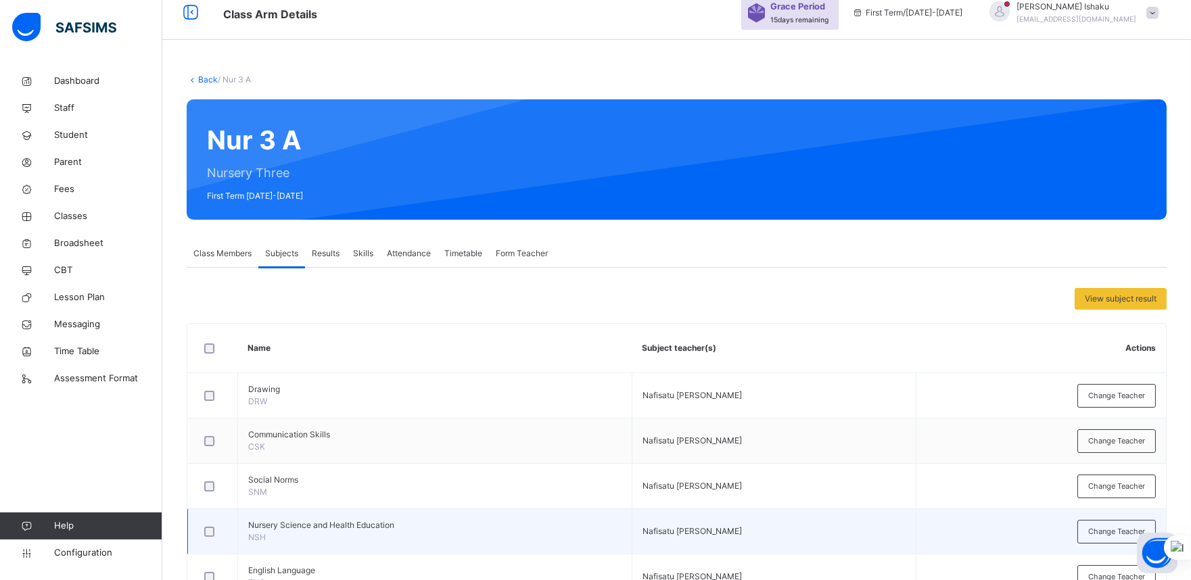
scroll to position [0, 0]
